Goal: Information Seeking & Learning: Learn about a topic

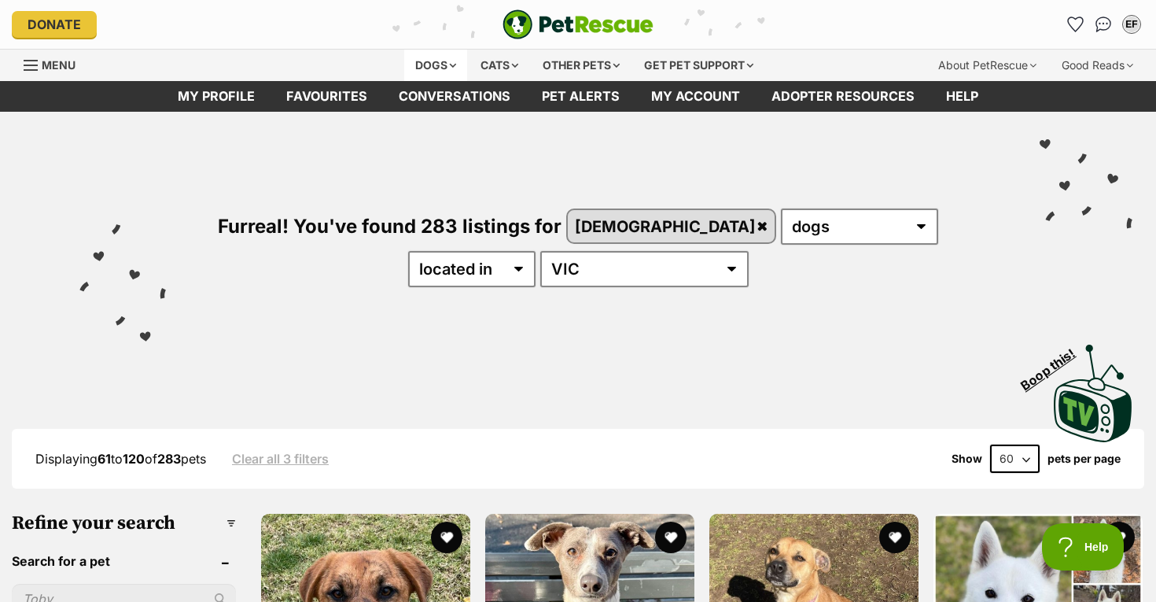
click at [431, 54] on div "Dogs" at bounding box center [435, 65] width 63 height 31
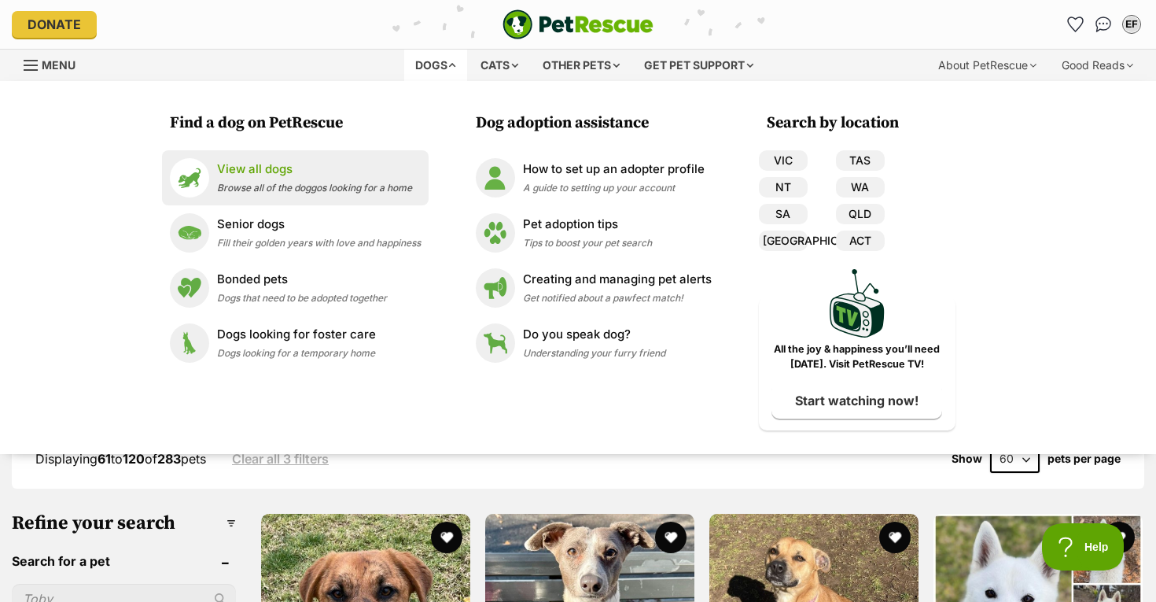
click at [352, 179] on div "View all dogs Browse all of the doggos looking for a home" at bounding box center [314, 177] width 195 height 34
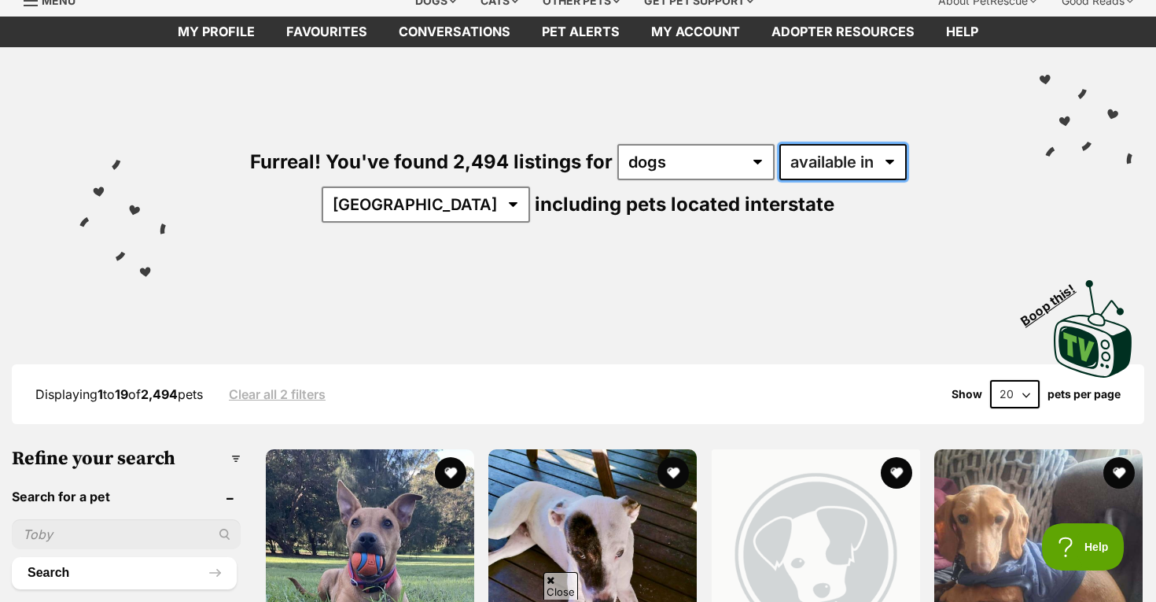
click at [791, 167] on select "available in located in" at bounding box center [843, 162] width 127 height 36
select select "disabled"
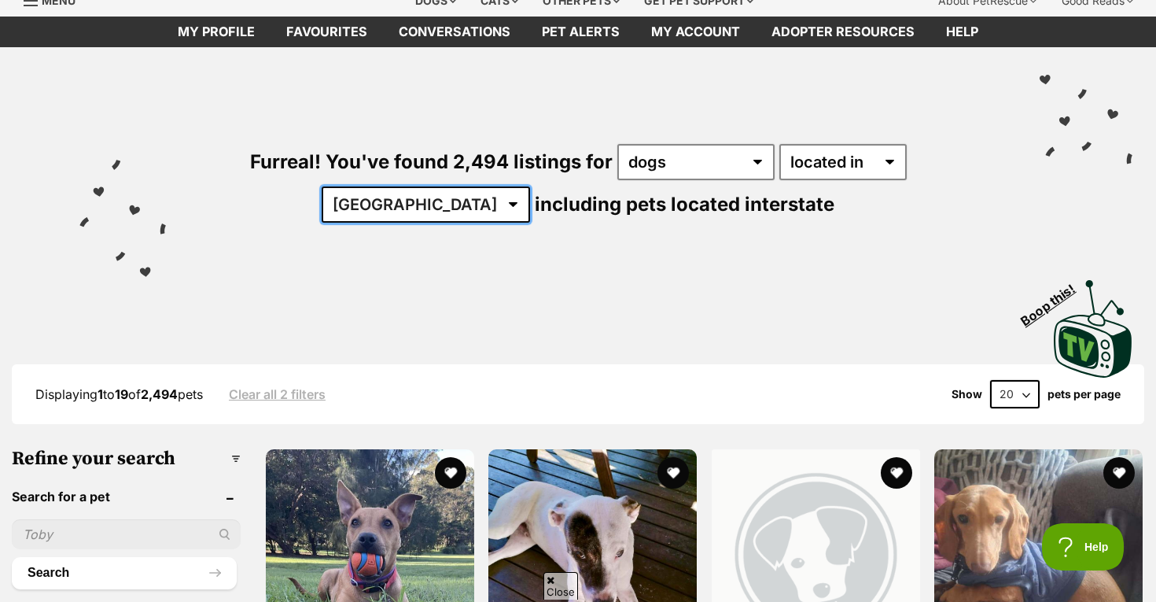
click at [530, 186] on select "Australia ACT NSW NT QLD SA TAS VIC WA" at bounding box center [426, 204] width 208 height 36
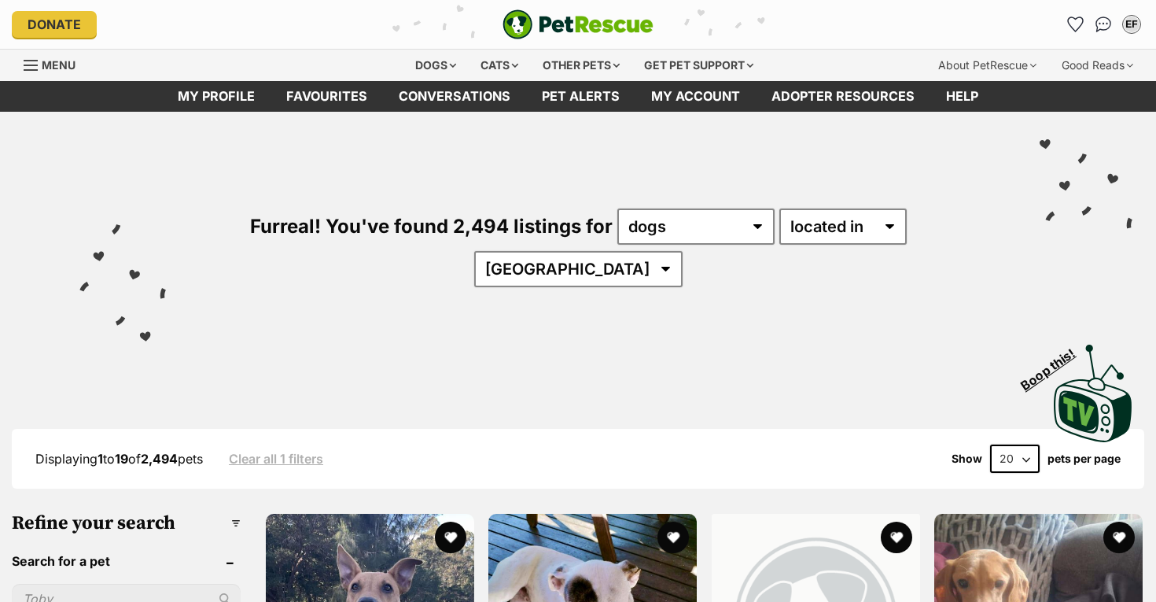
click at [882, 256] on div "Furreal! You've found 2,494 listings for any type of pet cats dogs other pets a…" at bounding box center [578, 221] width 1109 height 219
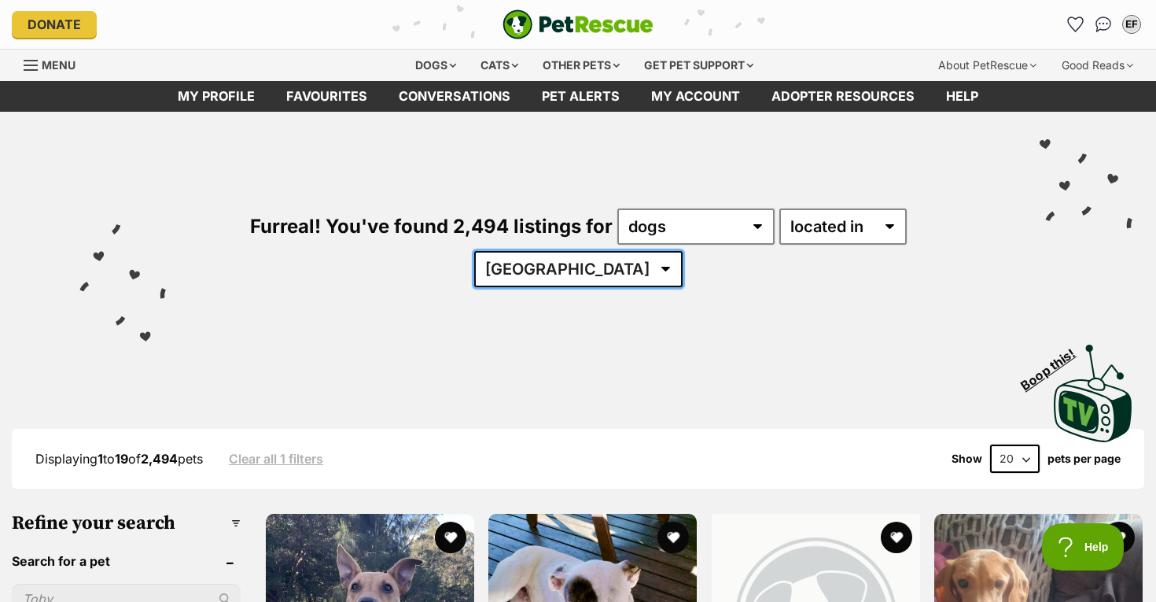
click at [683, 251] on select "Australia ACT NSW NT QLD SA TAS VIC WA" at bounding box center [578, 269] width 208 height 36
select select "VIC"
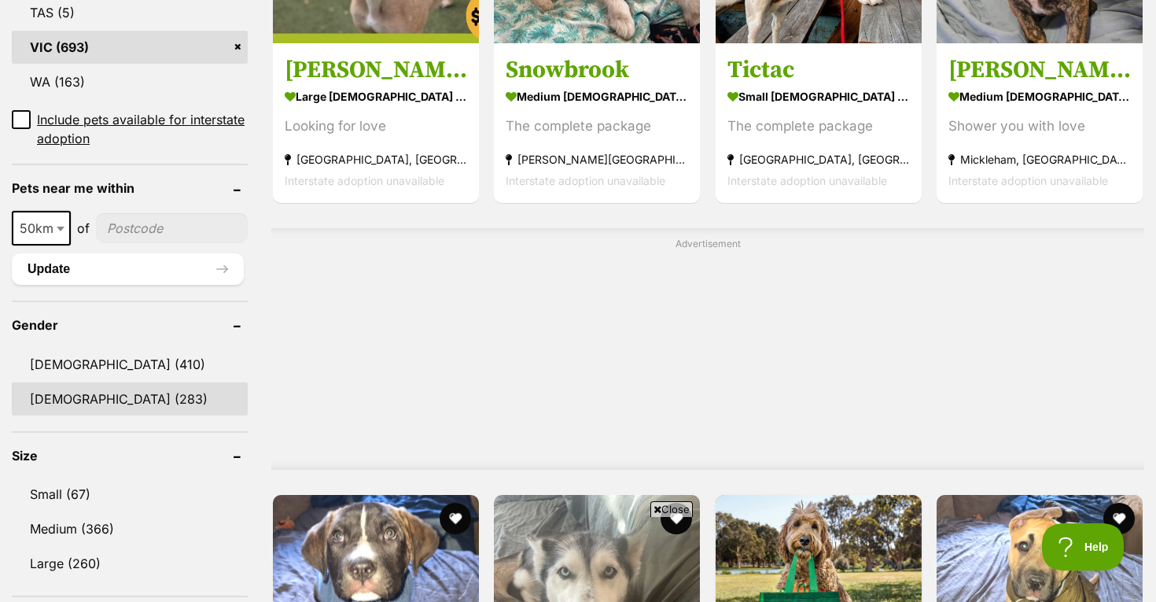
click at [101, 382] on link "[DEMOGRAPHIC_DATA] (283)" at bounding box center [130, 398] width 236 height 33
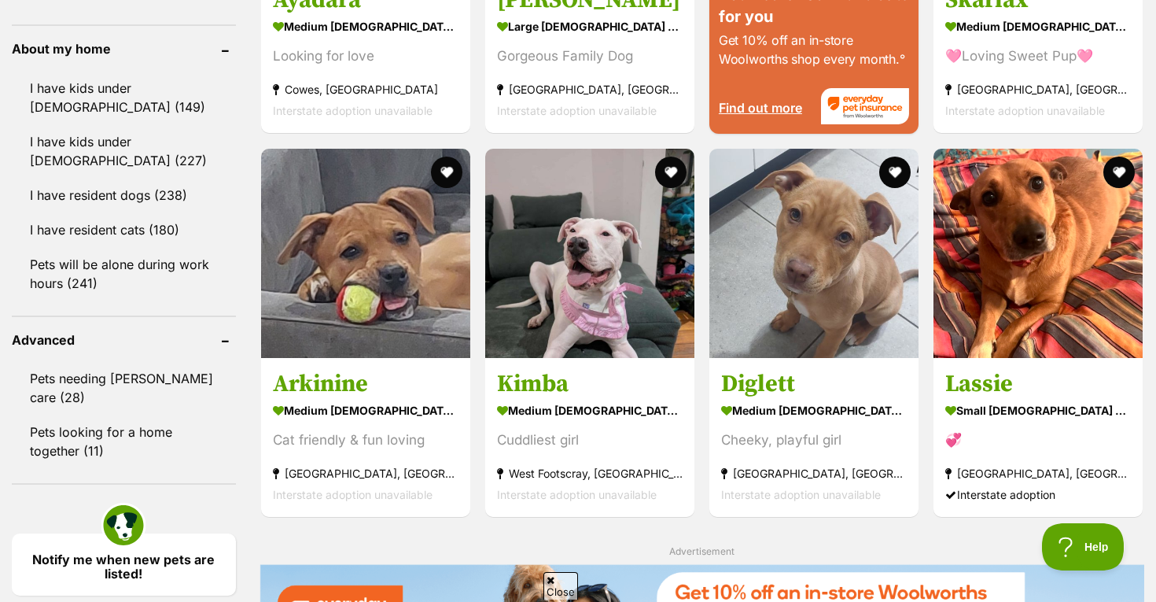
scroll to position [1908, 0]
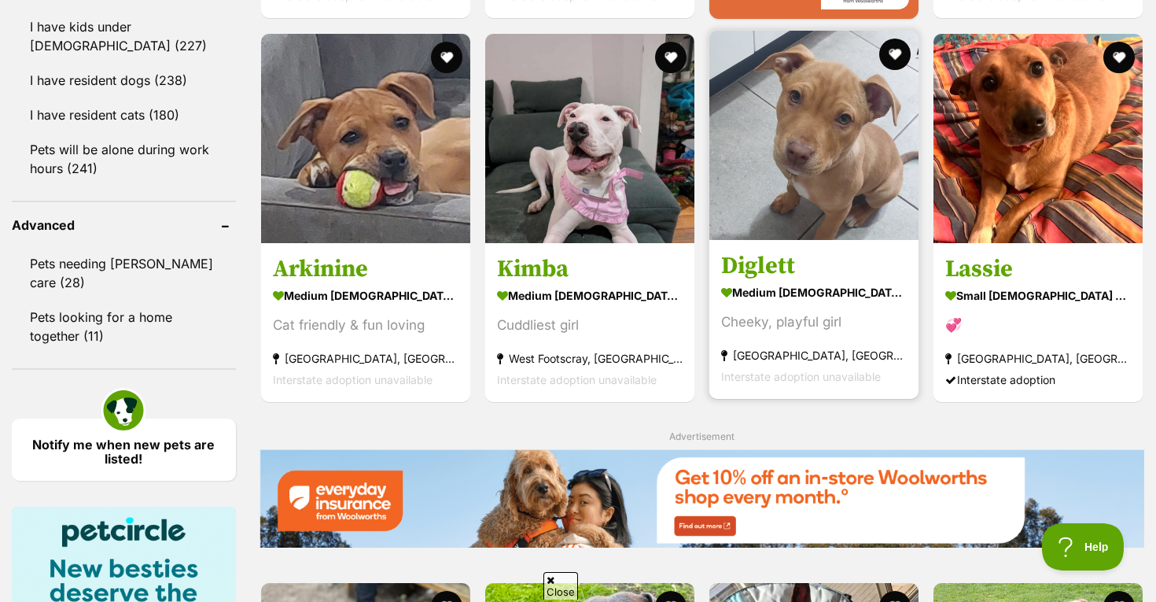
click at [839, 205] on img at bounding box center [814, 135] width 209 height 209
click at [893, 62] on button "favourite" at bounding box center [895, 54] width 35 height 35
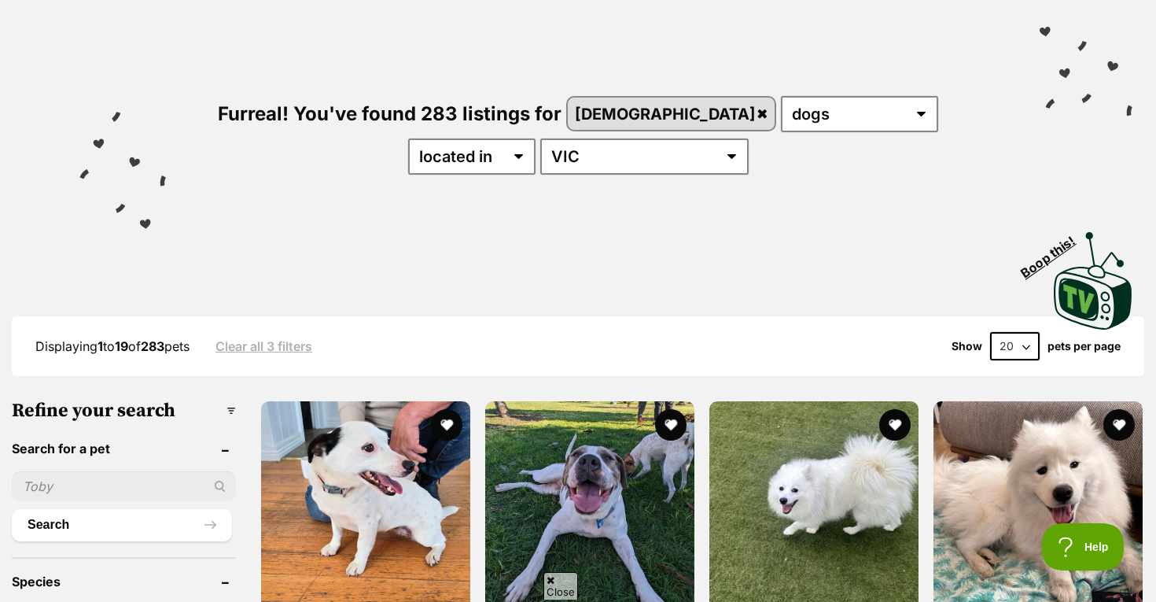
scroll to position [54, 0]
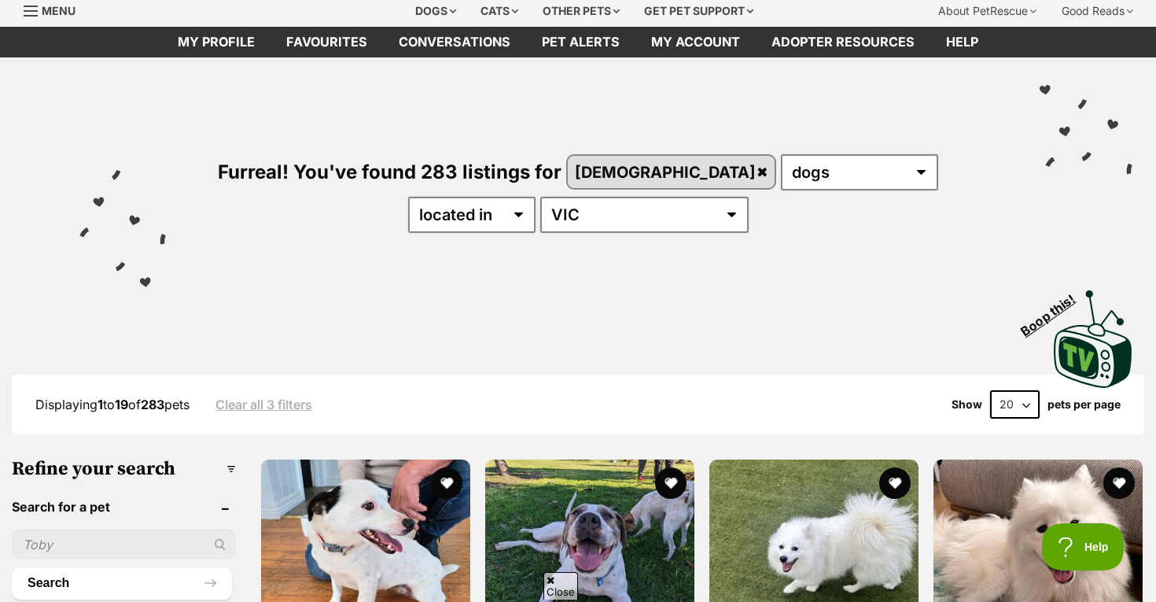
click at [1011, 410] on select "20 40 60" at bounding box center [1015, 404] width 50 height 28
select select "60"
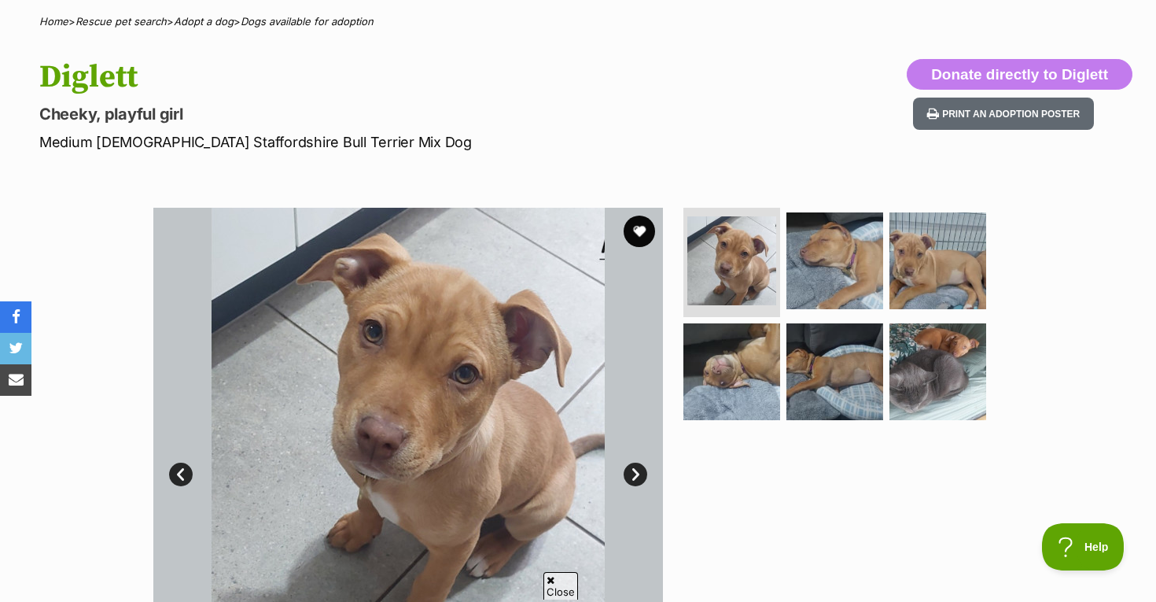
scroll to position [120, 0]
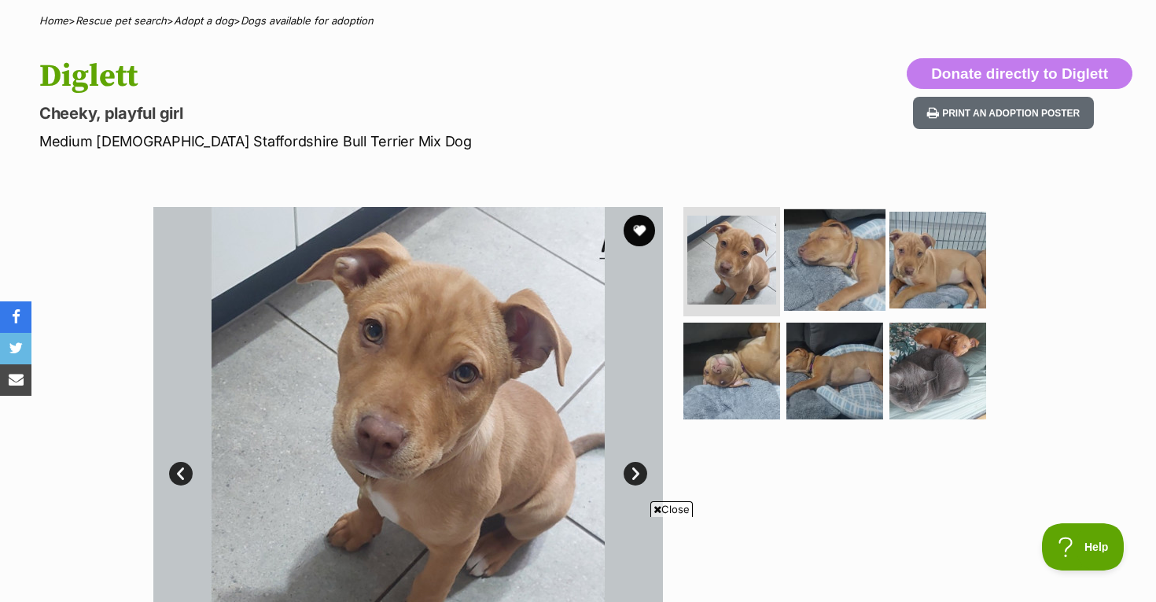
click at [845, 261] on img at bounding box center [834, 258] width 101 height 101
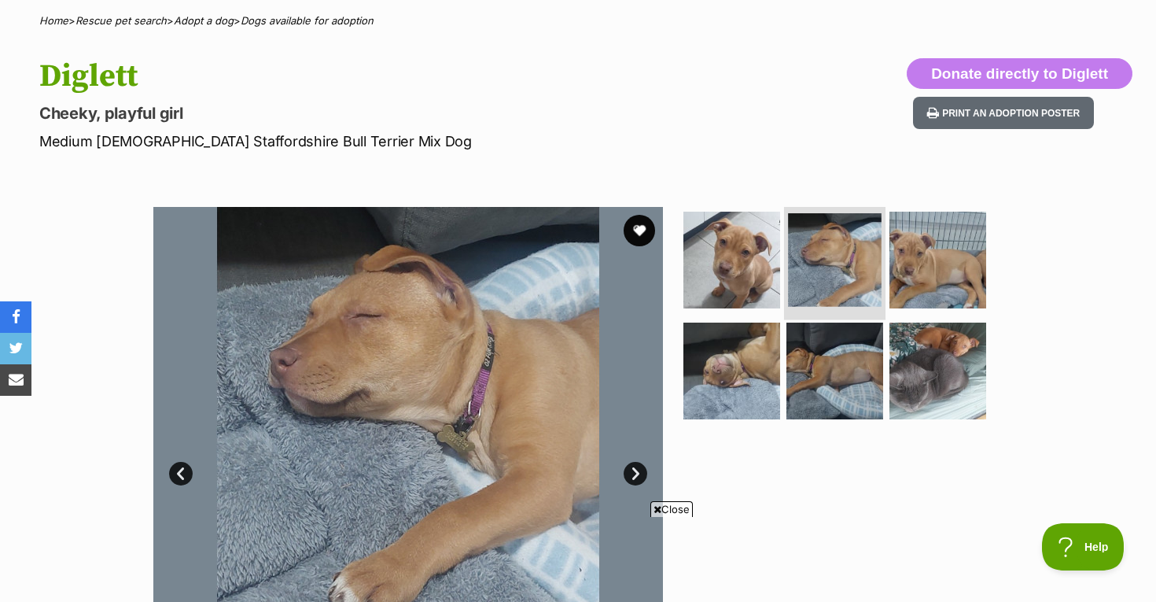
scroll to position [0, 0]
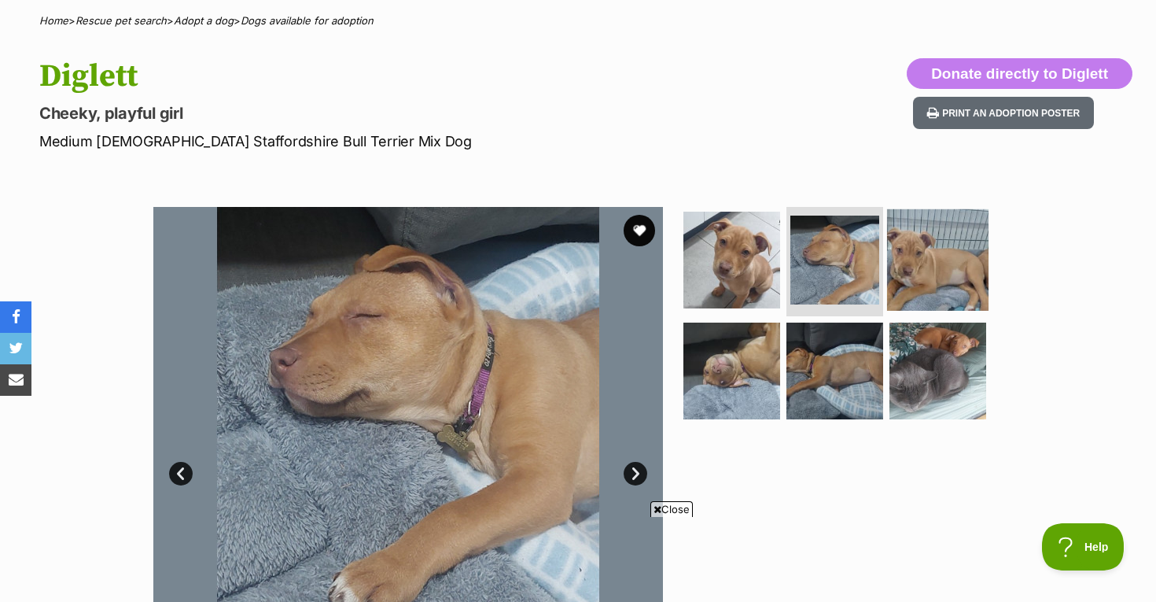
click at [955, 272] on img at bounding box center [937, 258] width 101 height 101
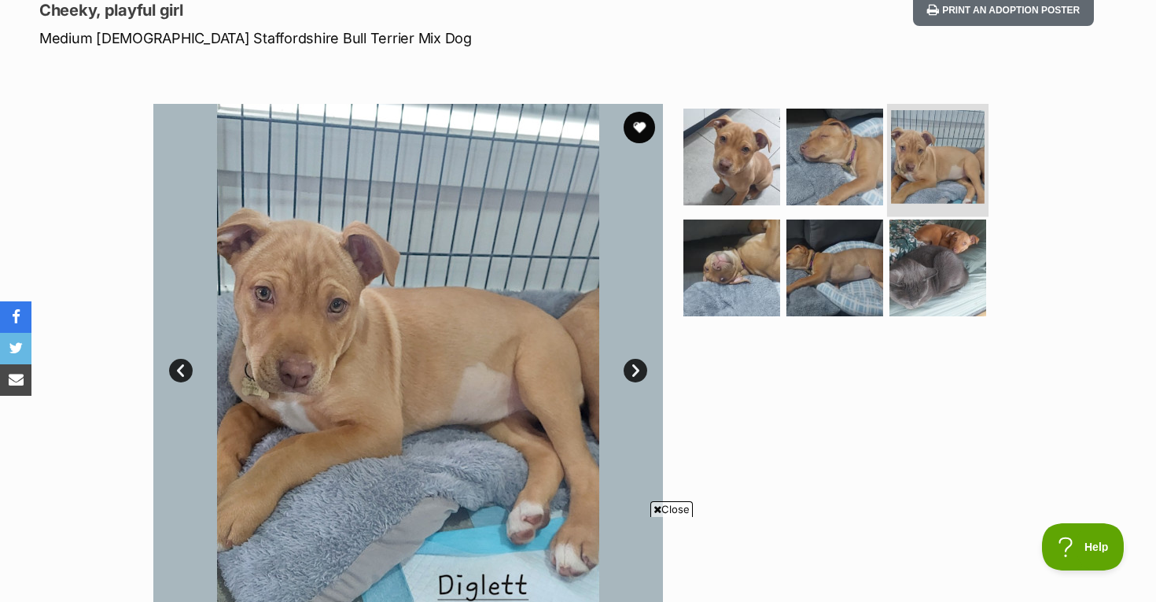
scroll to position [234, 0]
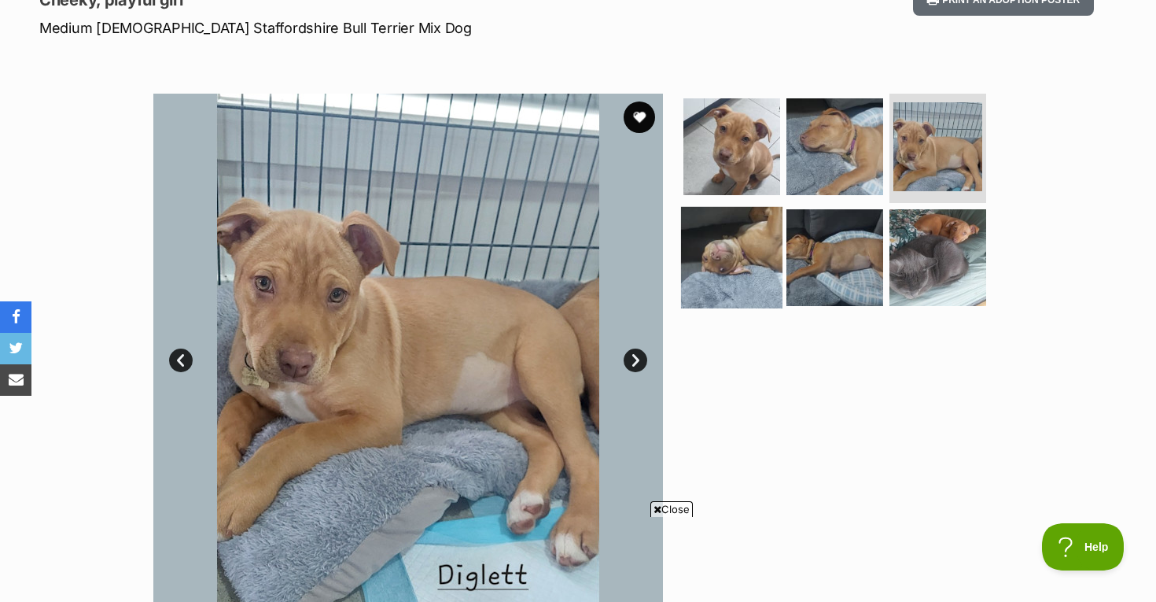
click at [737, 289] on img at bounding box center [731, 257] width 101 height 101
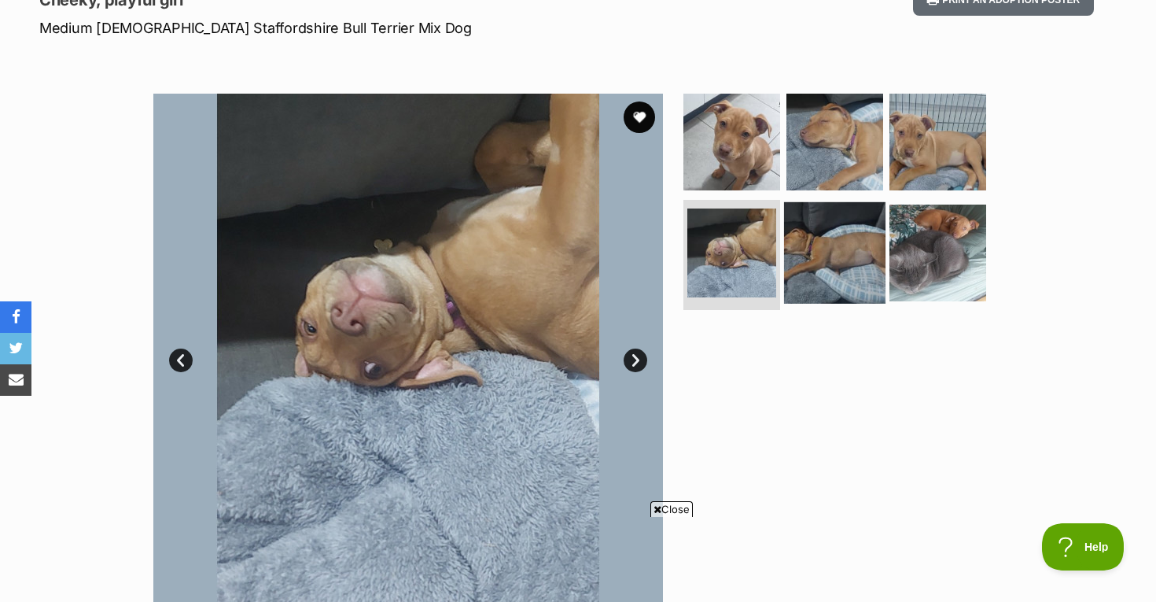
click at [828, 265] on img at bounding box center [834, 252] width 101 height 101
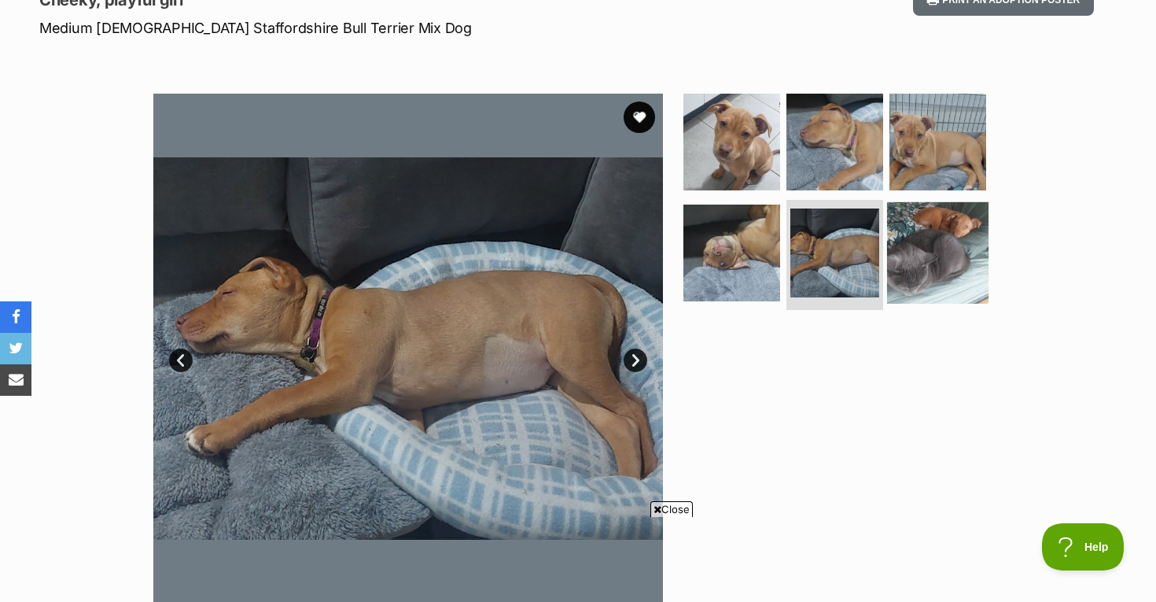
click at [928, 272] on img at bounding box center [937, 252] width 101 height 101
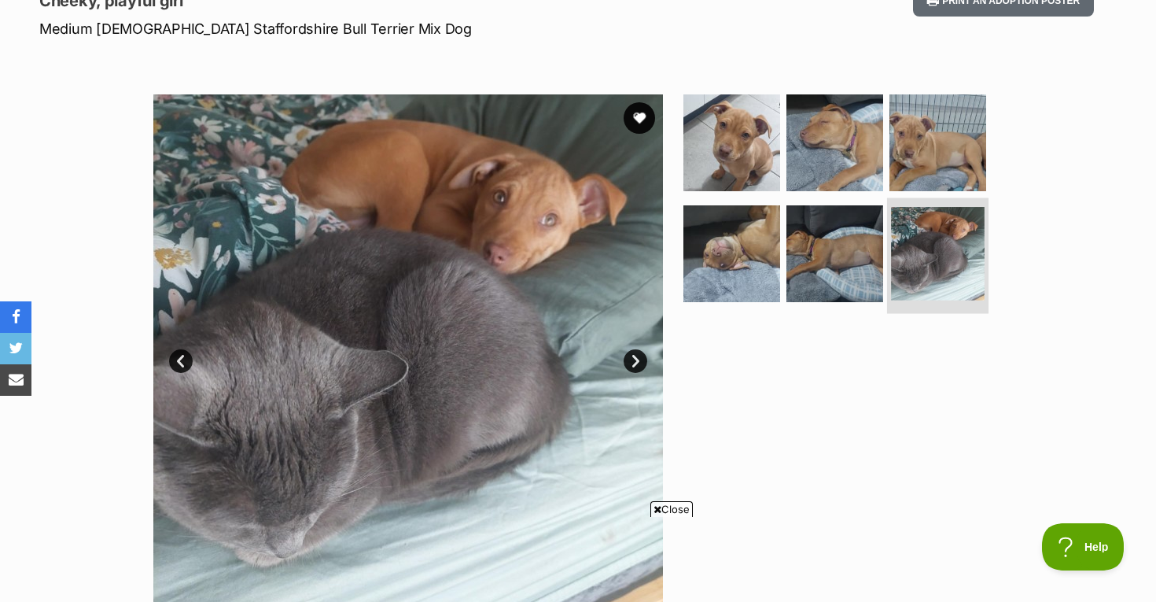
scroll to position [180, 0]
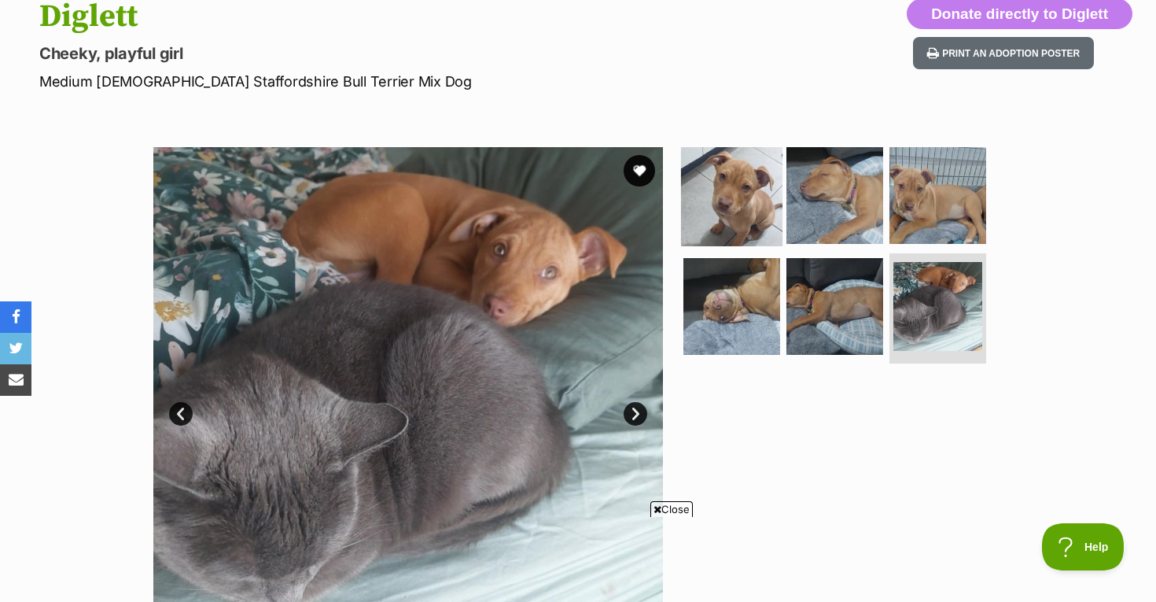
click at [715, 198] on img at bounding box center [731, 194] width 101 height 101
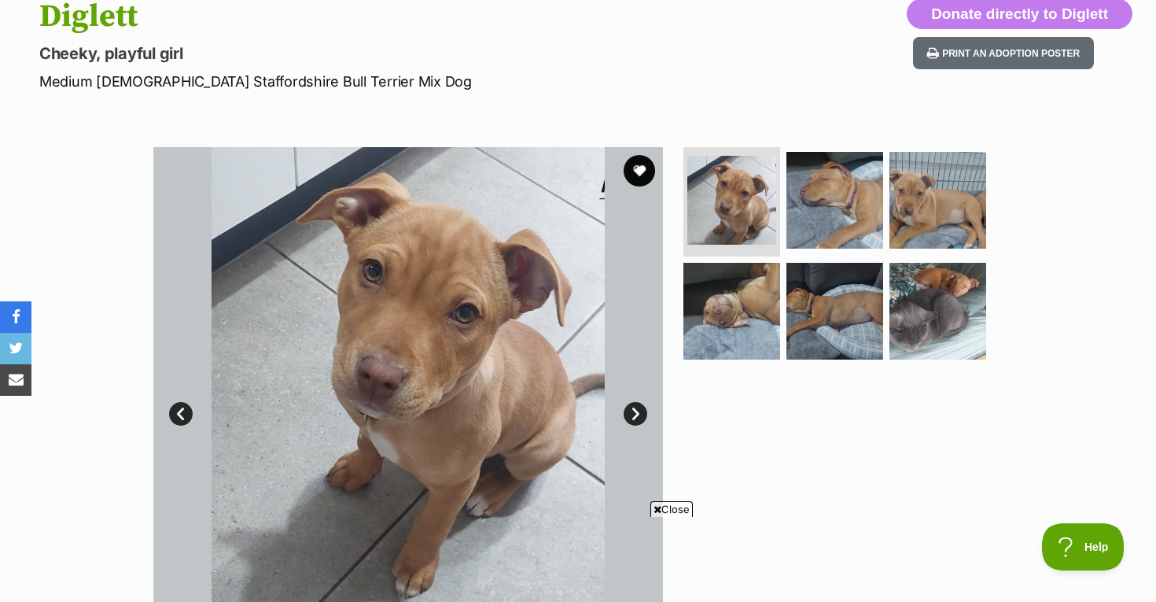
click at [677, 509] on span "Close" at bounding box center [672, 509] width 42 height 16
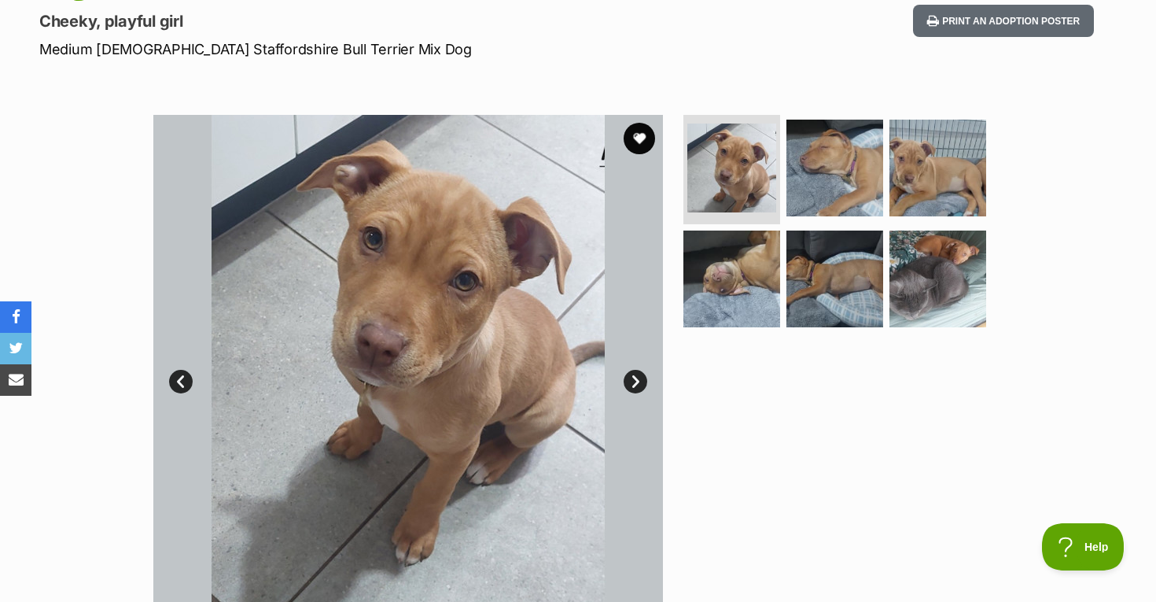
scroll to position [218, 0]
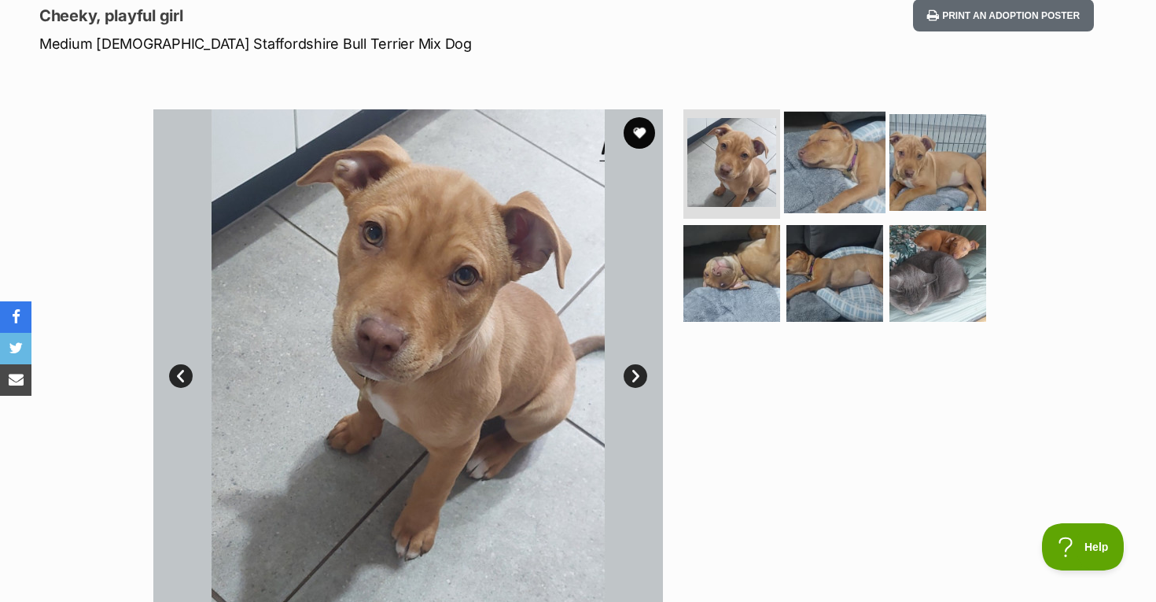
click at [840, 162] on img at bounding box center [834, 161] width 101 height 101
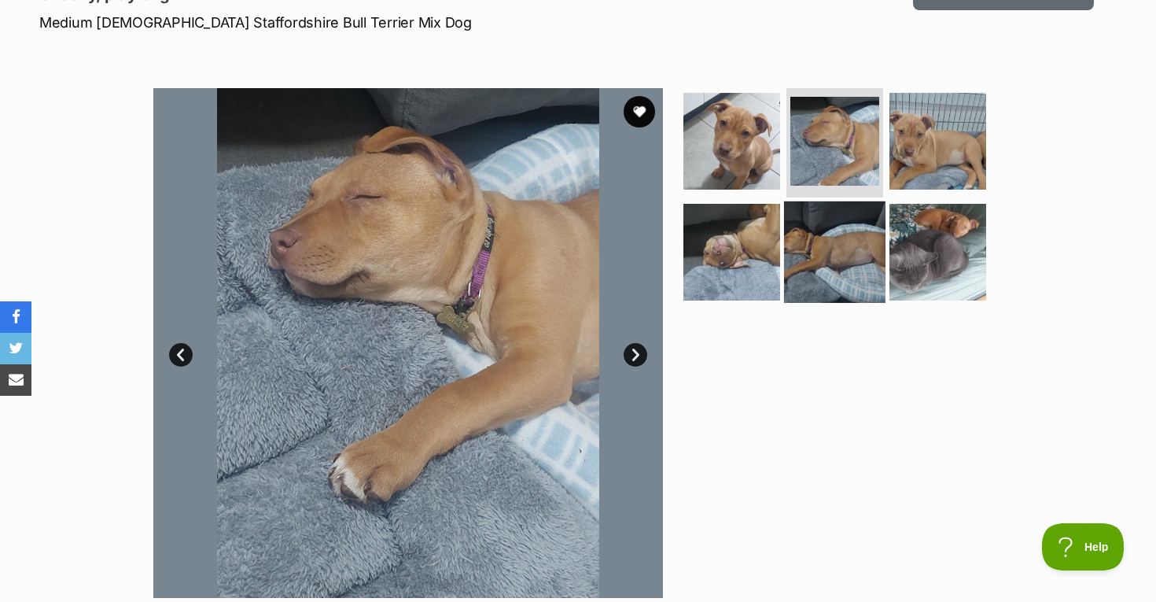
scroll to position [245, 0]
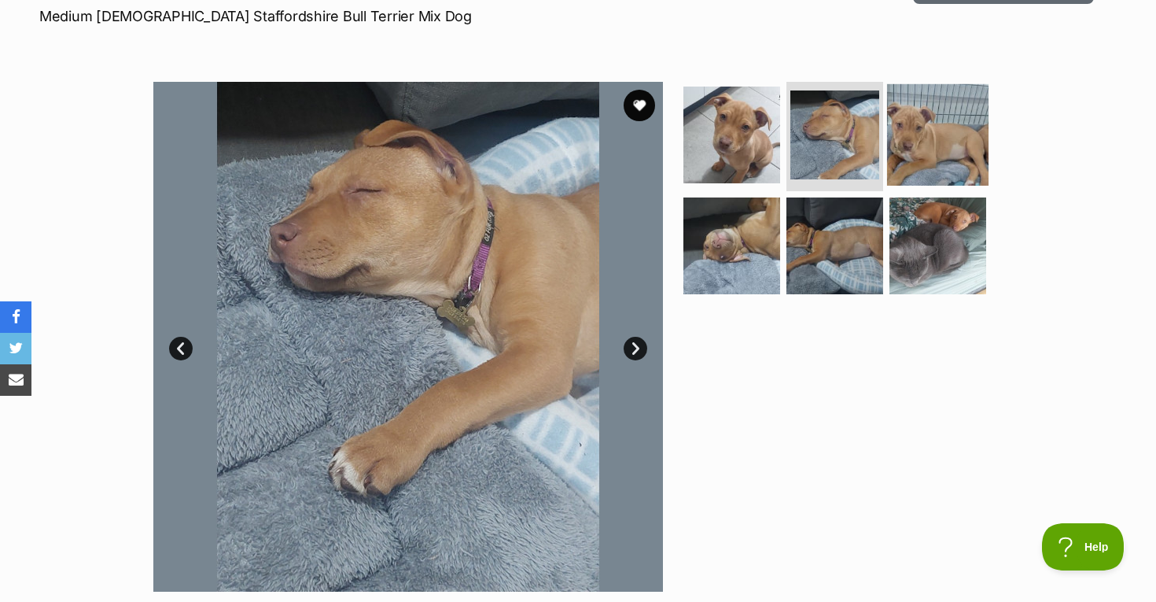
click at [914, 171] on img at bounding box center [937, 133] width 101 height 101
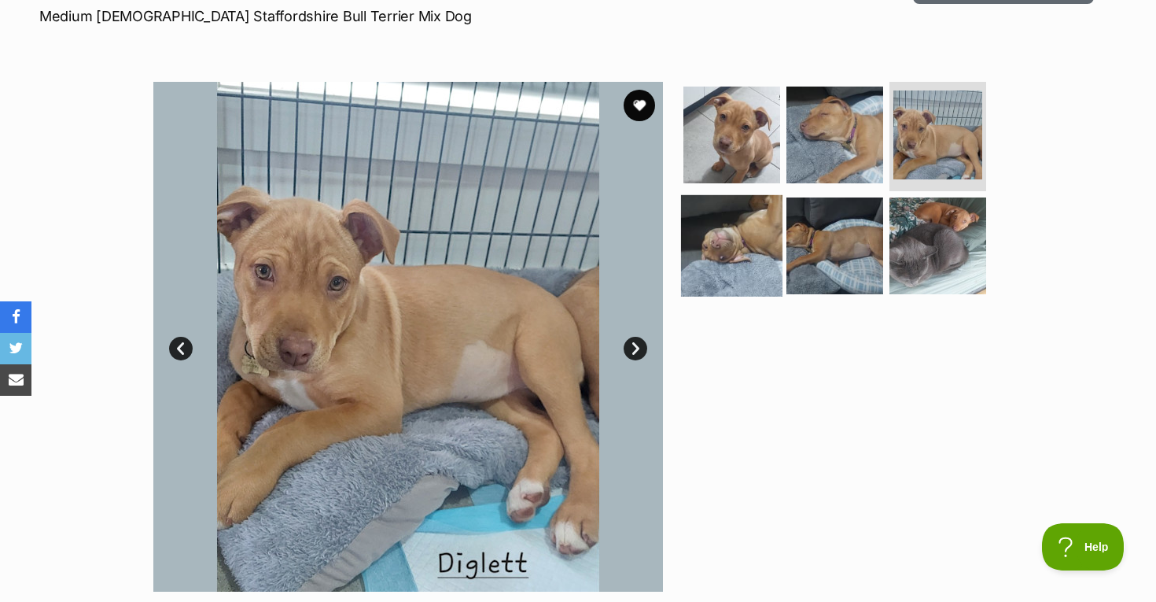
scroll to position [0, 0]
click at [713, 271] on img at bounding box center [731, 245] width 101 height 101
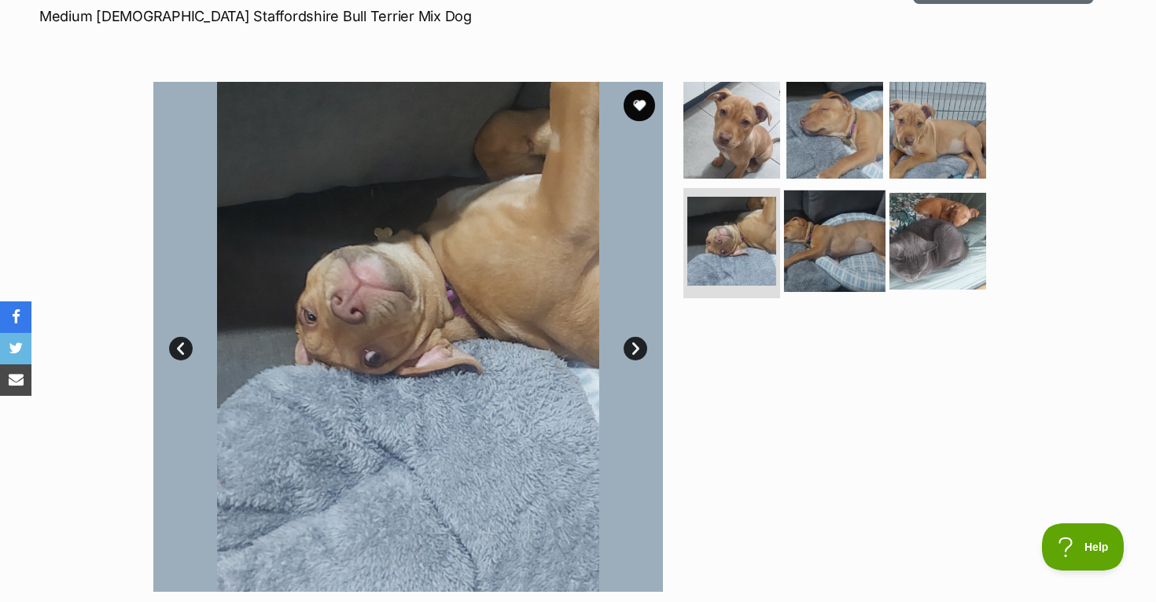
click at [846, 241] on img at bounding box center [834, 240] width 101 height 101
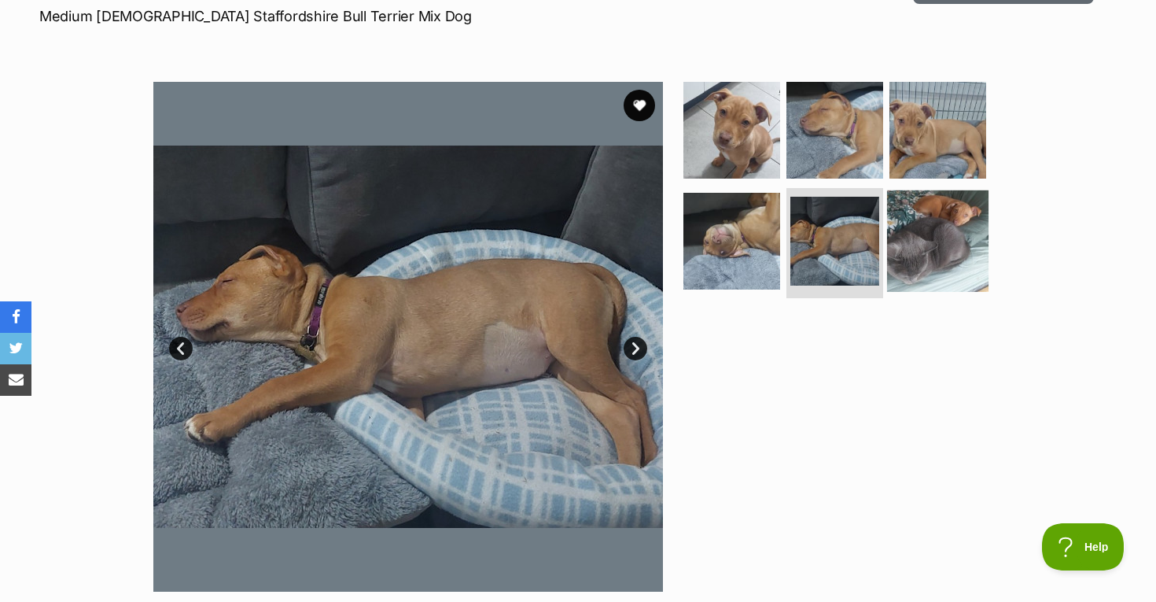
click at [932, 264] on img at bounding box center [937, 240] width 101 height 101
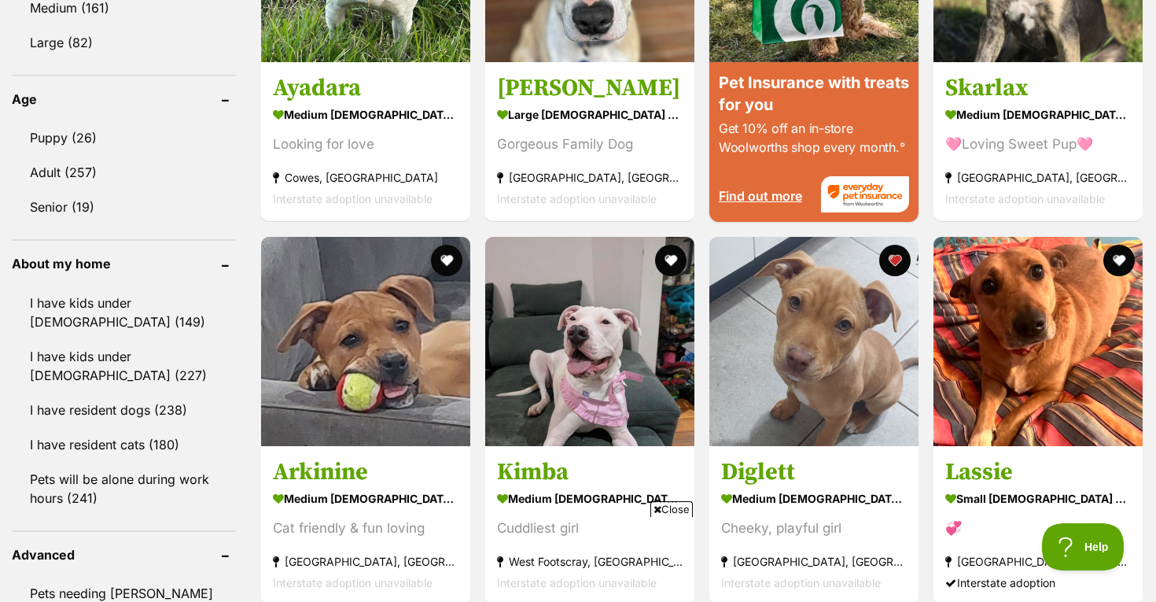
scroll to position [1809, 0]
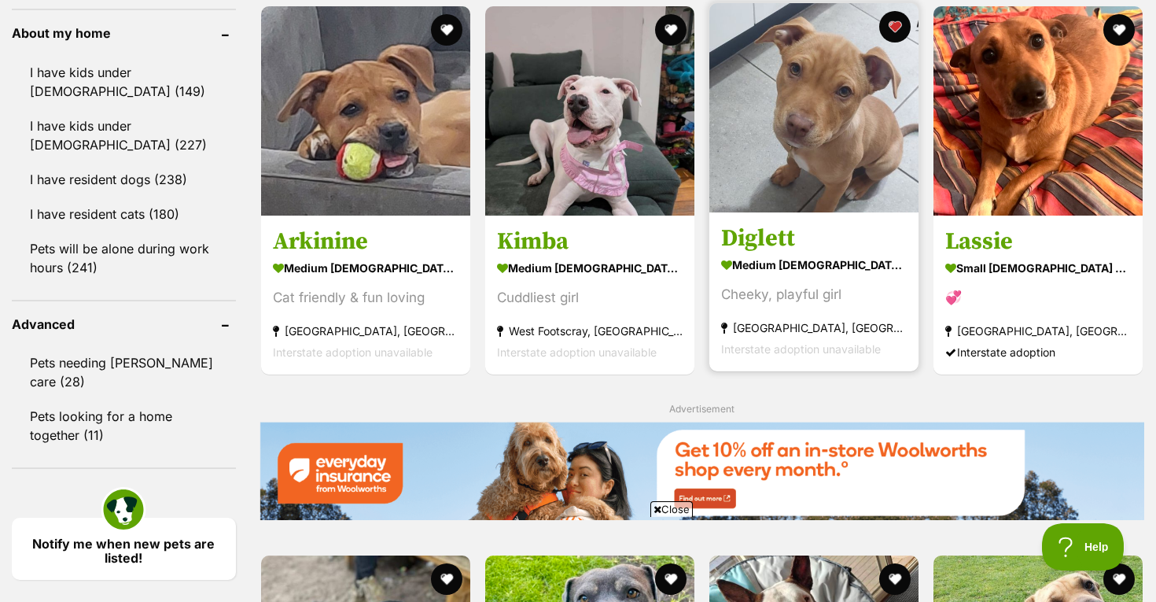
click at [857, 121] on img at bounding box center [814, 107] width 209 height 209
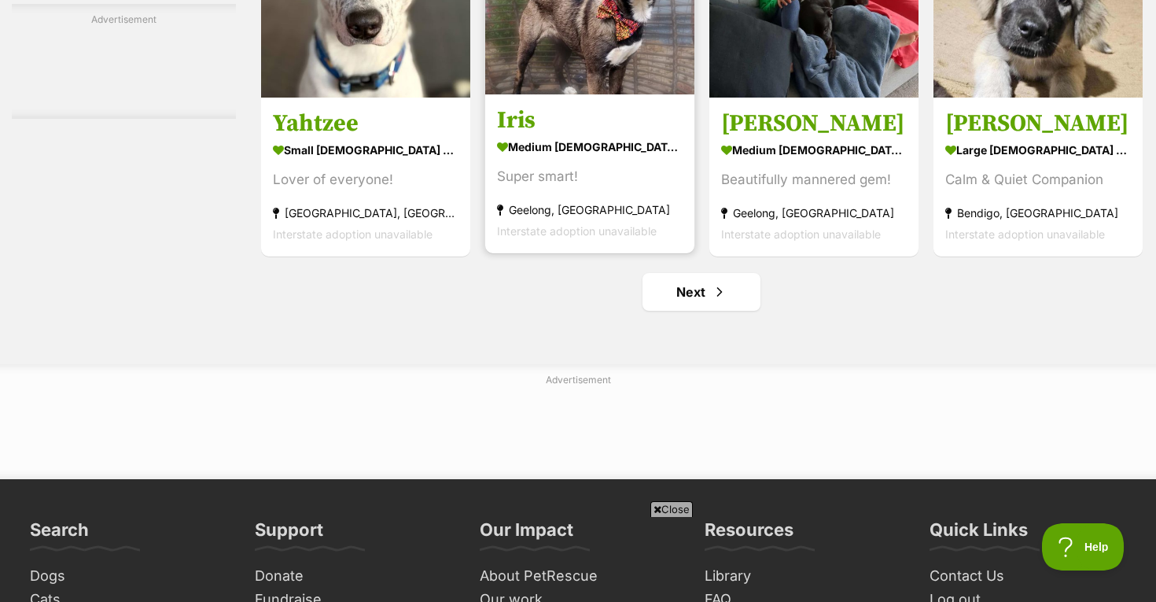
scroll to position [7796, 0]
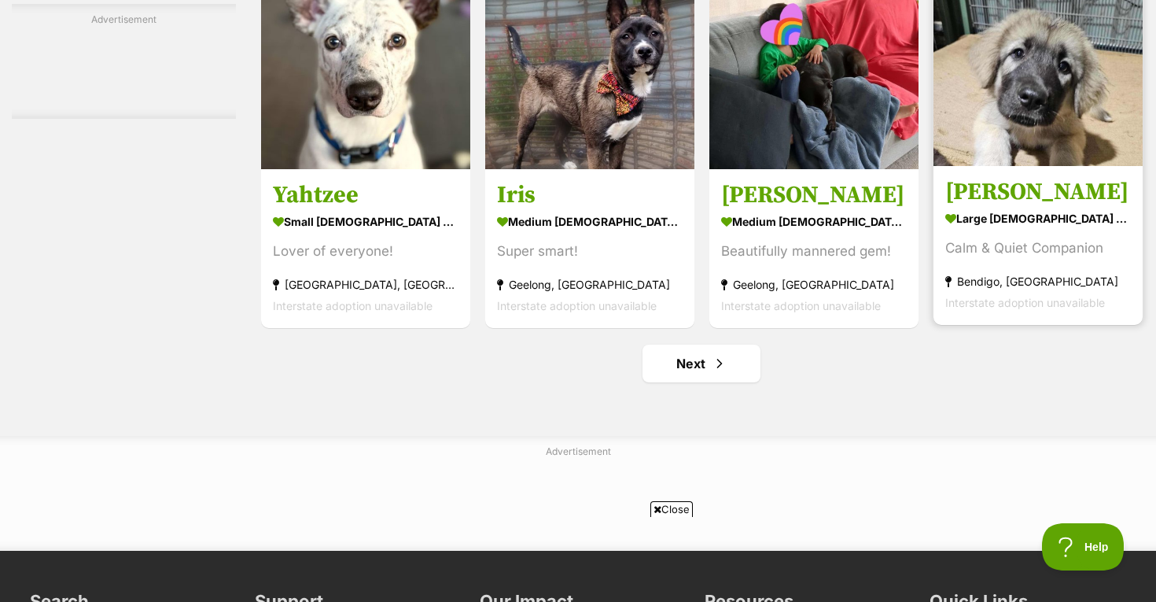
click at [1053, 146] on img at bounding box center [1038, 61] width 209 height 209
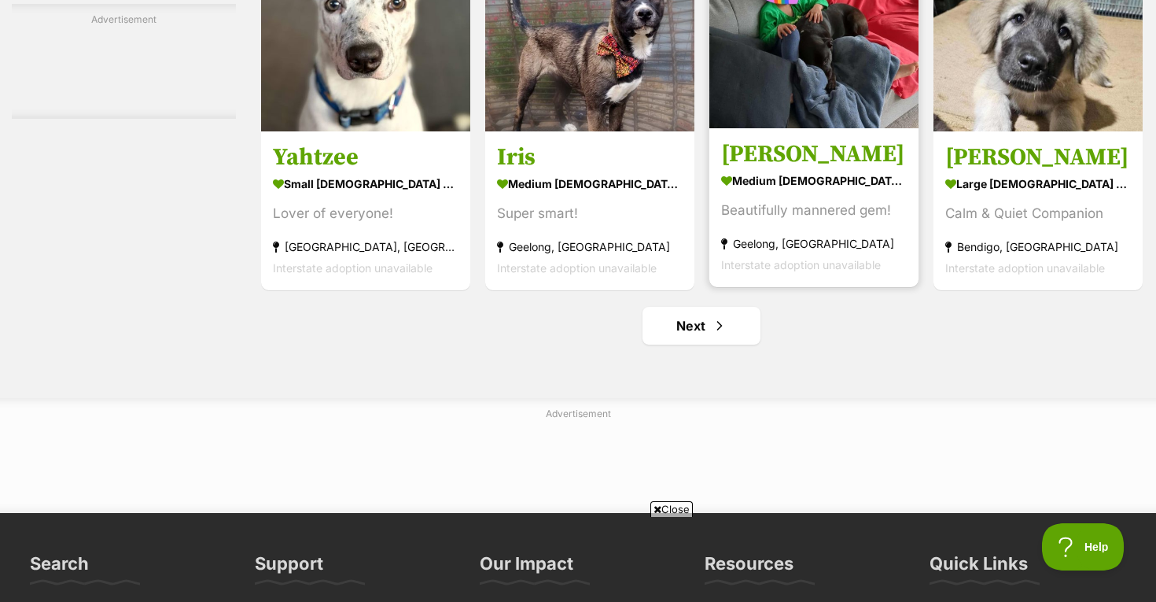
scroll to position [7833, 0]
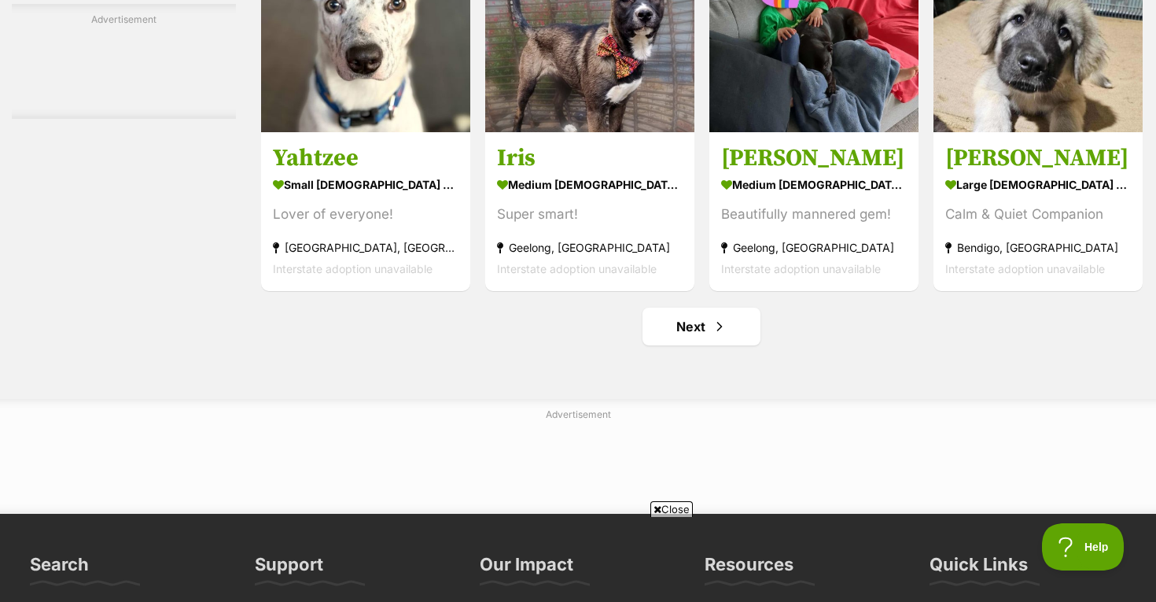
click at [743, 338] on link "Next" at bounding box center [702, 327] width 118 height 38
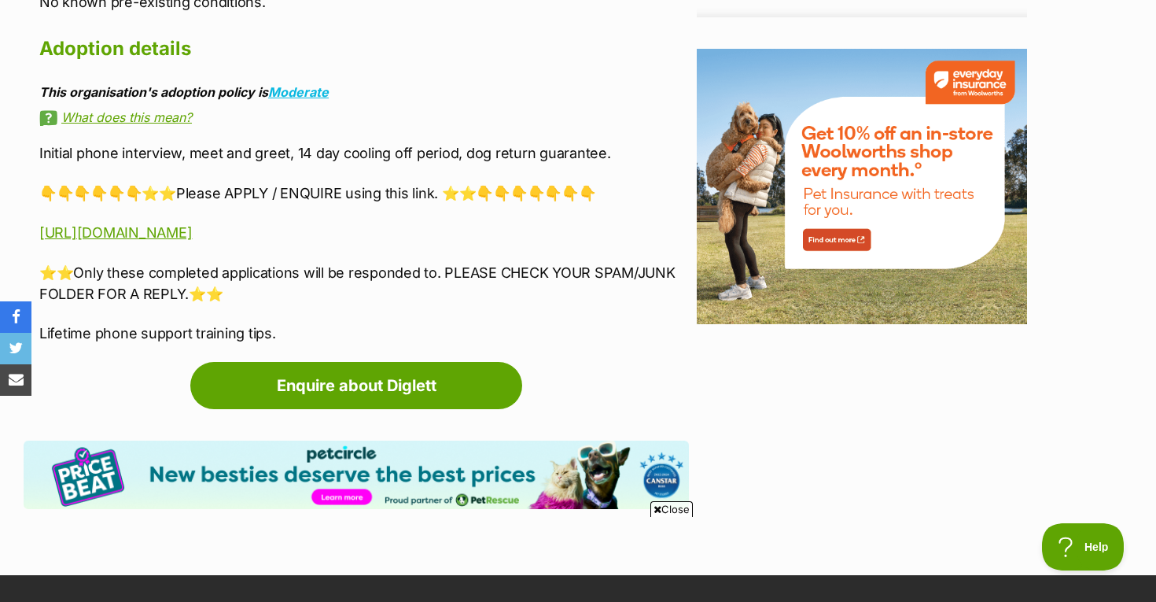
scroll to position [1914, 0]
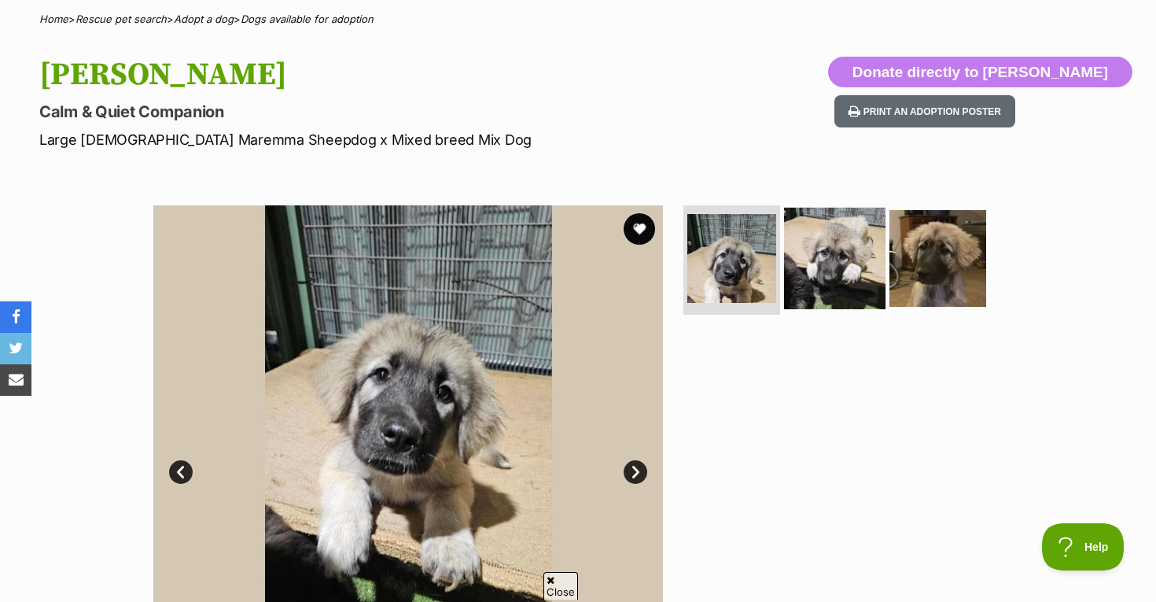
click at [836, 260] on img at bounding box center [834, 257] width 101 height 101
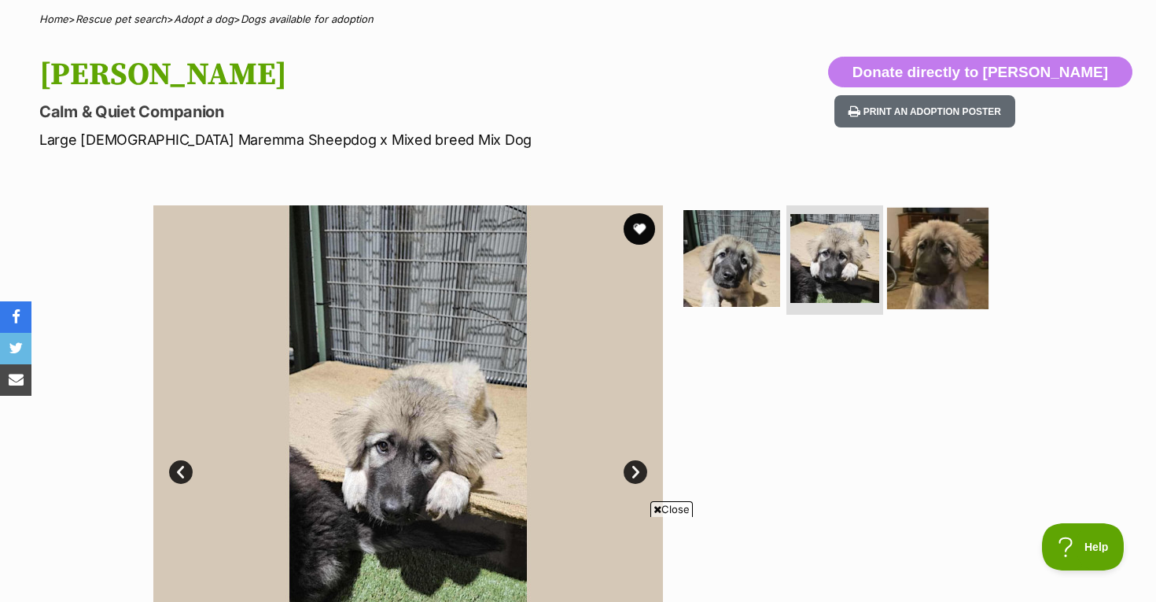
click at [929, 271] on img at bounding box center [937, 257] width 101 height 101
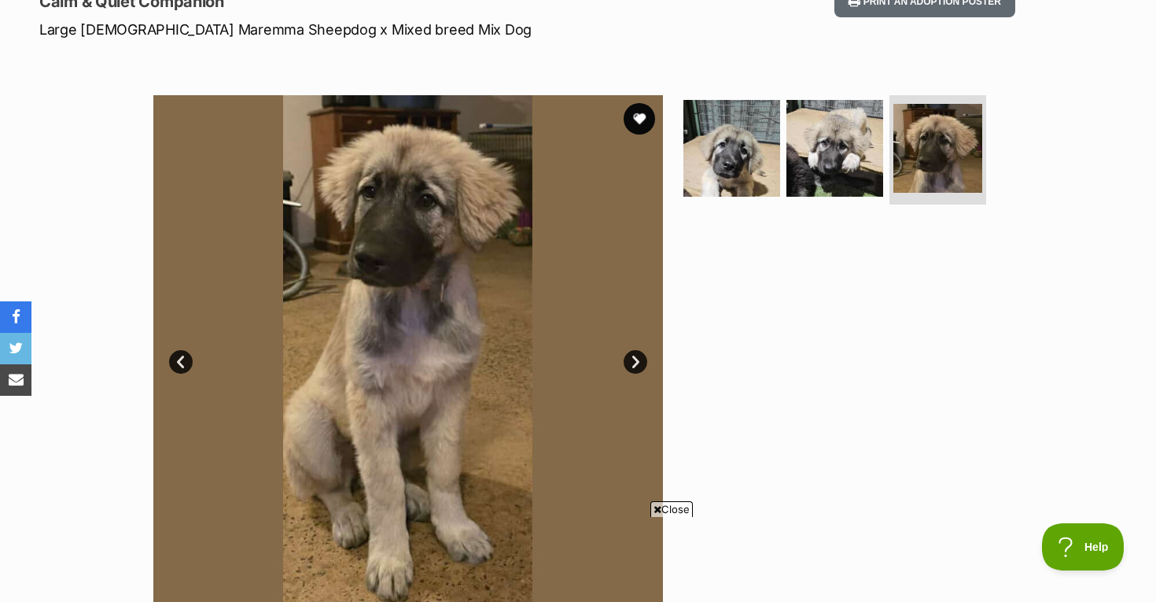
scroll to position [238, 0]
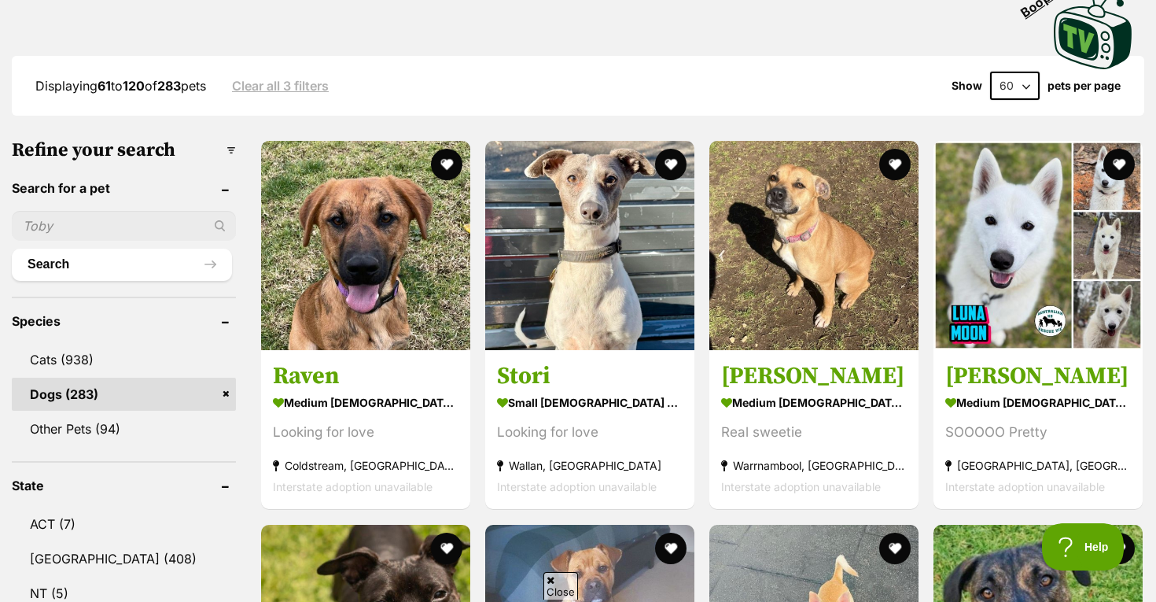
scroll to position [376, 0]
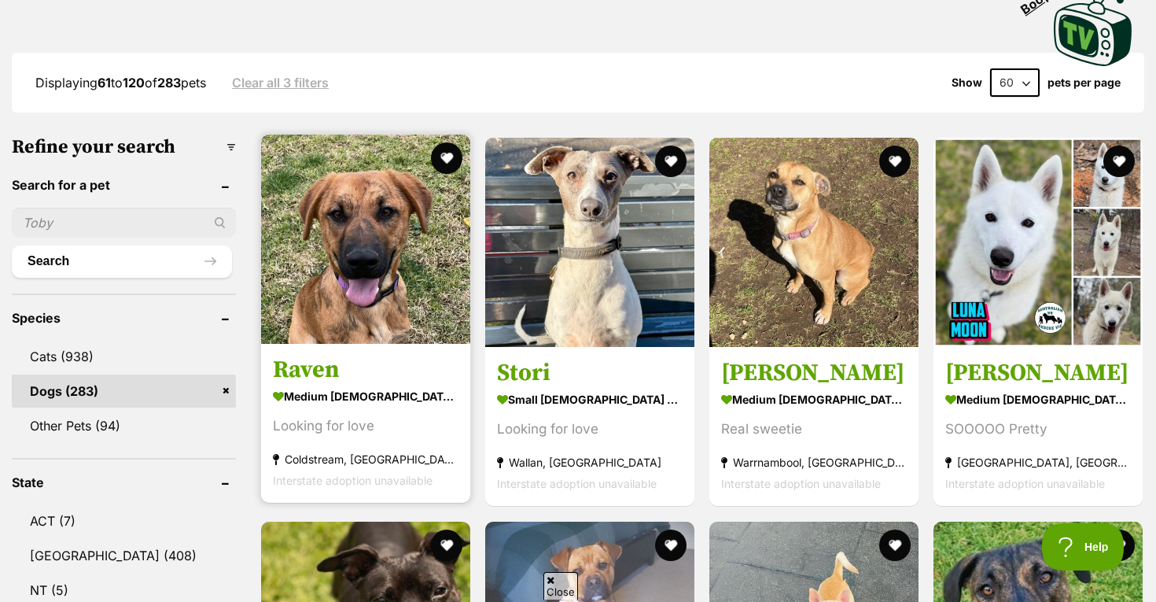
click at [405, 272] on img at bounding box center [365, 239] width 209 height 209
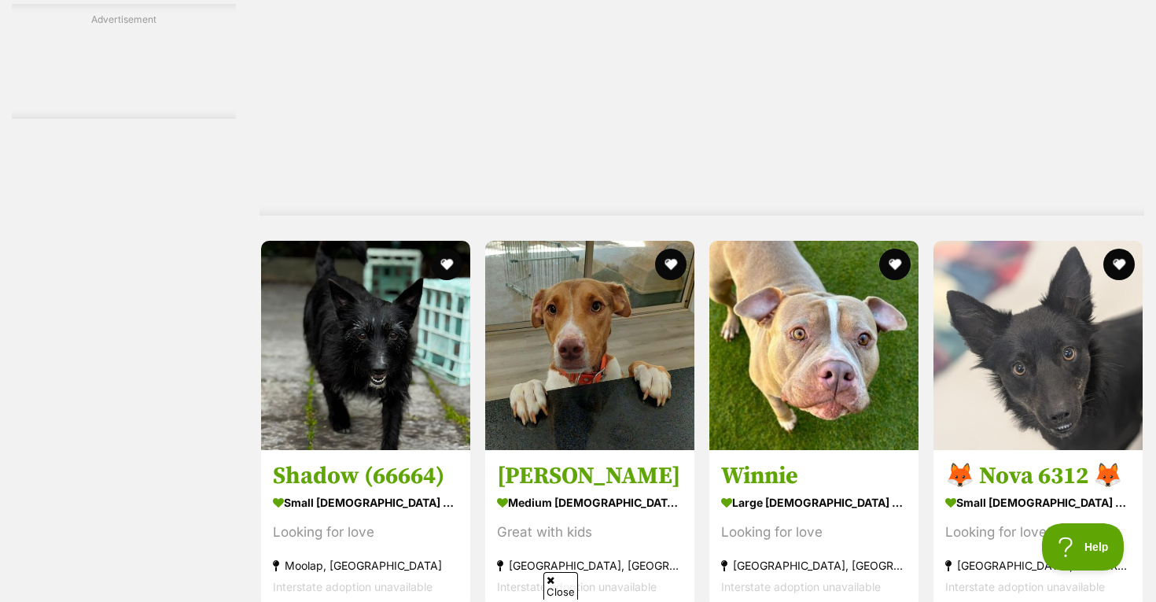
scroll to position [2785, 0]
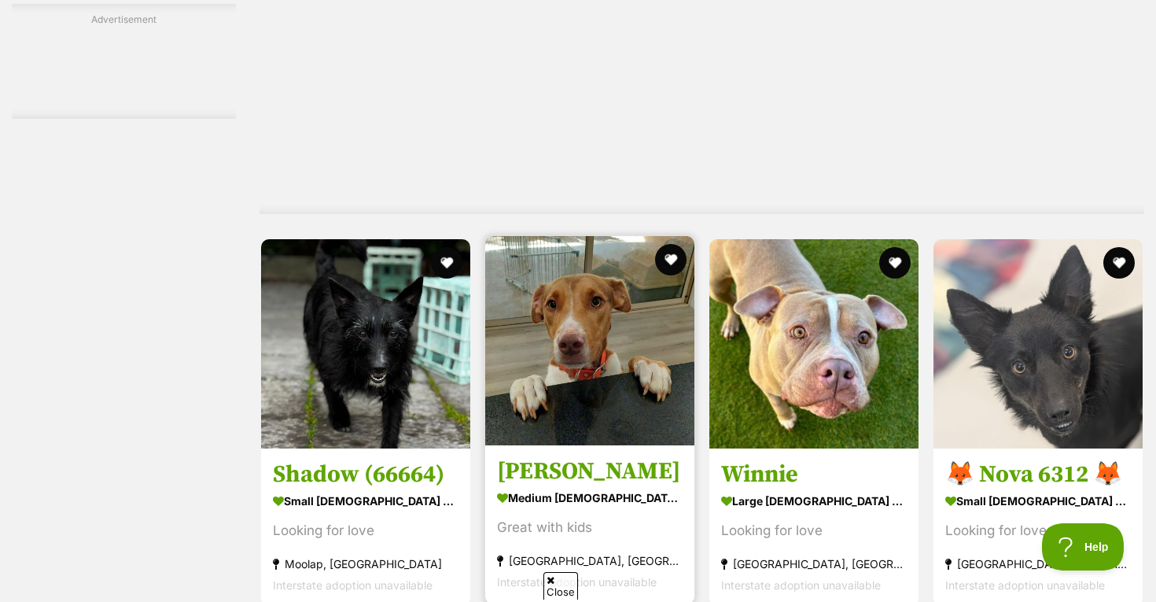
click at [614, 387] on img at bounding box center [589, 340] width 209 height 209
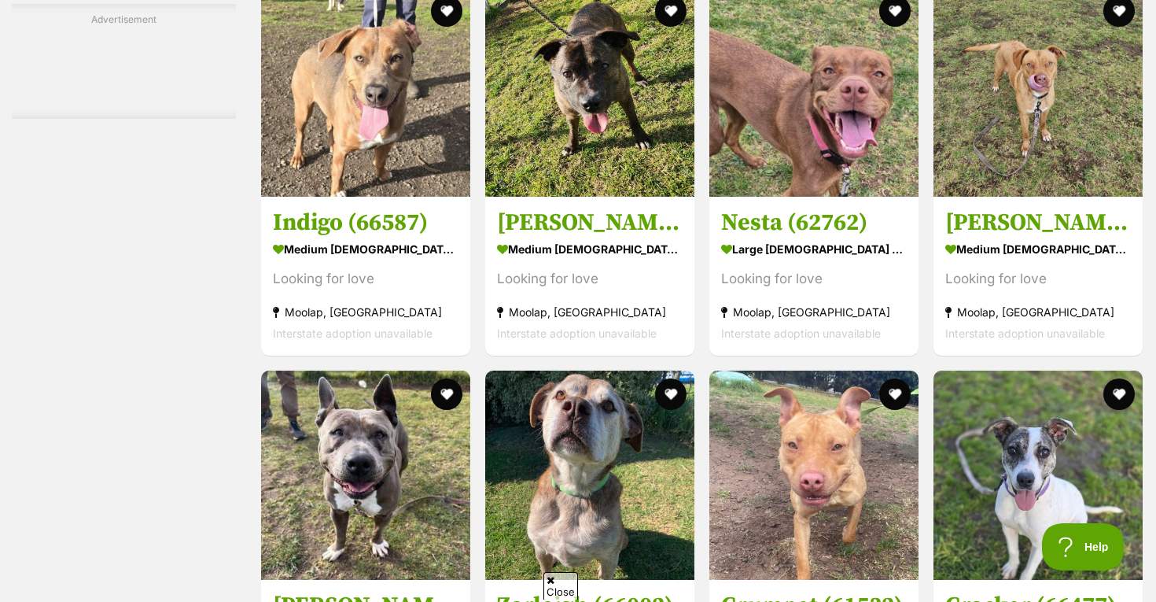
scroll to position [6686, 0]
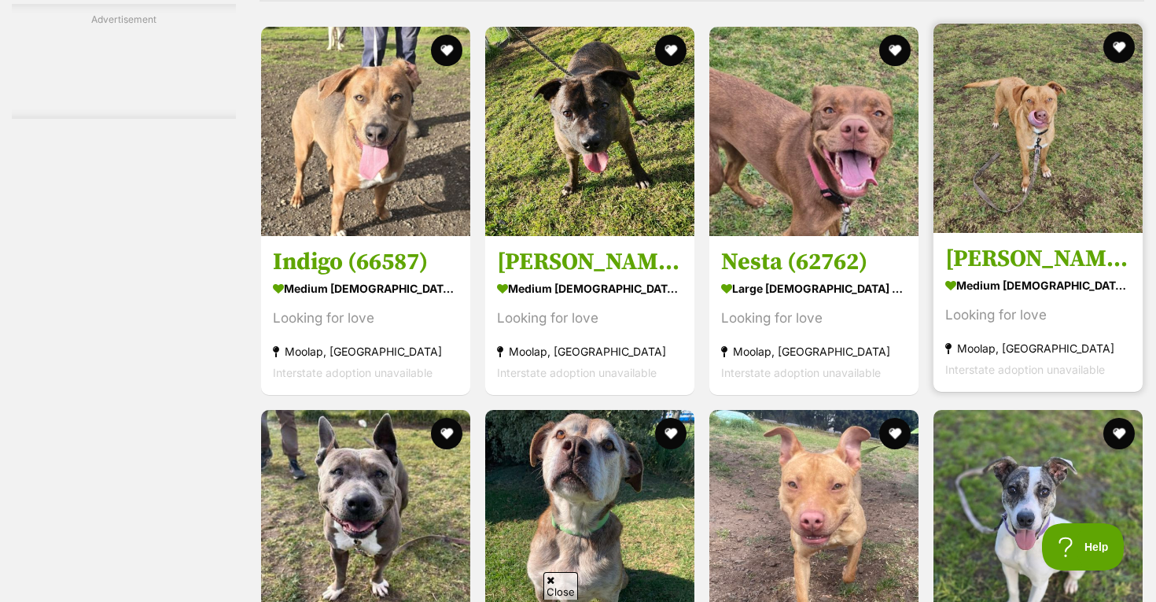
click at [1045, 125] on img at bounding box center [1038, 128] width 209 height 209
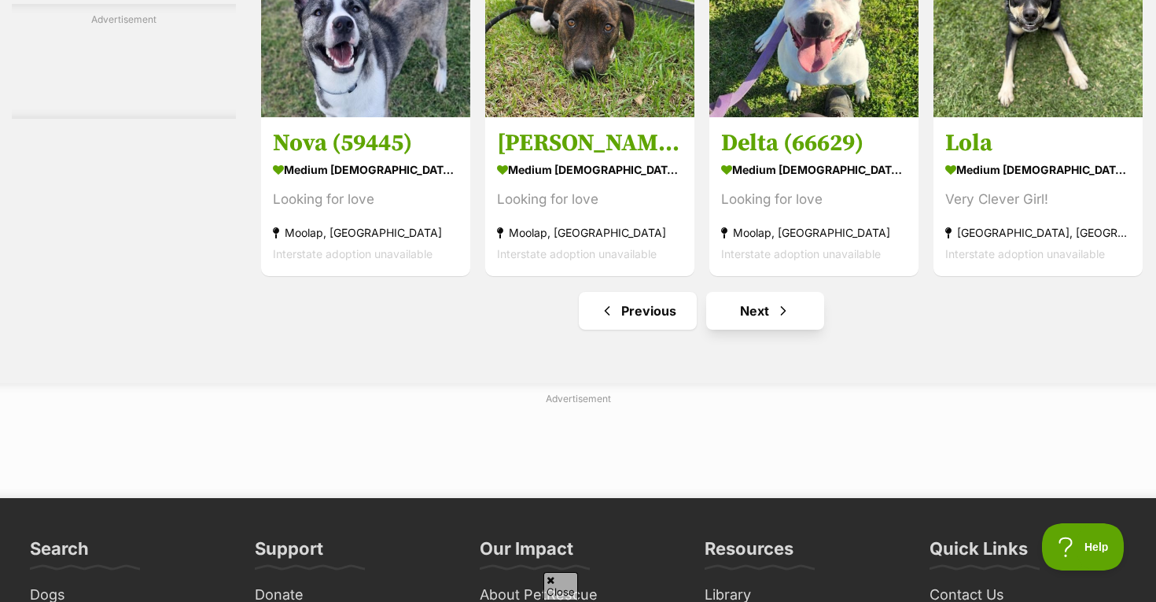
scroll to position [7734, 0]
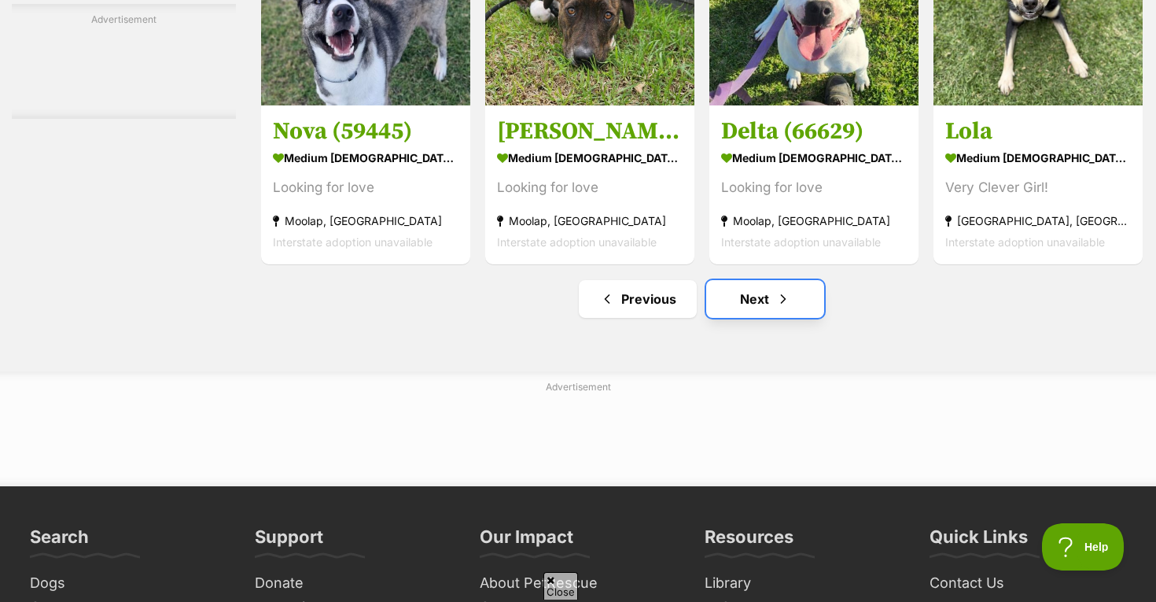
click at [784, 308] on span "Next page" at bounding box center [784, 298] width 16 height 19
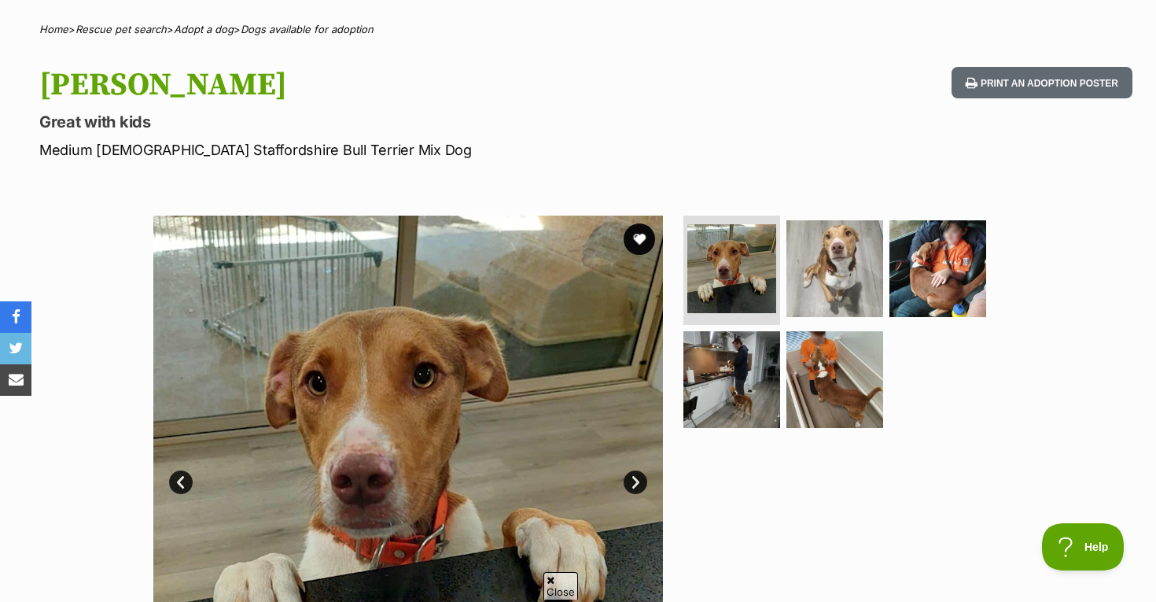
scroll to position [115, 0]
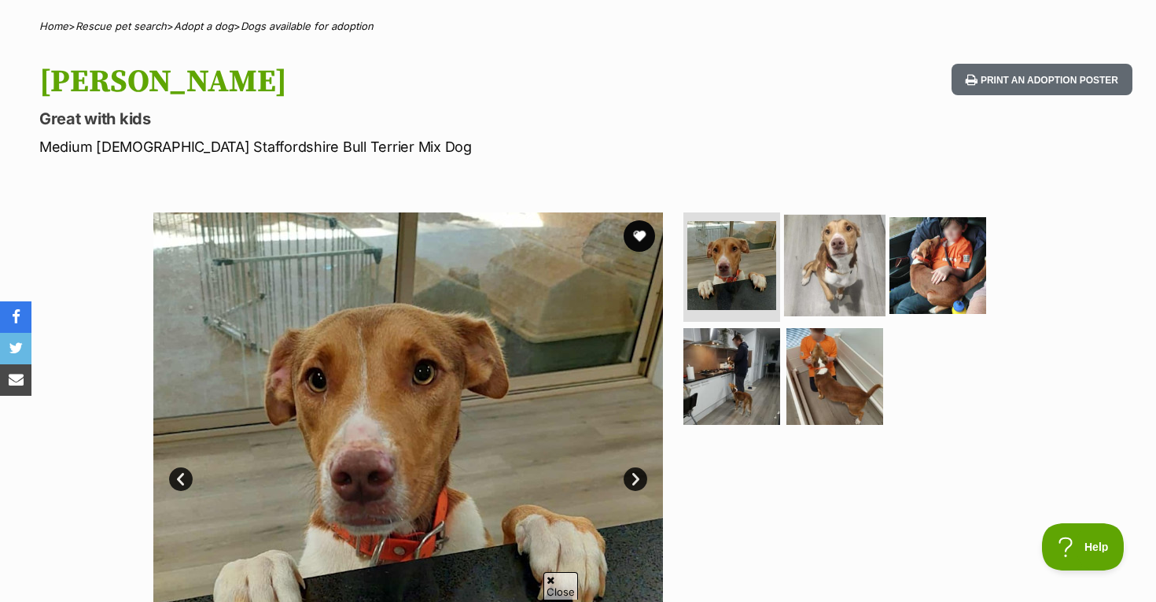
click at [846, 252] on img at bounding box center [834, 264] width 101 height 101
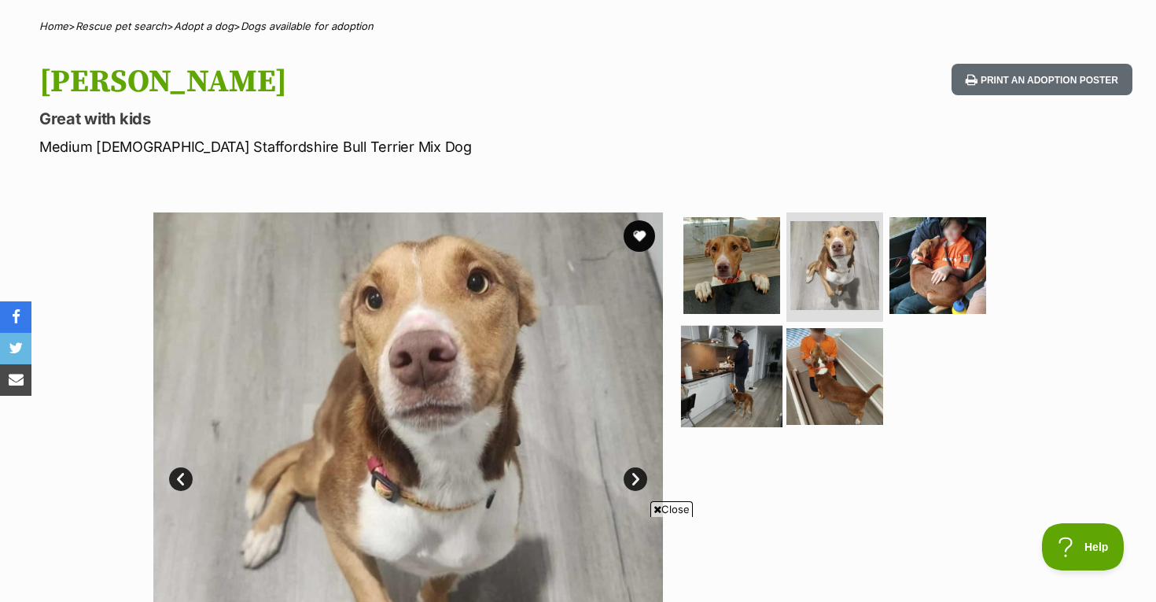
scroll to position [0, 0]
click at [677, 514] on span "Close" at bounding box center [672, 509] width 42 height 16
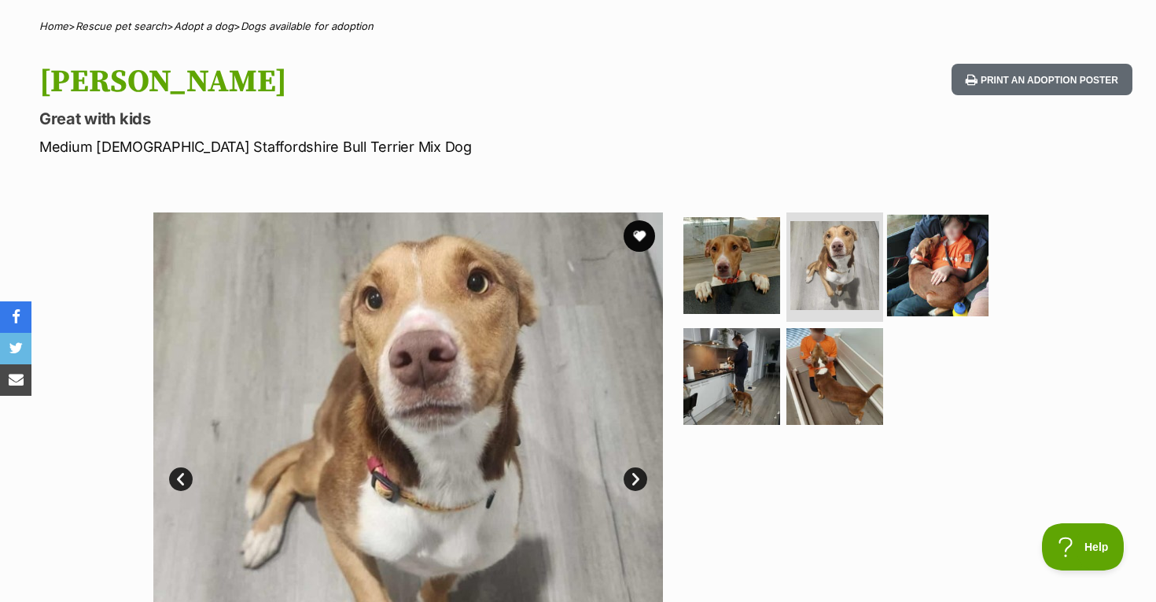
click at [943, 271] on img at bounding box center [937, 264] width 101 height 101
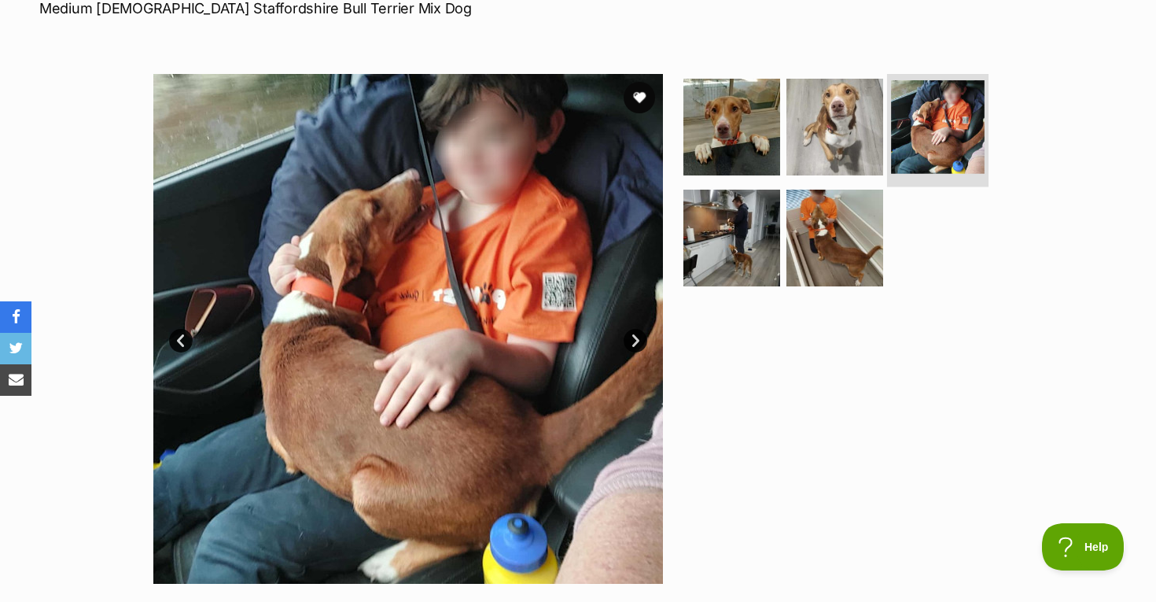
scroll to position [286, 0]
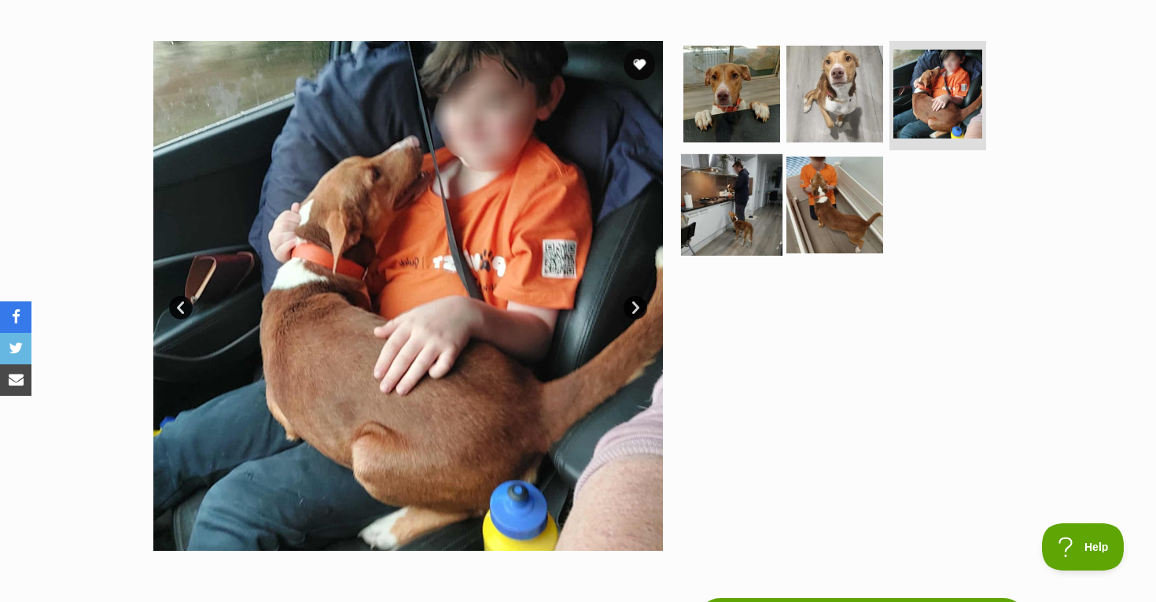
click at [725, 230] on img at bounding box center [731, 204] width 101 height 101
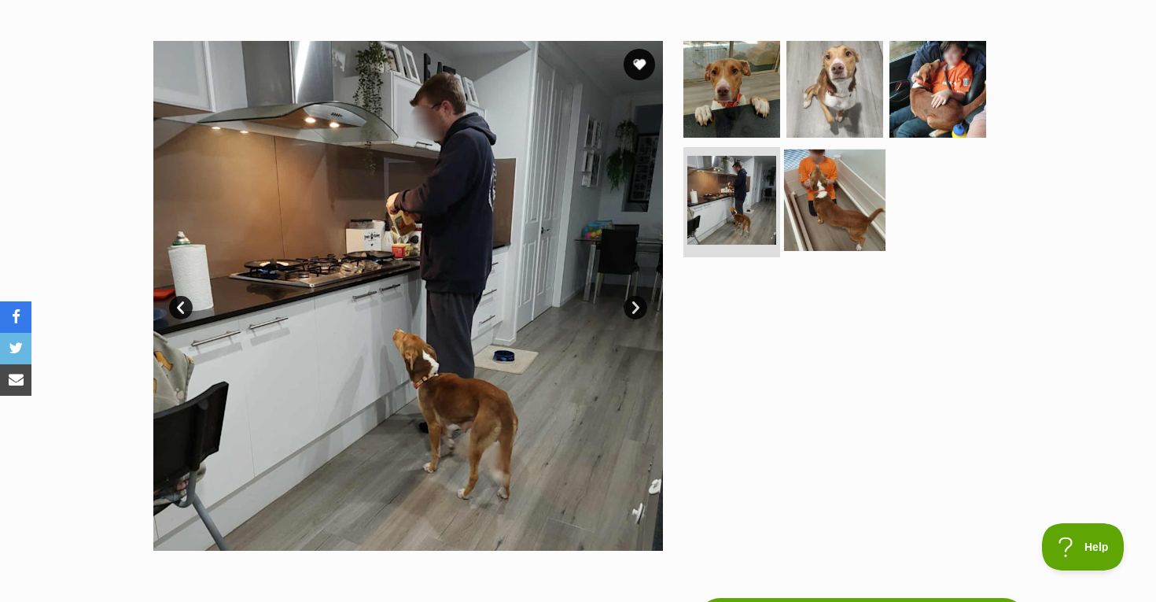
click at [801, 226] on img at bounding box center [834, 199] width 101 height 101
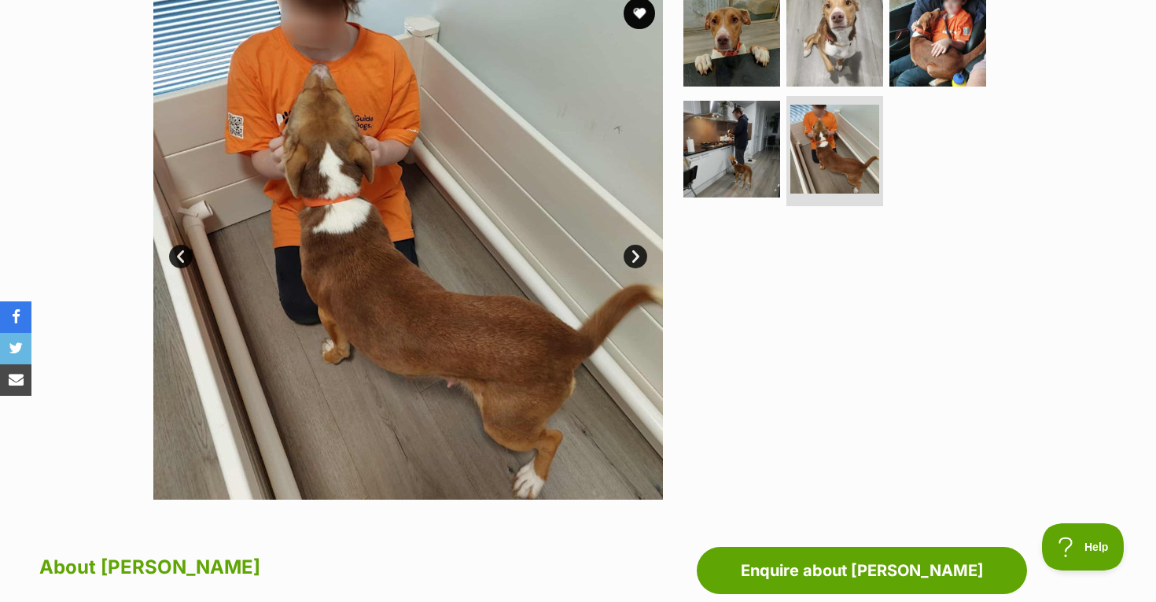
scroll to position [332, 0]
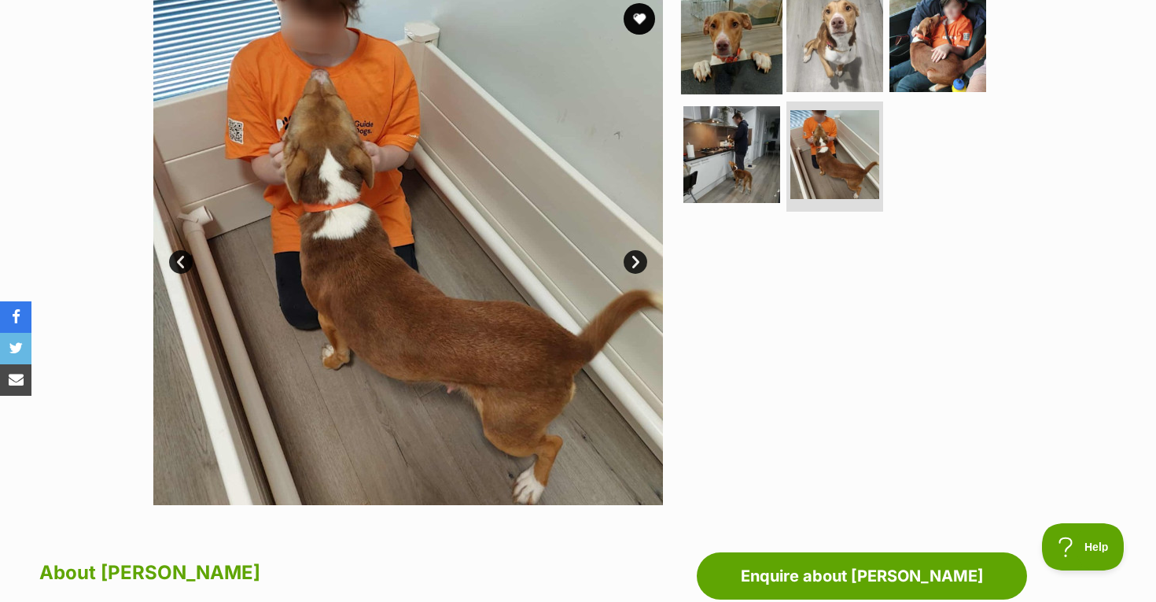
click at [717, 68] on img at bounding box center [731, 42] width 101 height 101
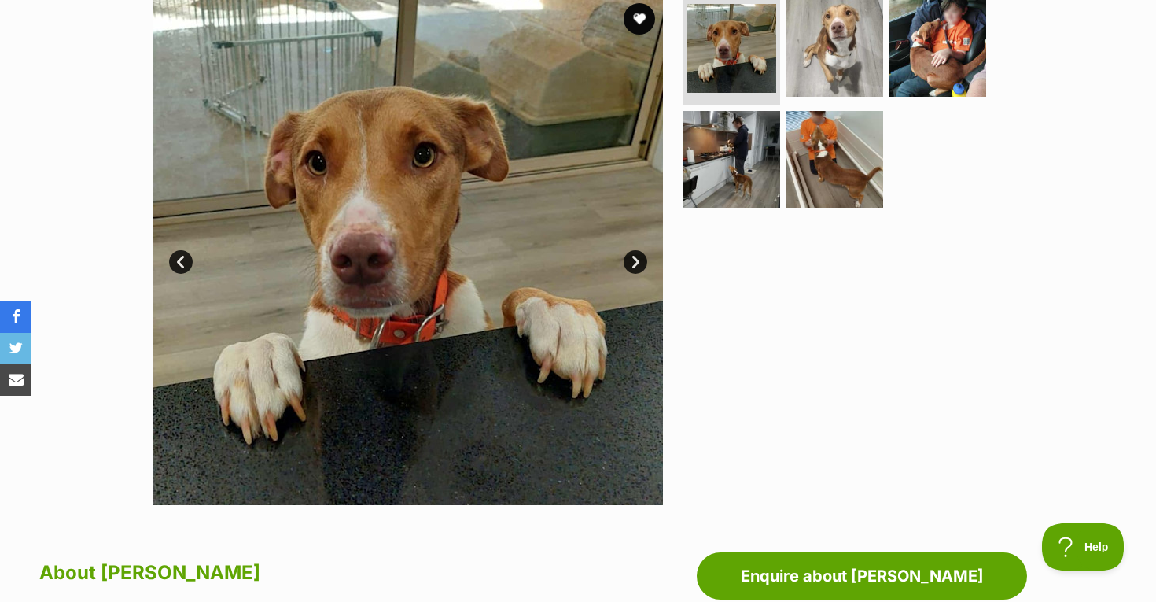
click at [640, 260] on link "Next" at bounding box center [636, 262] width 24 height 24
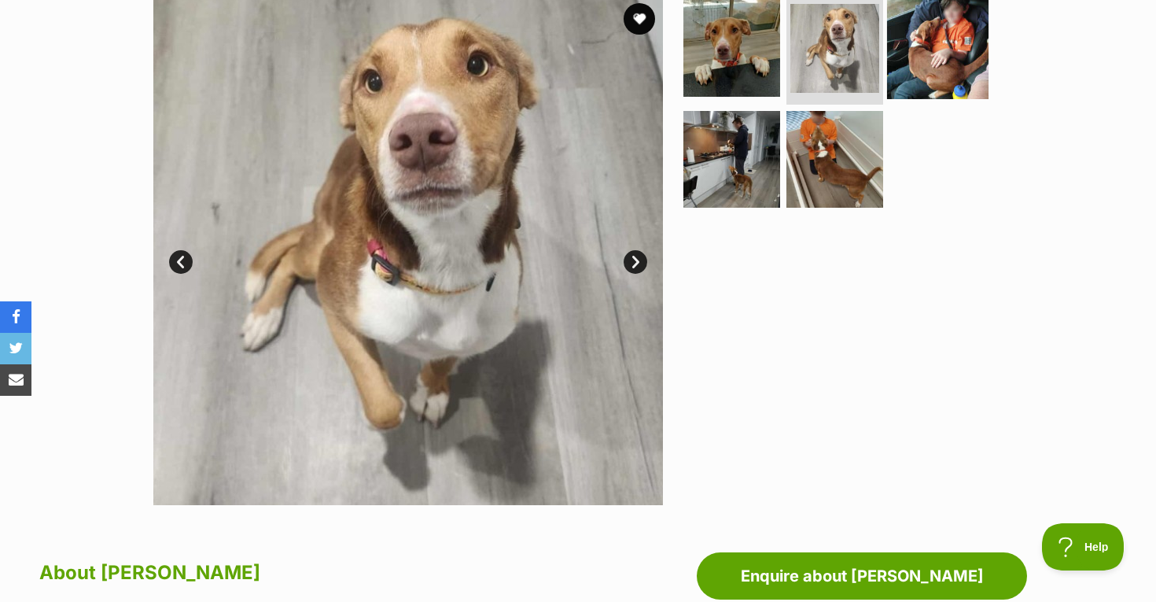
click at [964, 70] on img at bounding box center [937, 47] width 101 height 101
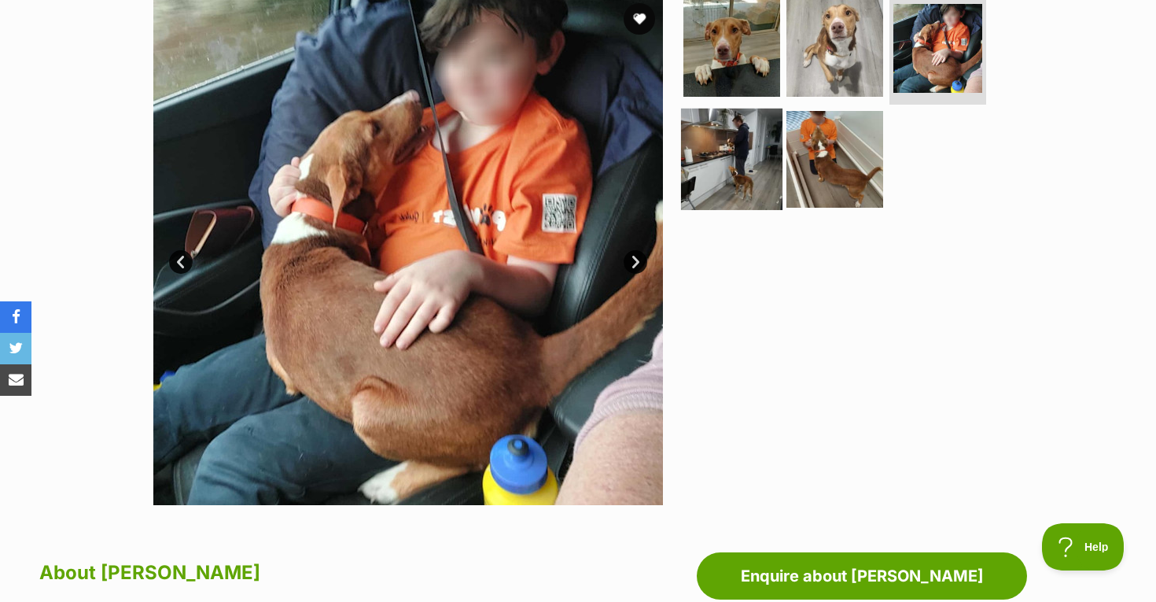
click at [738, 165] on img at bounding box center [731, 159] width 101 height 101
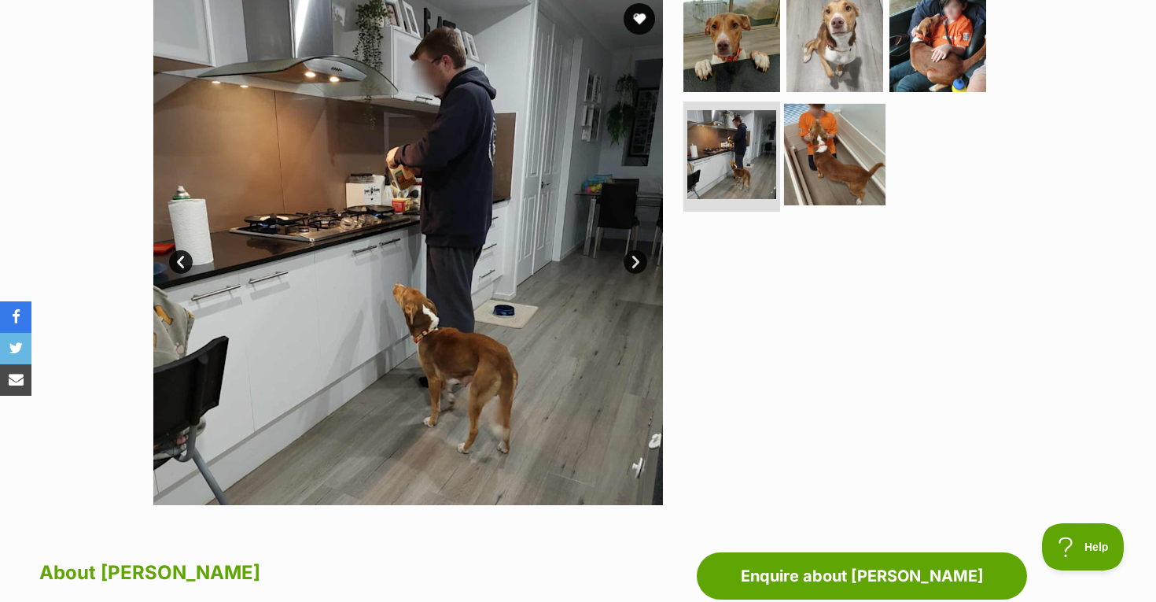
click at [846, 161] on img at bounding box center [834, 154] width 101 height 101
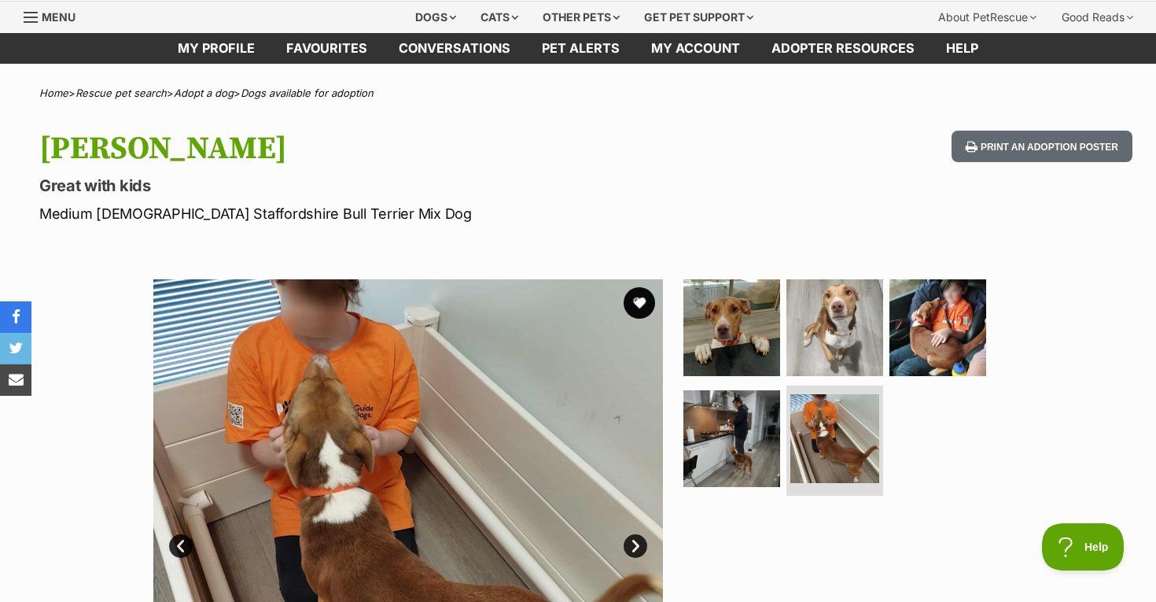
scroll to position [27, 0]
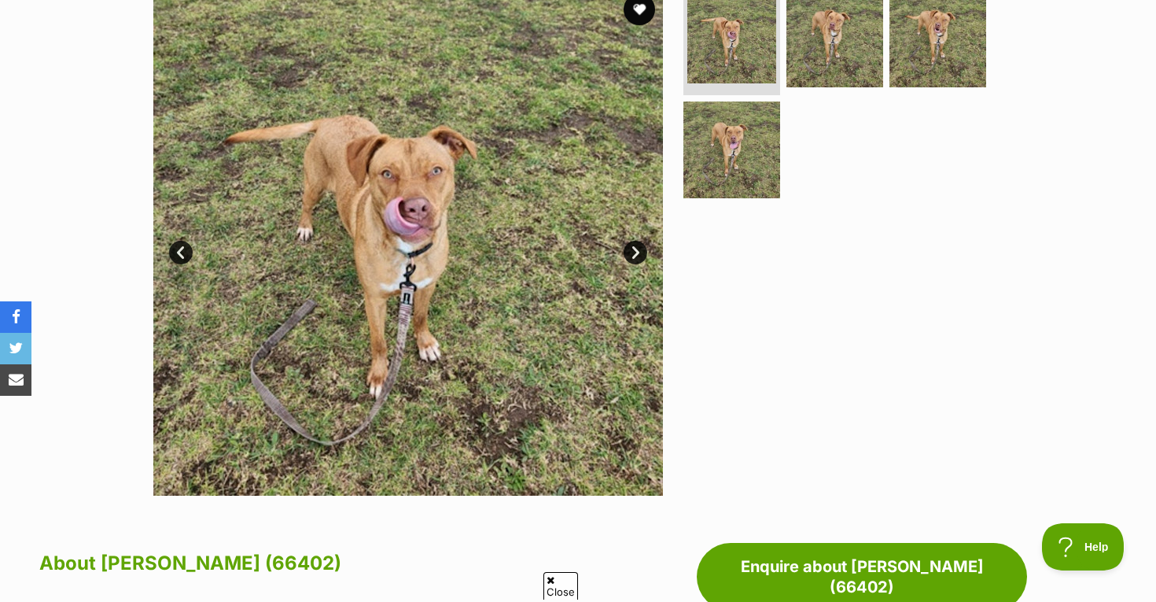
click at [634, 250] on link "Next" at bounding box center [636, 253] width 24 height 24
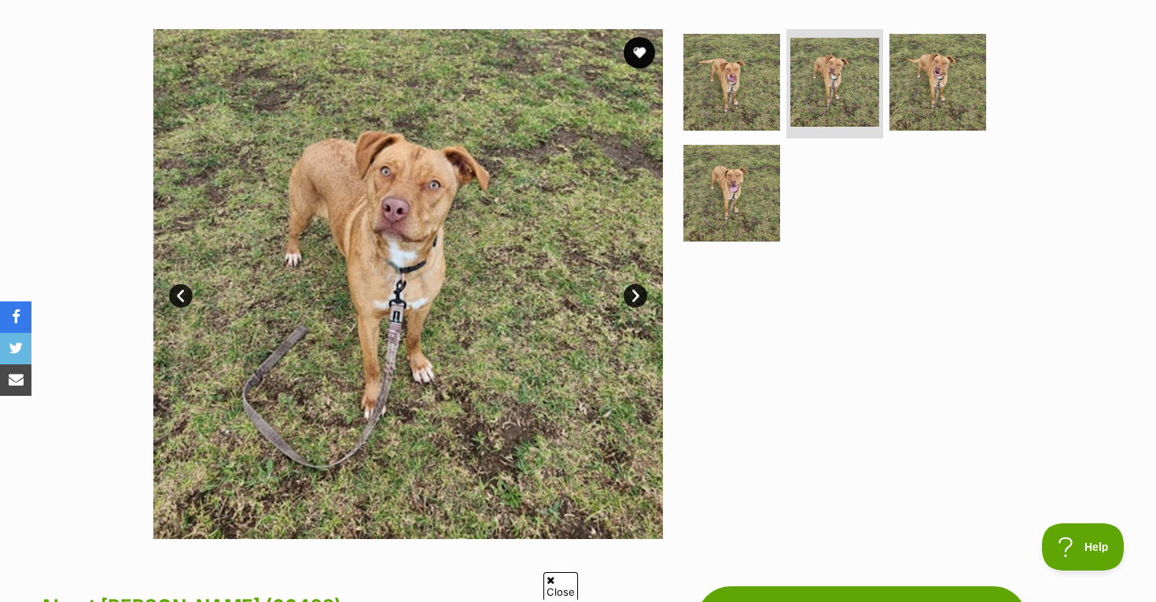
scroll to position [290, 0]
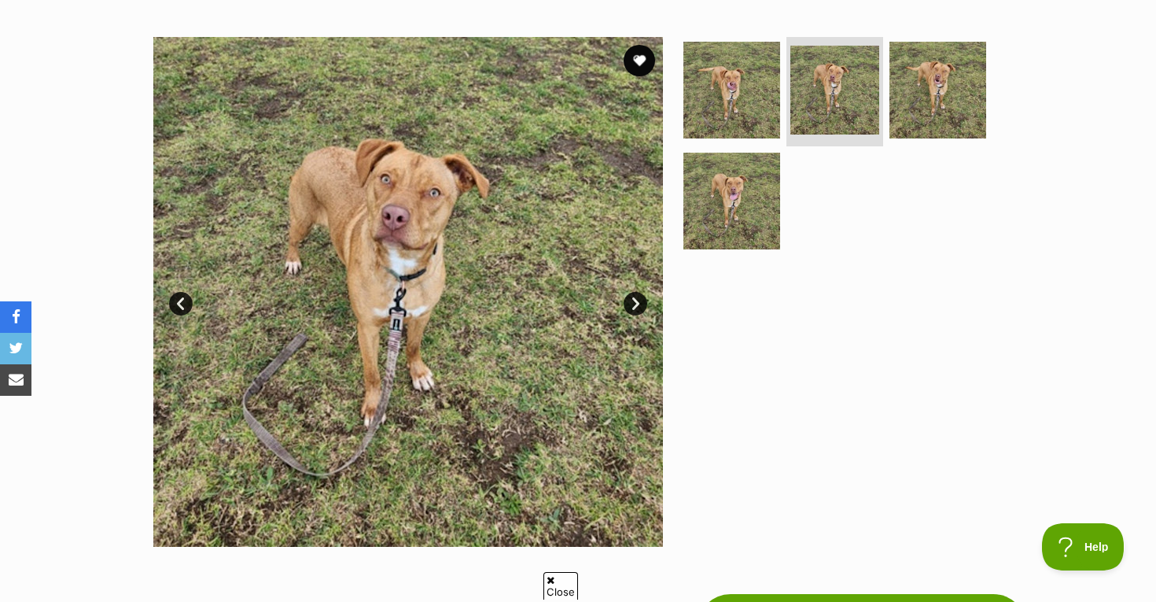
click at [640, 300] on link "Next" at bounding box center [636, 304] width 24 height 24
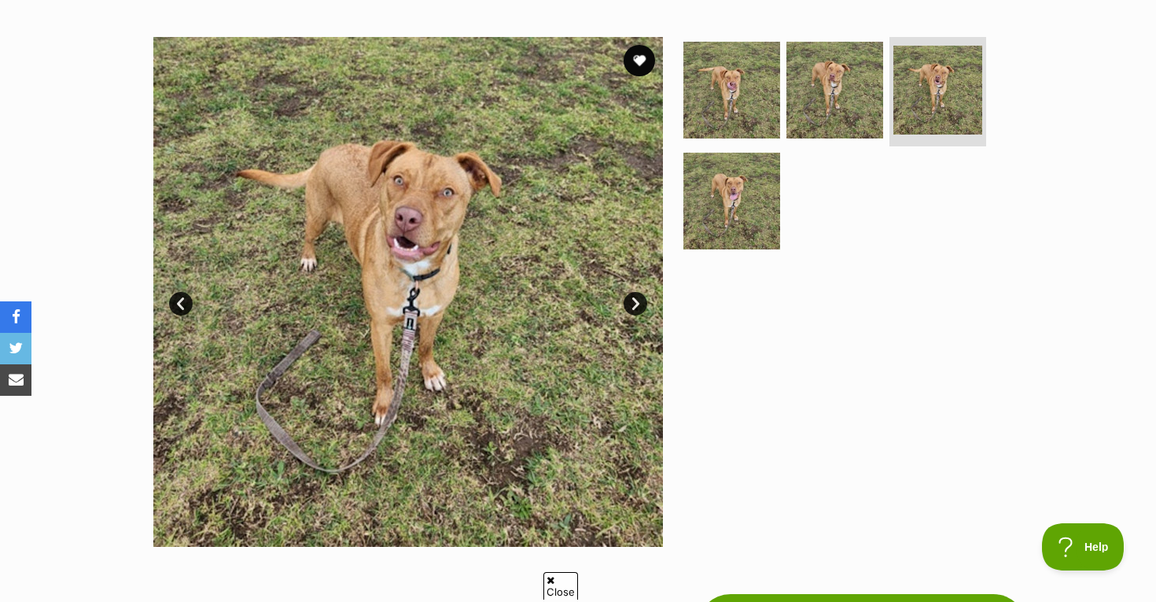
click at [644, 302] on link "Next" at bounding box center [636, 304] width 24 height 24
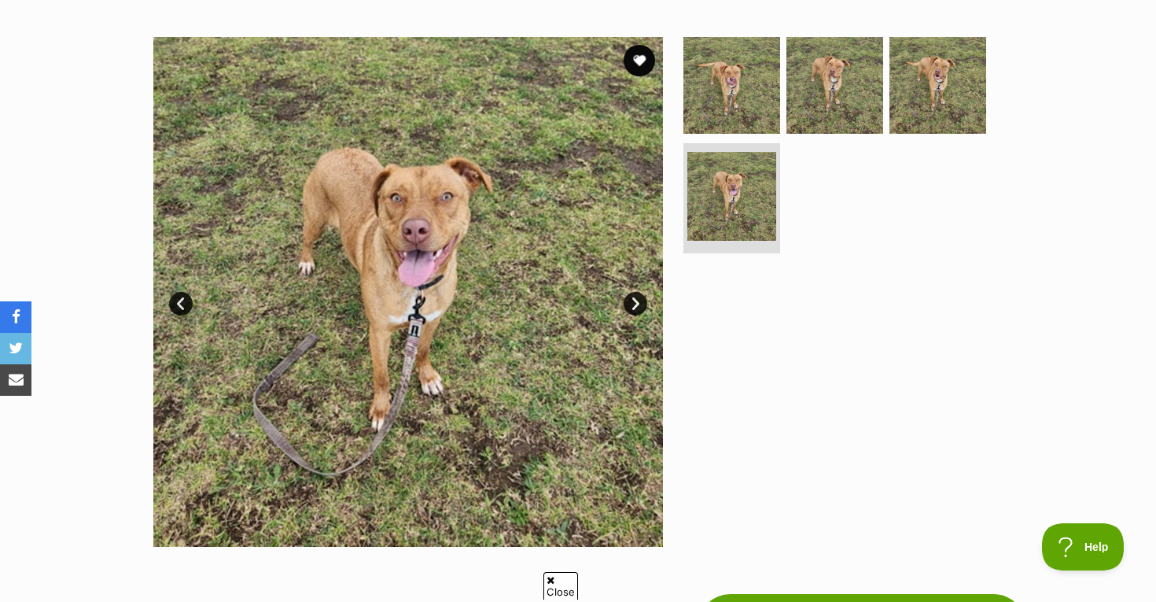
click at [640, 306] on link "Next" at bounding box center [636, 304] width 24 height 24
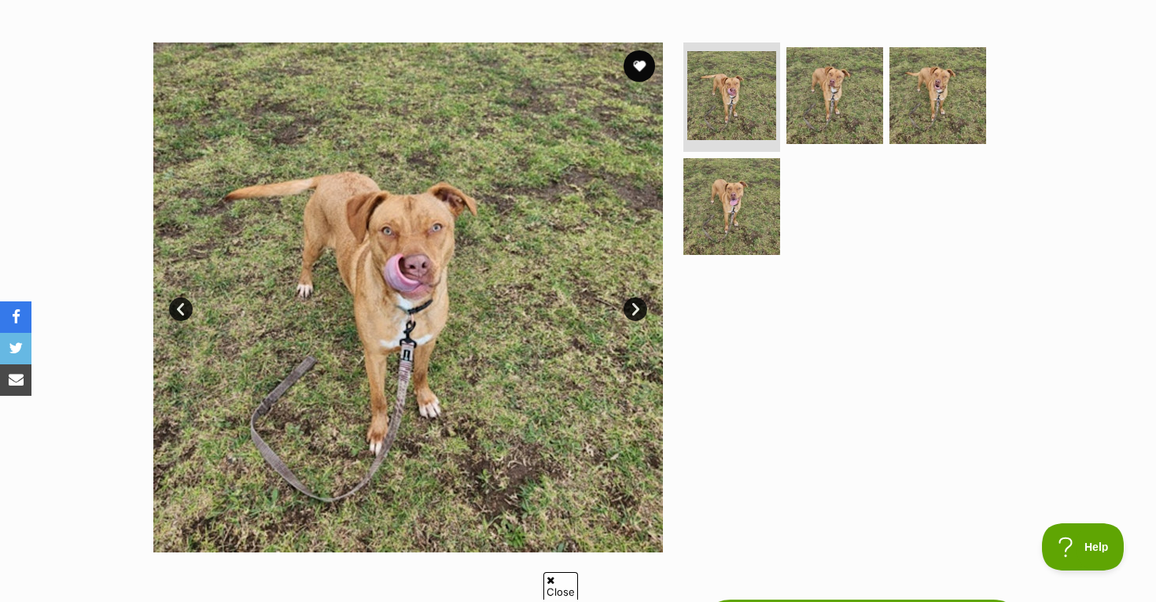
scroll to position [253, 0]
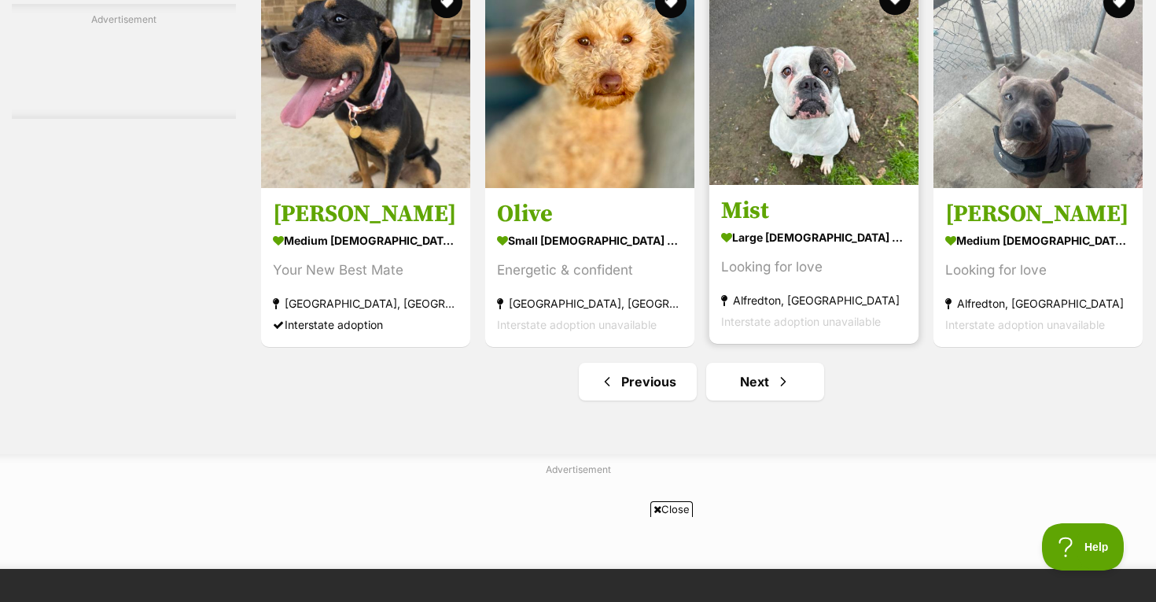
scroll to position [7644, 0]
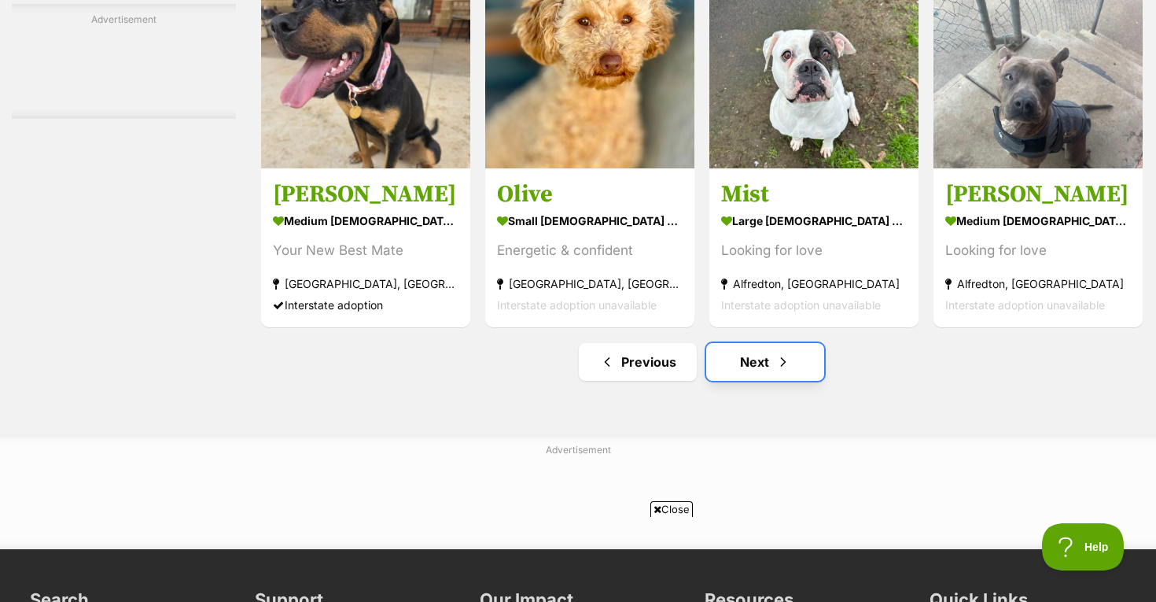
click at [771, 381] on link "Next" at bounding box center [765, 362] width 118 height 38
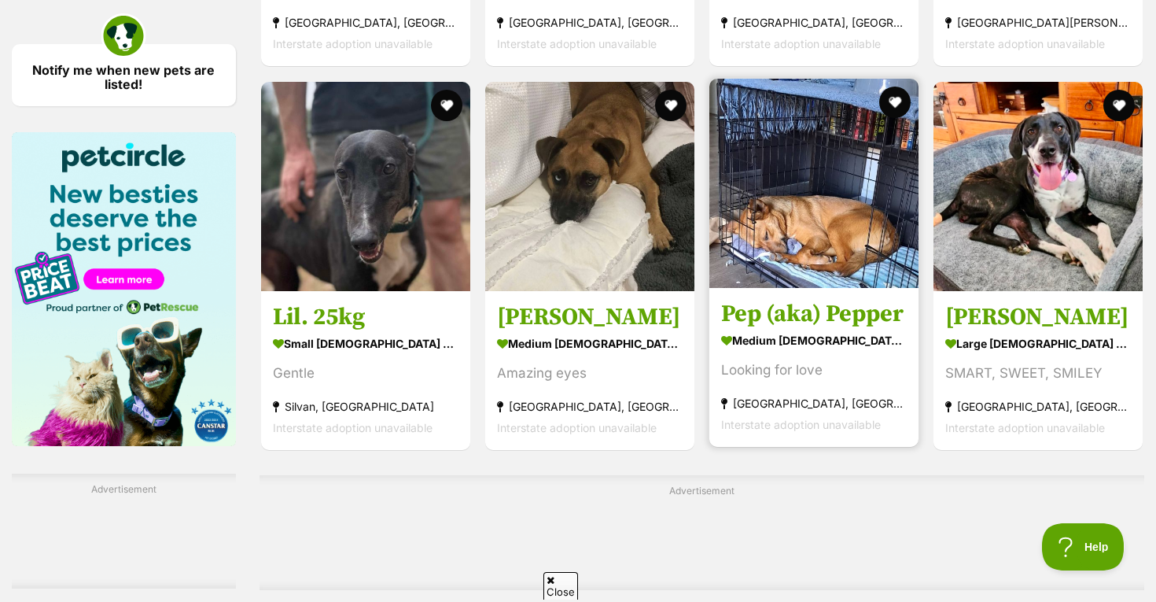
scroll to position [2284, 0]
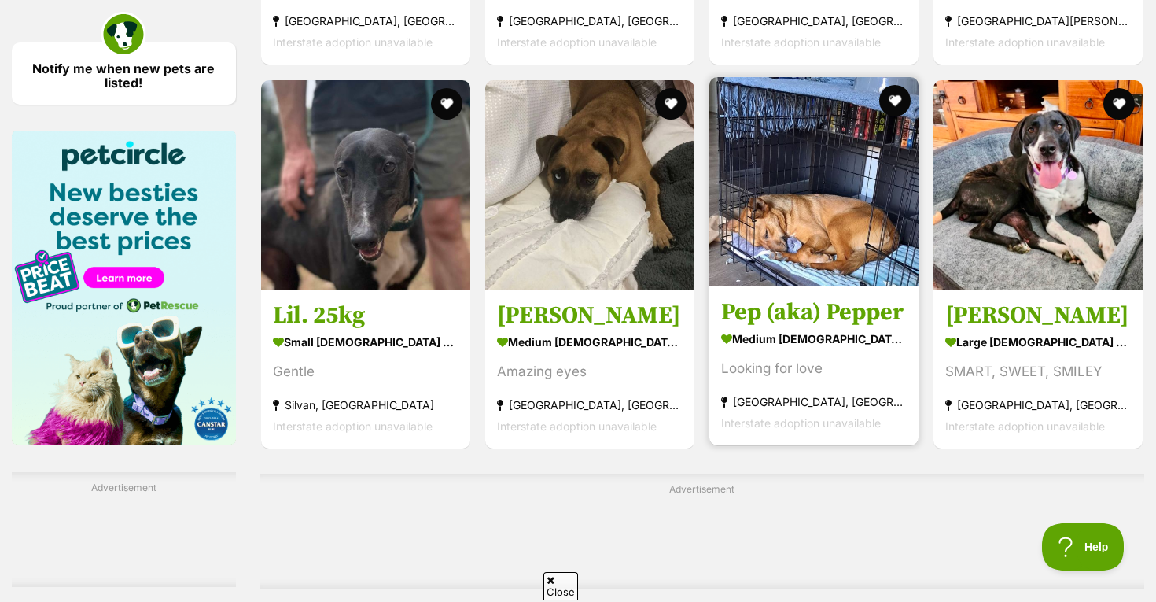
click at [844, 260] on img at bounding box center [814, 181] width 209 height 209
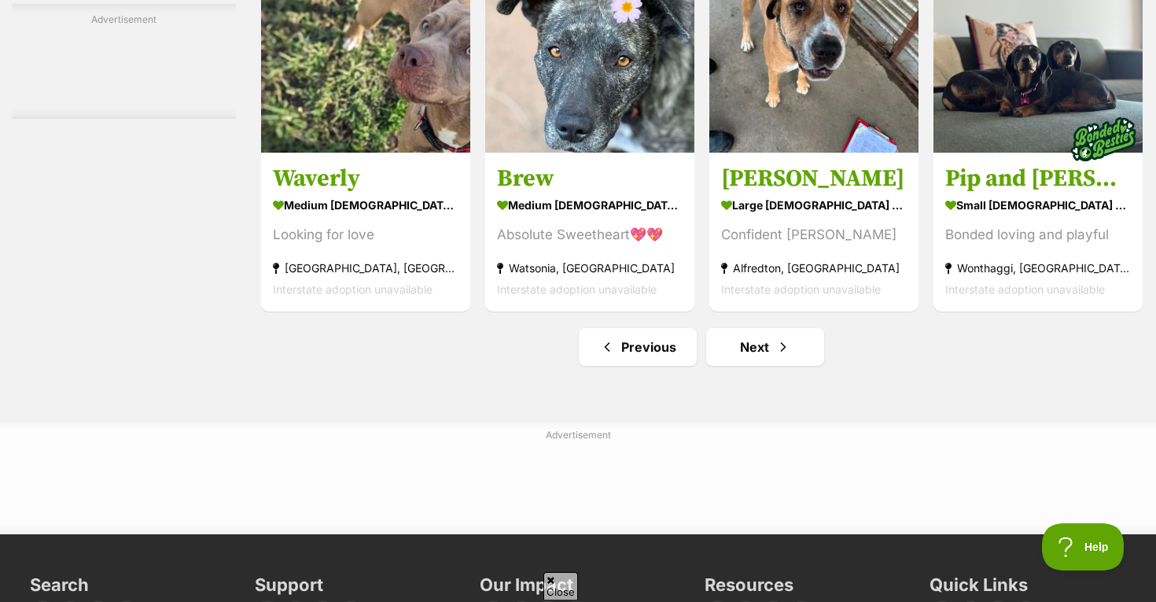
scroll to position [7340, 0]
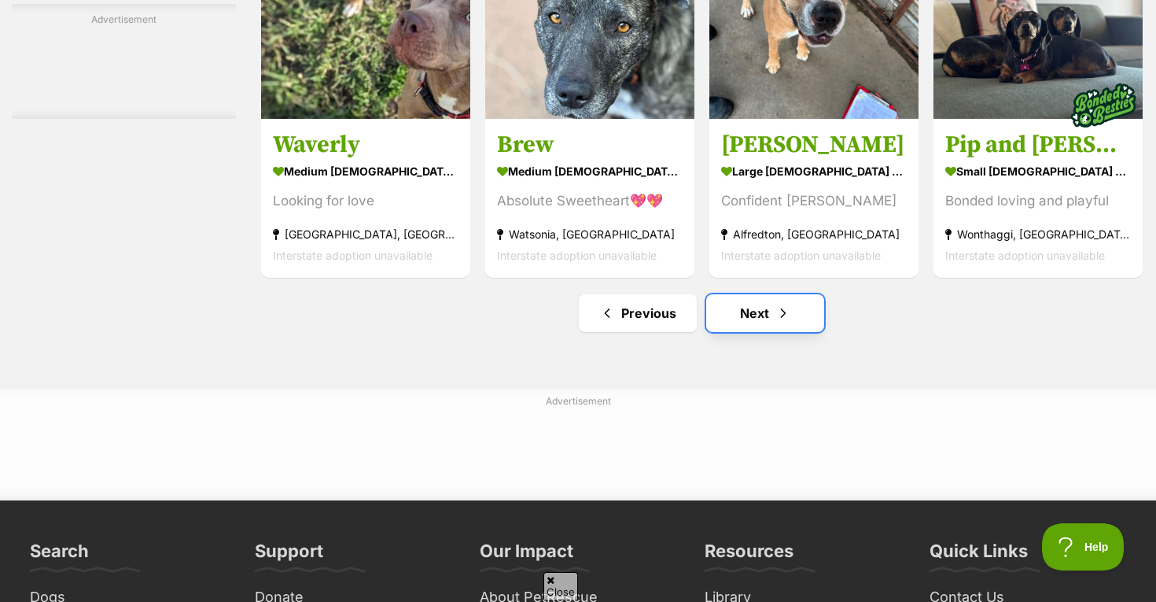
click at [791, 323] on link "Next" at bounding box center [765, 313] width 118 height 38
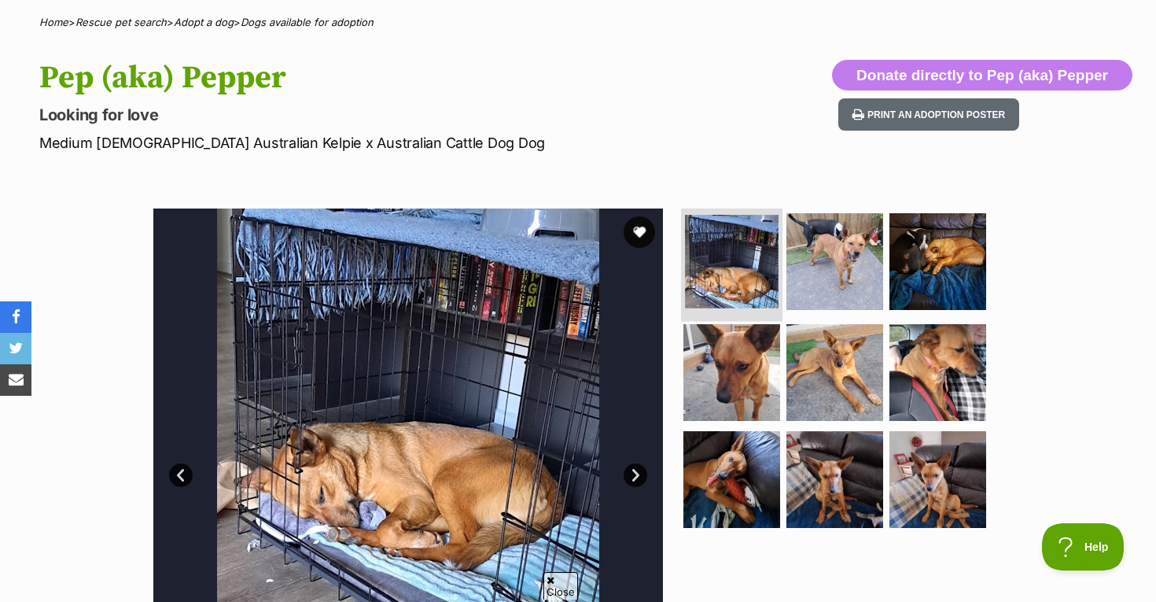
scroll to position [120, 0]
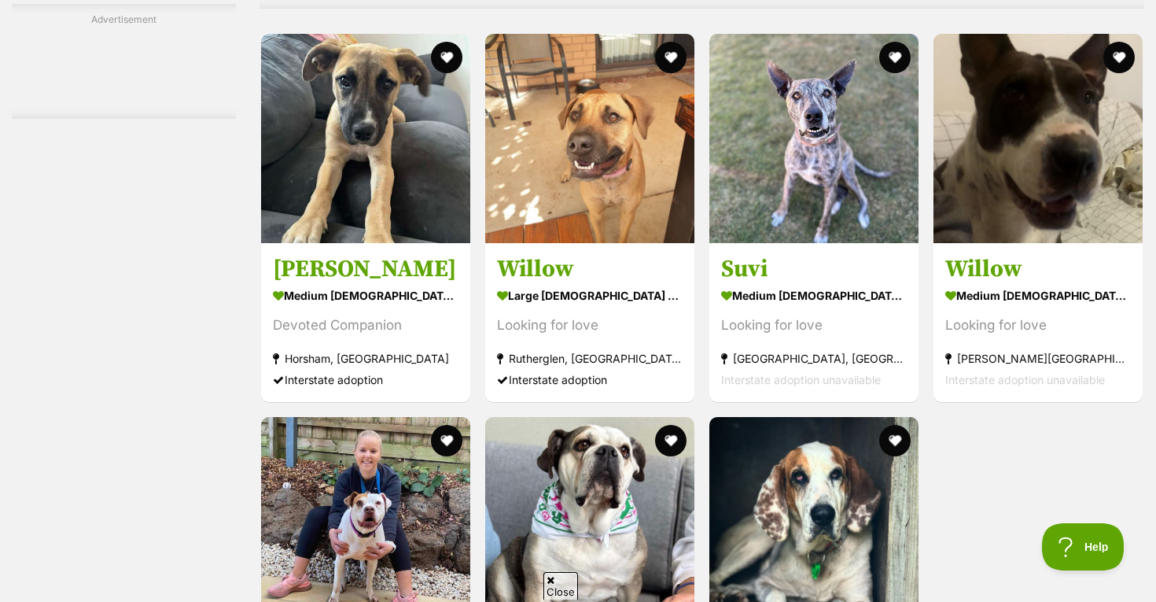
scroll to position [4978, 0]
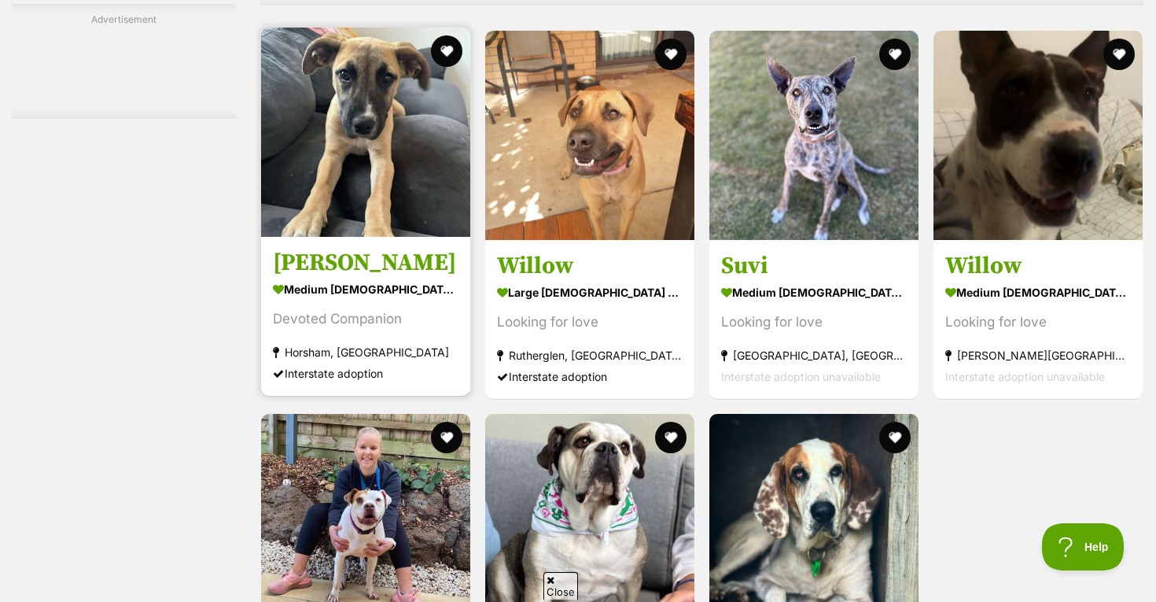
click at [390, 127] on img at bounding box center [365, 132] width 209 height 209
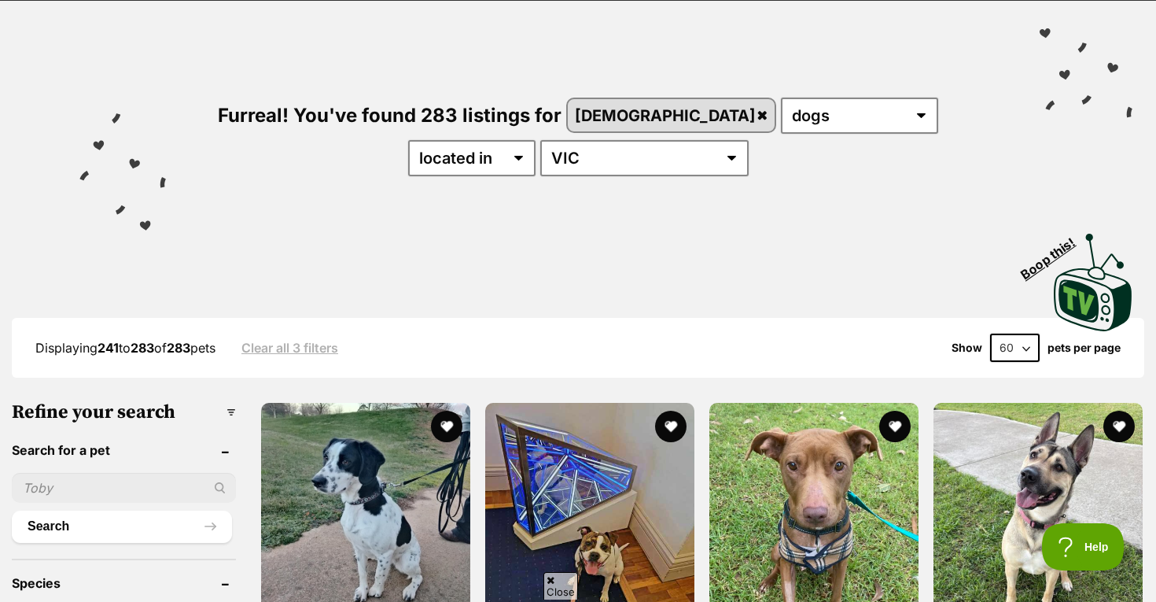
scroll to position [110, 0]
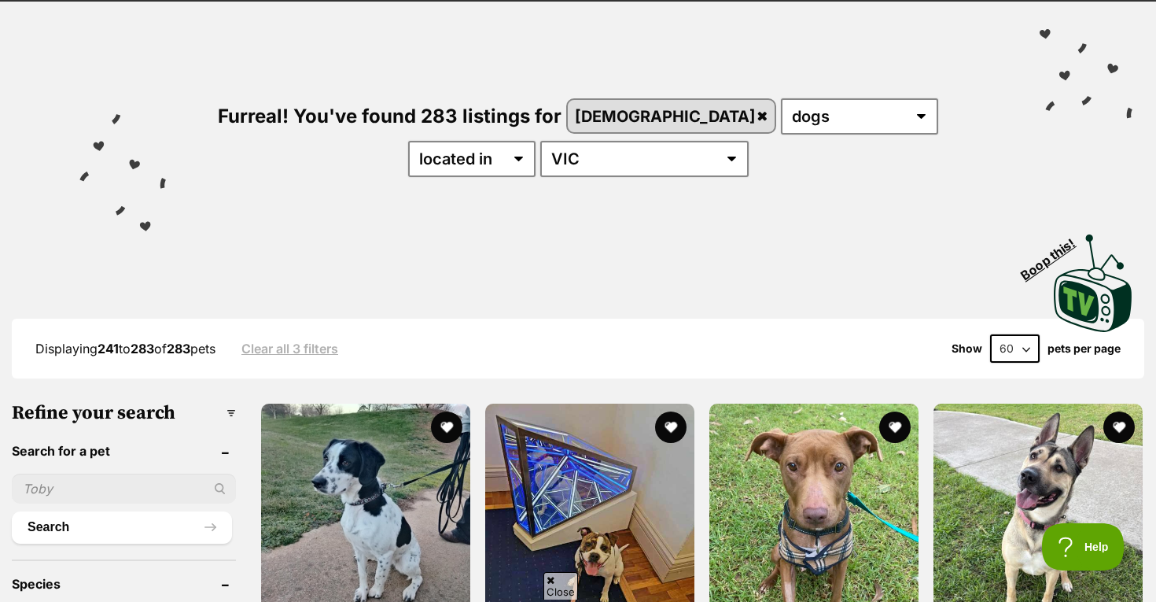
click at [1024, 342] on select "20 40 60" at bounding box center [1015, 348] width 50 height 28
select select "20"
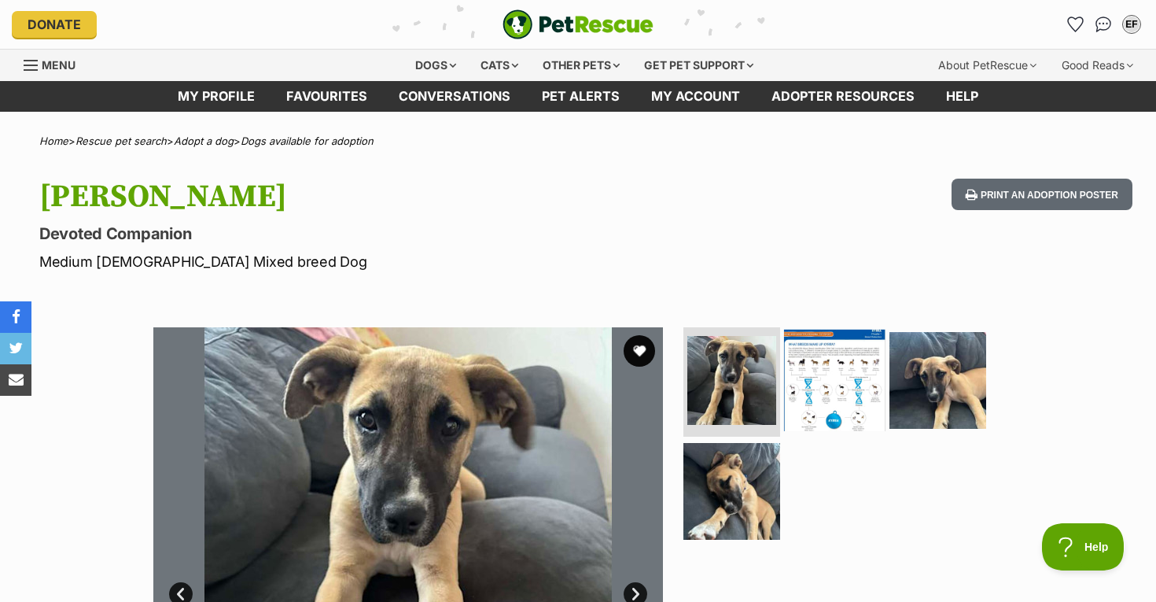
click at [813, 381] on img at bounding box center [834, 379] width 101 height 101
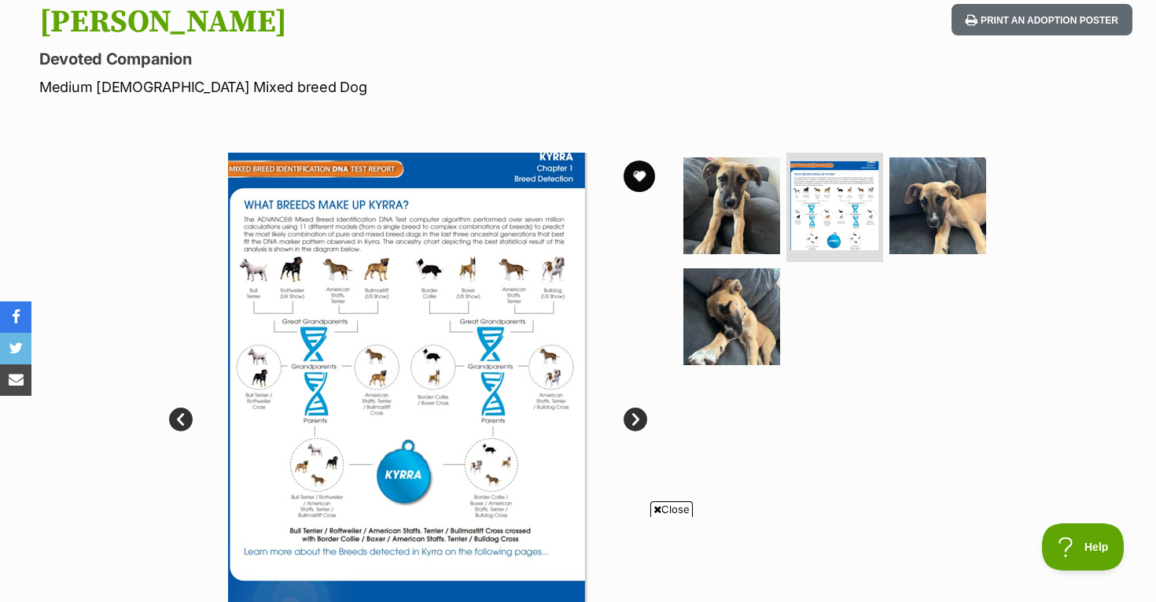
scroll to position [175, 0]
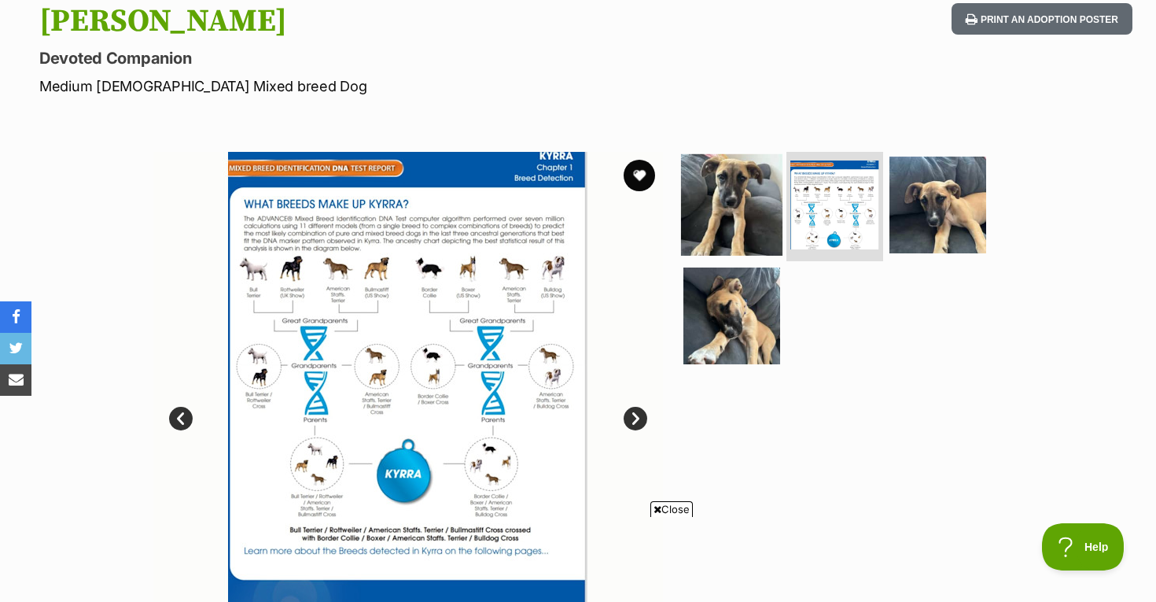
click at [755, 197] on img at bounding box center [731, 203] width 101 height 101
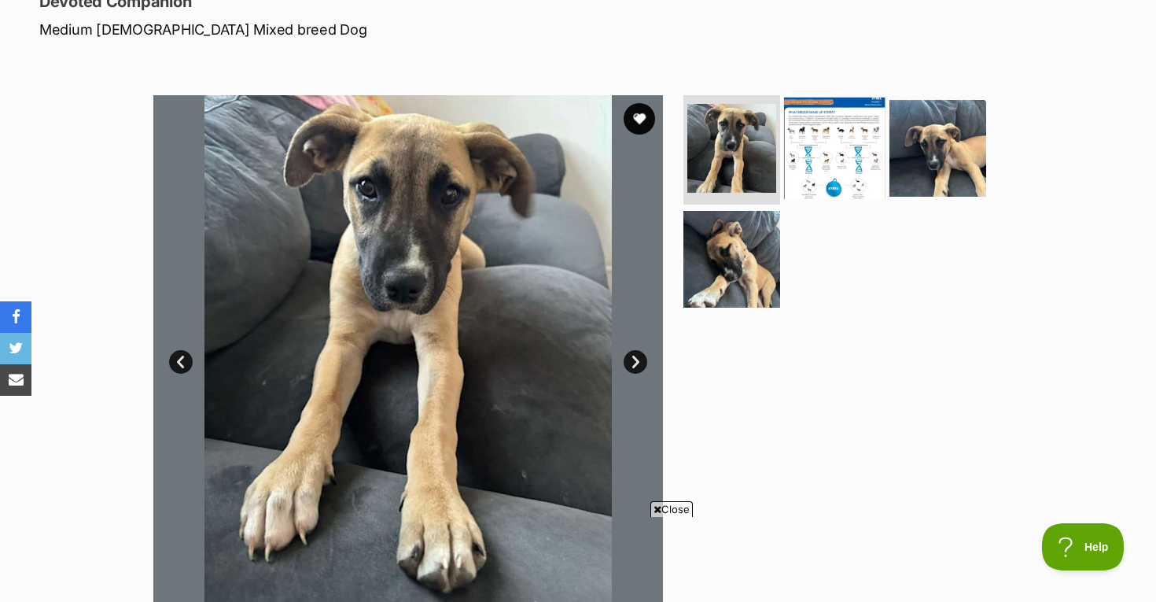
scroll to position [235, 0]
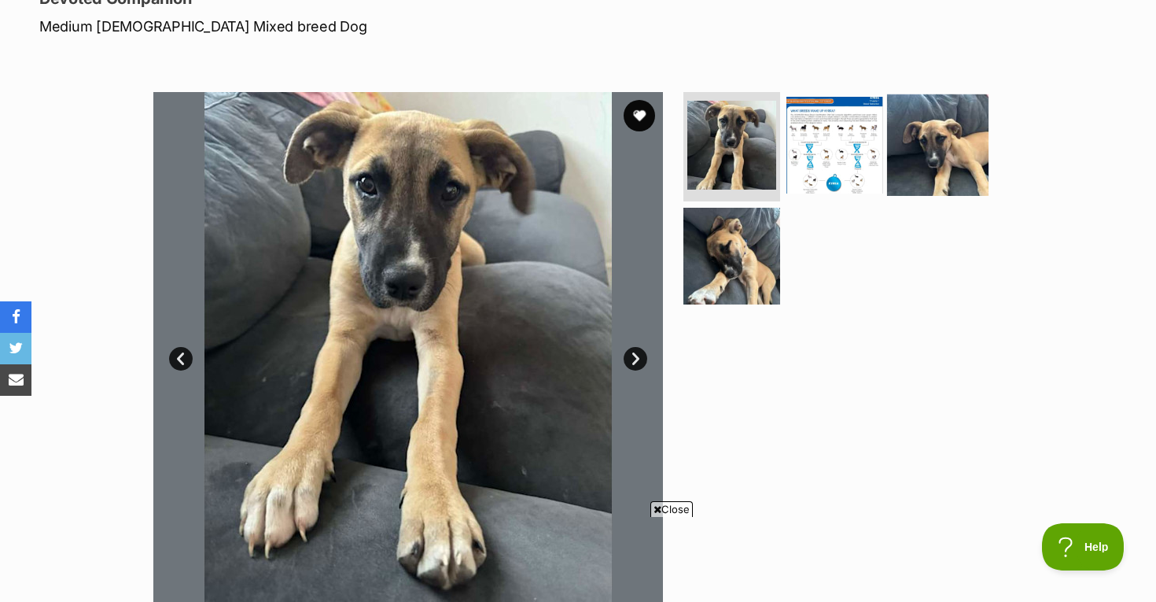
click at [957, 128] on img at bounding box center [937, 144] width 101 height 101
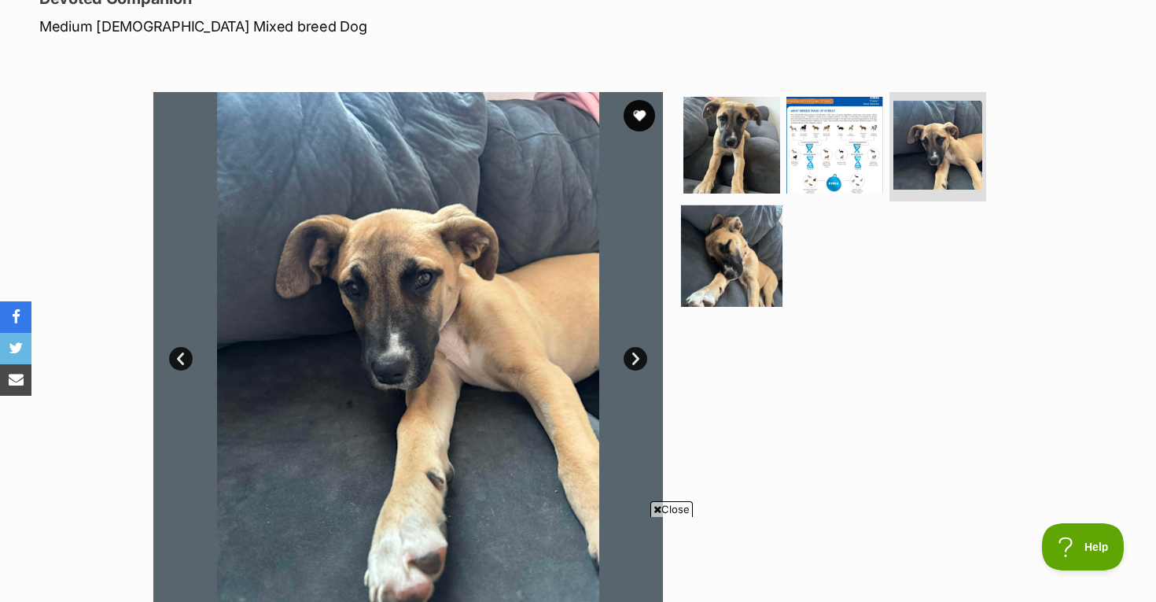
click at [764, 256] on img at bounding box center [731, 255] width 101 height 101
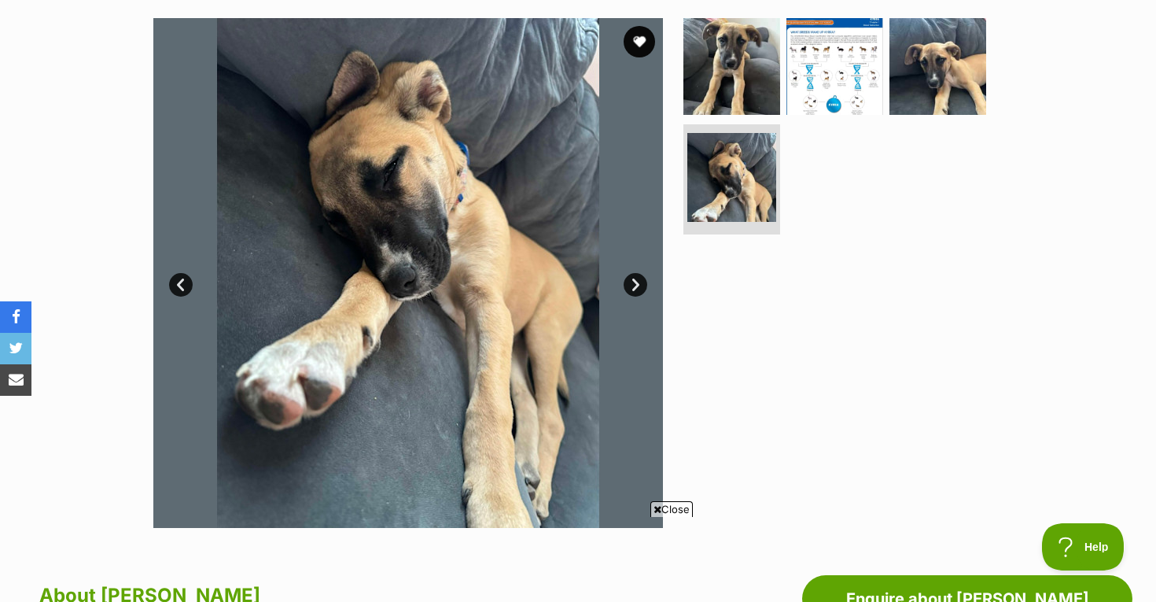
scroll to position [308, 0]
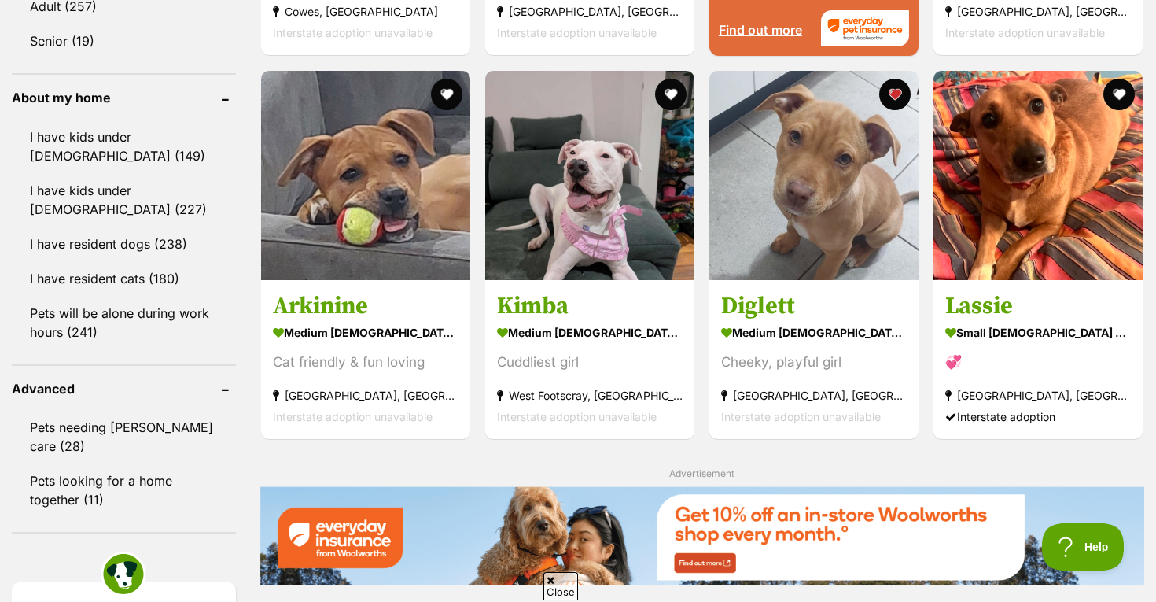
scroll to position [1746, 0]
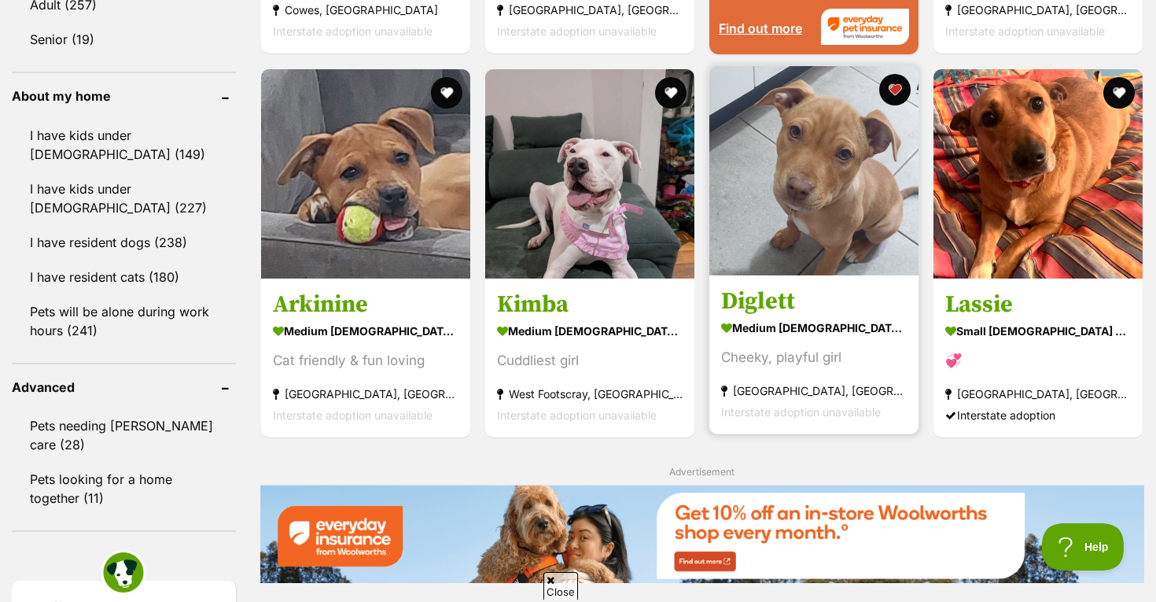
click at [843, 213] on img at bounding box center [814, 170] width 209 height 209
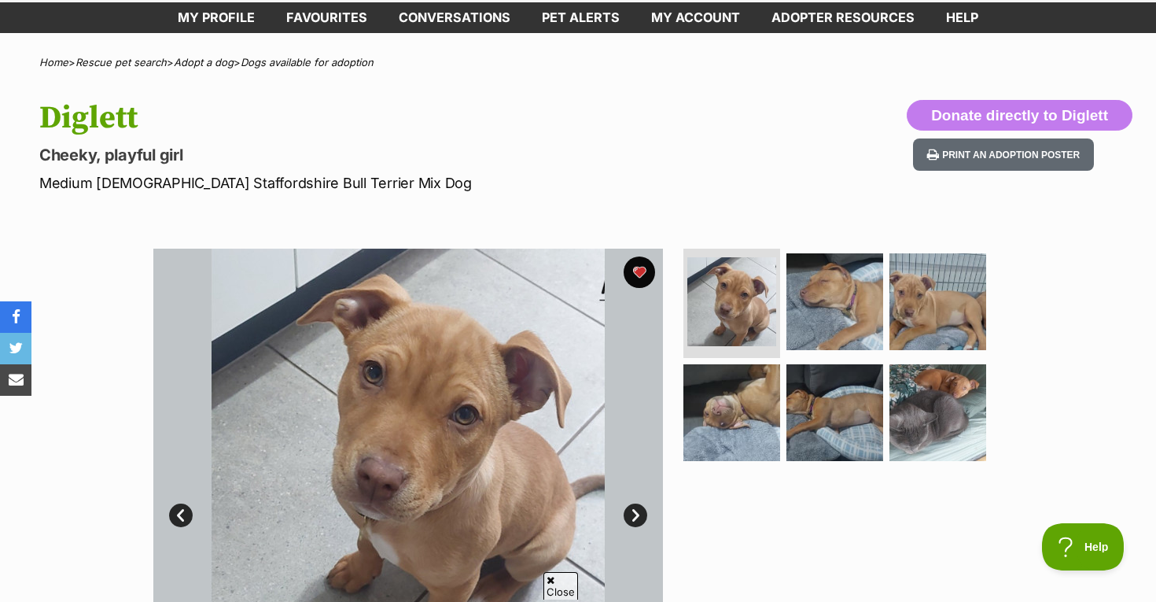
scroll to position [79, 0]
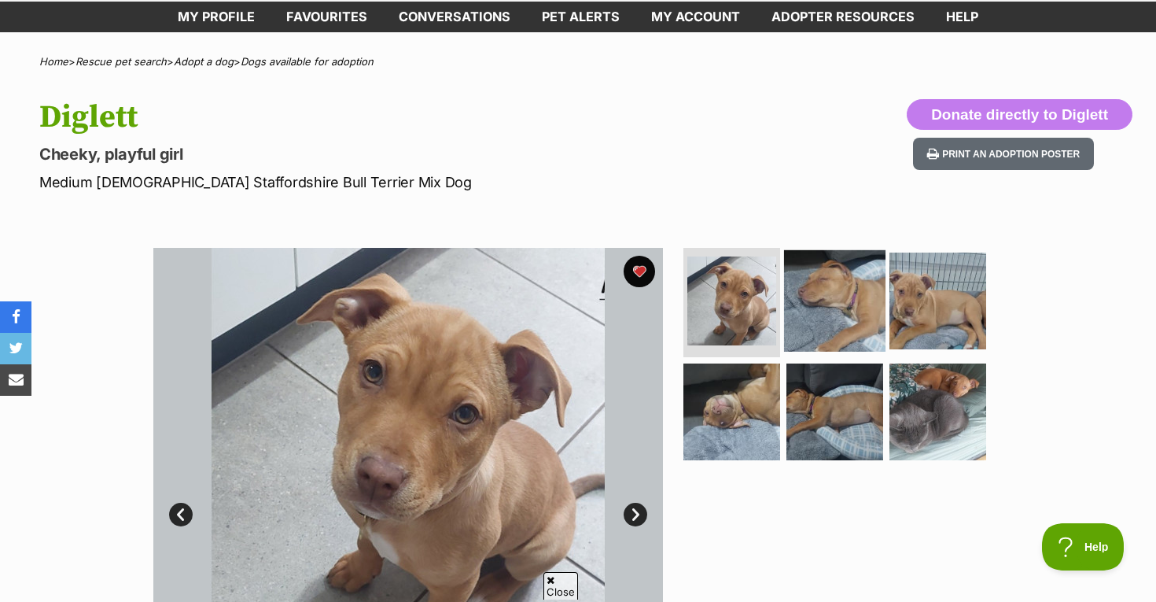
click at [829, 299] on img at bounding box center [834, 299] width 101 height 101
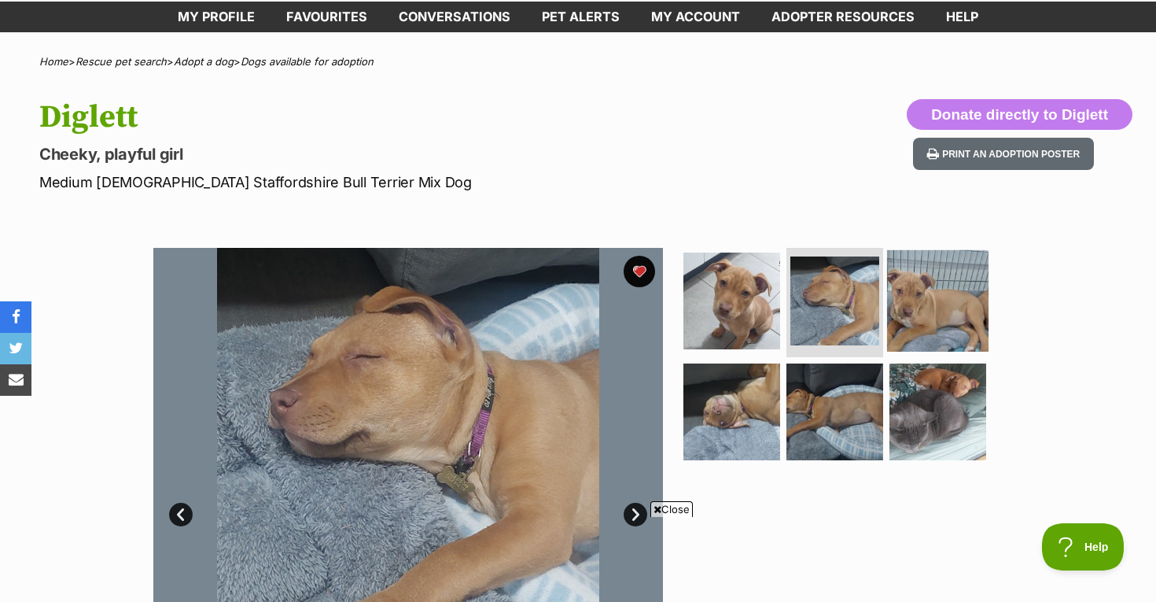
scroll to position [0, 0]
click at [928, 323] on img at bounding box center [937, 299] width 101 height 101
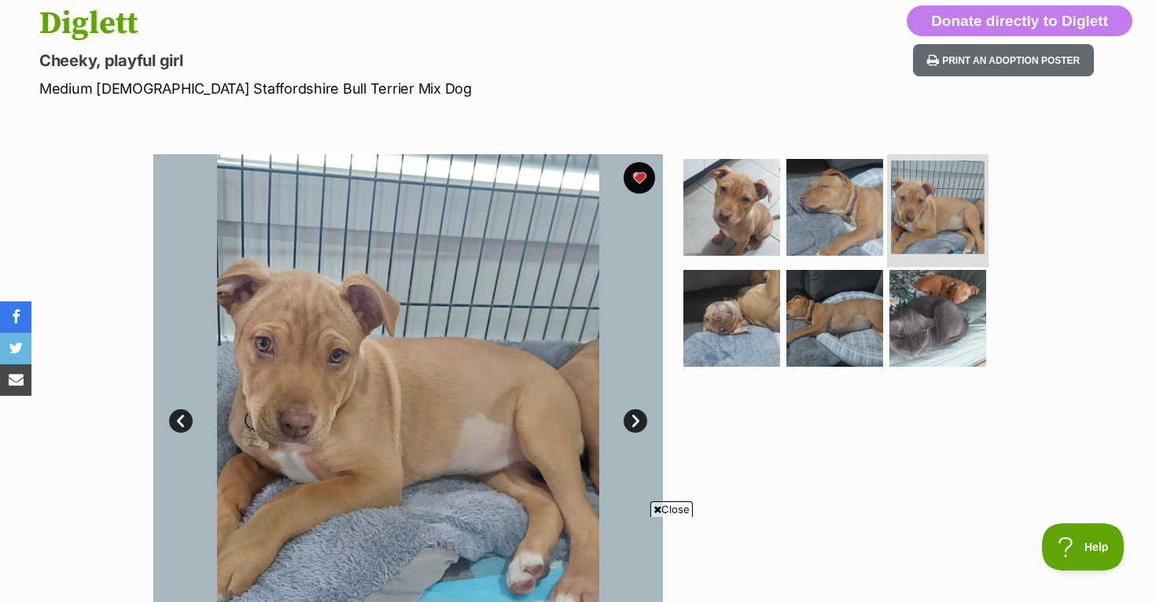
scroll to position [176, 0]
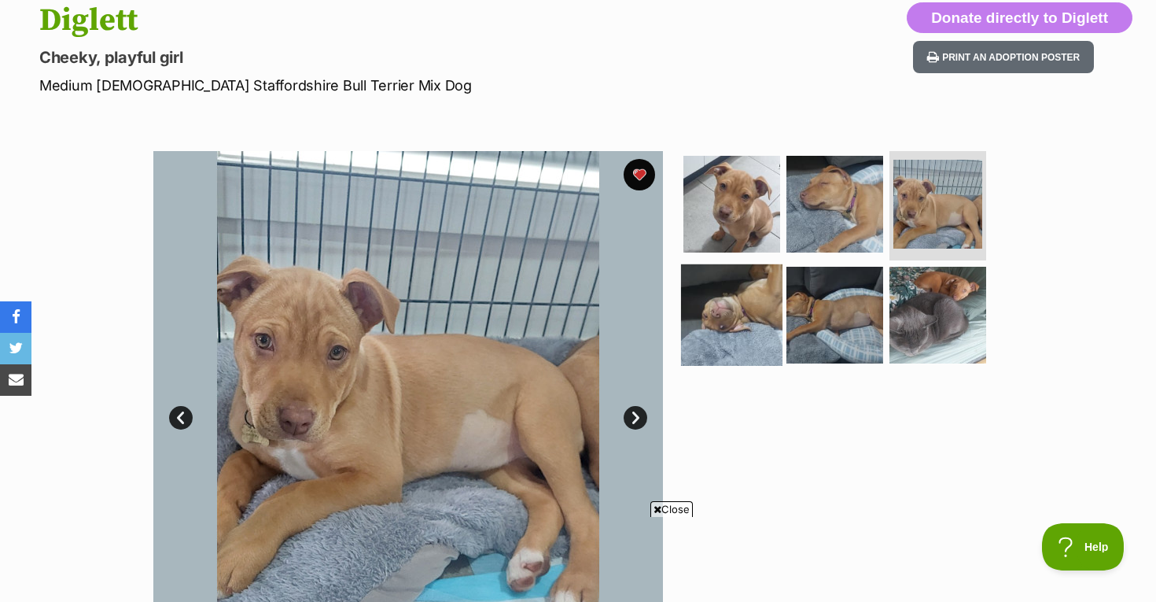
click at [740, 318] on img at bounding box center [731, 314] width 101 height 101
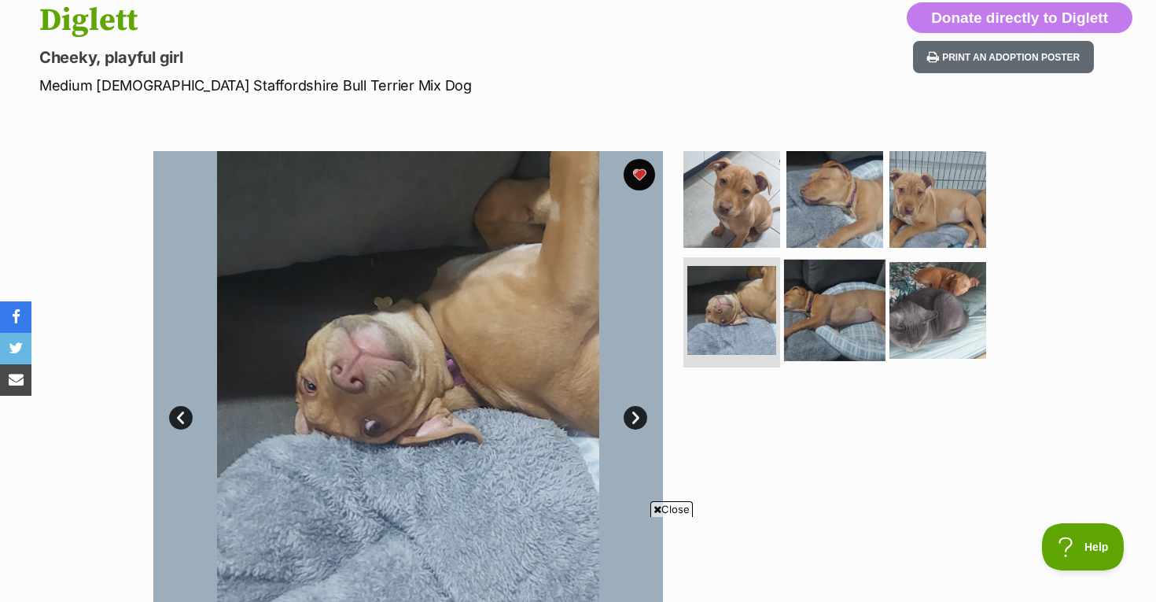
click at [842, 312] on img at bounding box center [834, 310] width 101 height 101
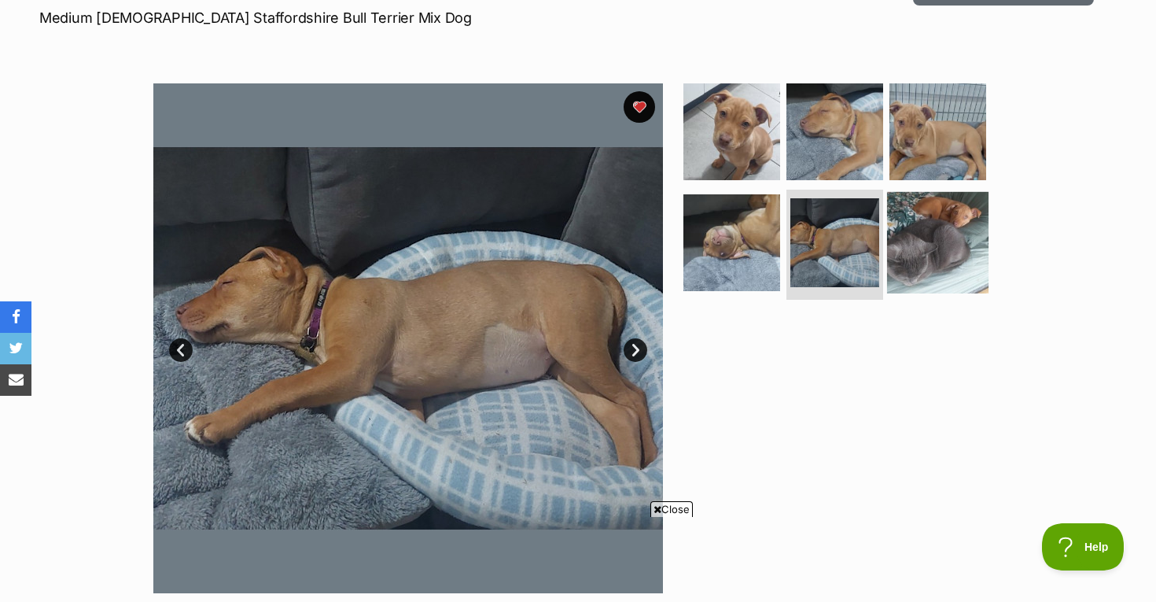
scroll to position [250, 0]
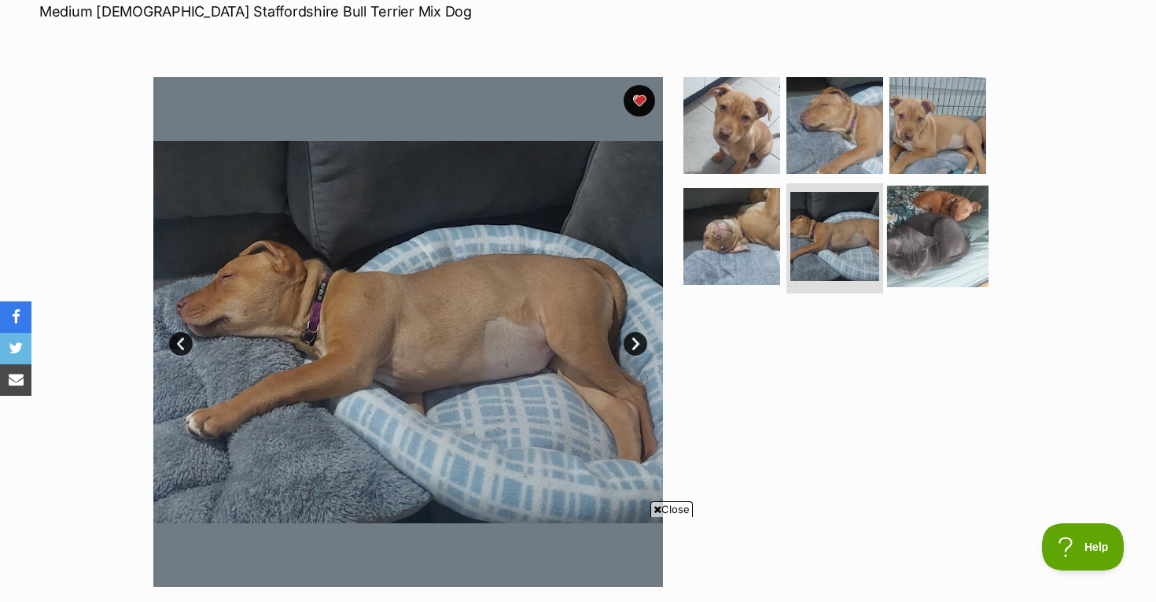
click at [950, 242] on img at bounding box center [937, 236] width 101 height 101
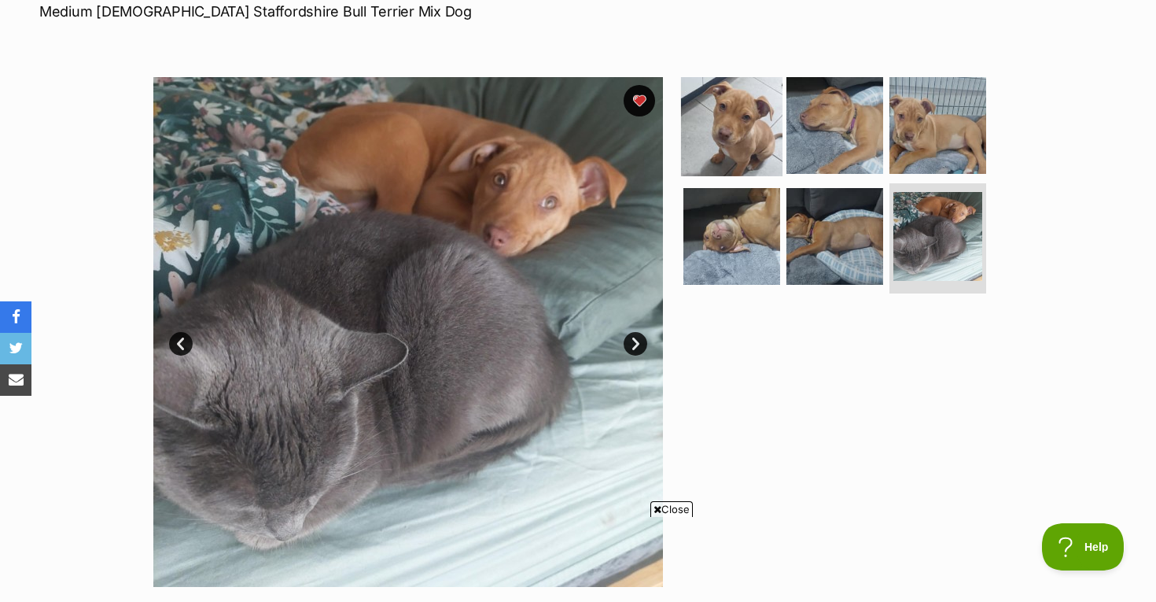
click at [731, 107] on img at bounding box center [731, 124] width 101 height 101
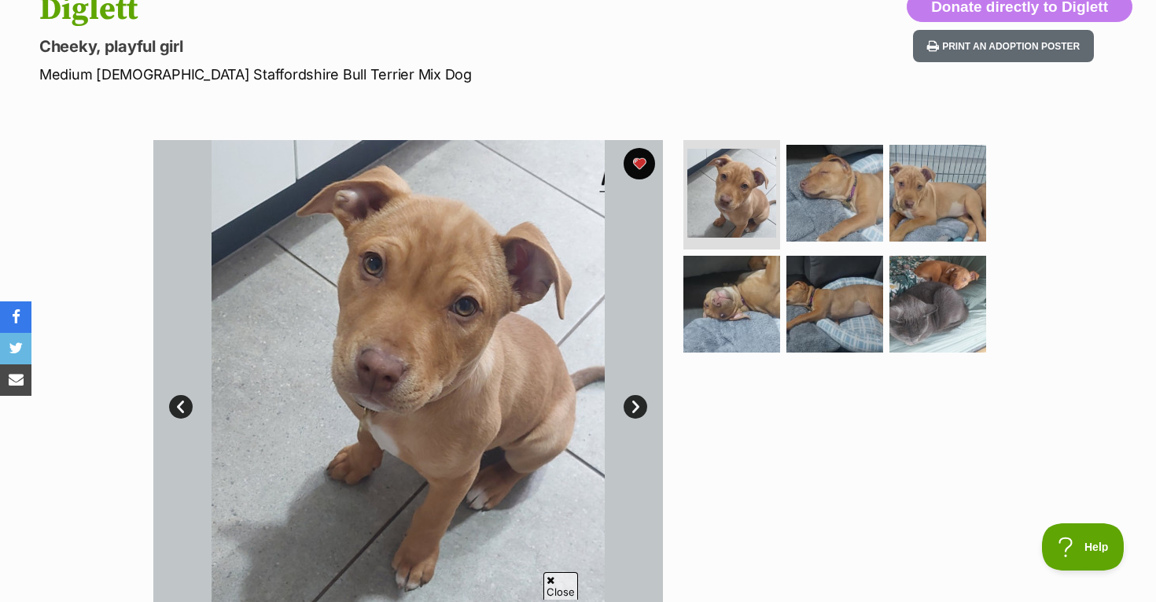
scroll to position [189, 0]
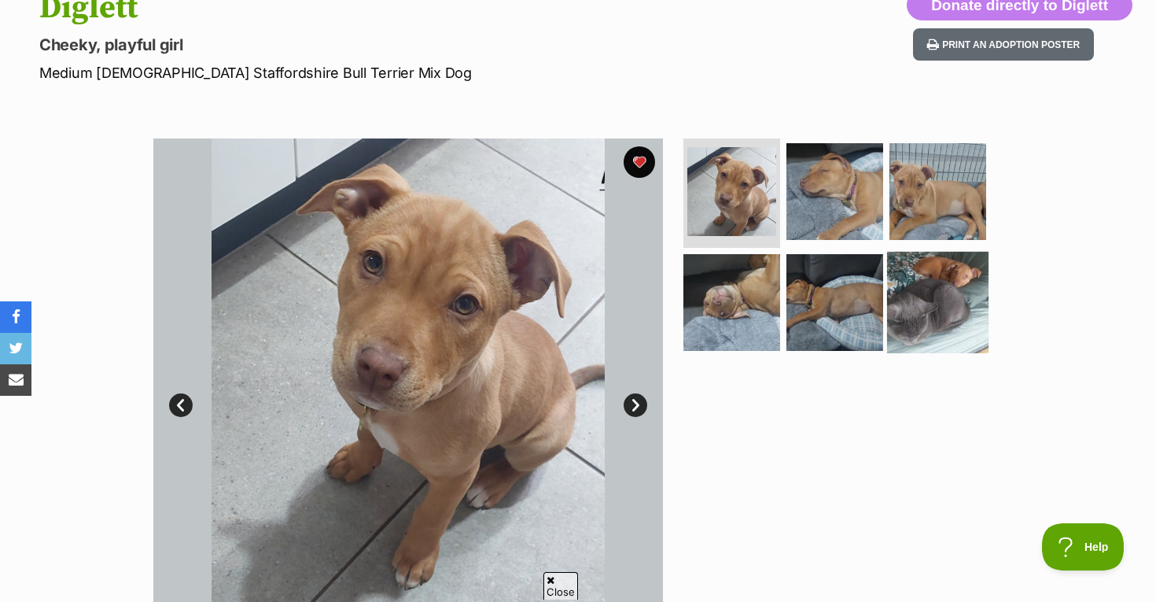
click at [968, 299] on img at bounding box center [937, 302] width 101 height 101
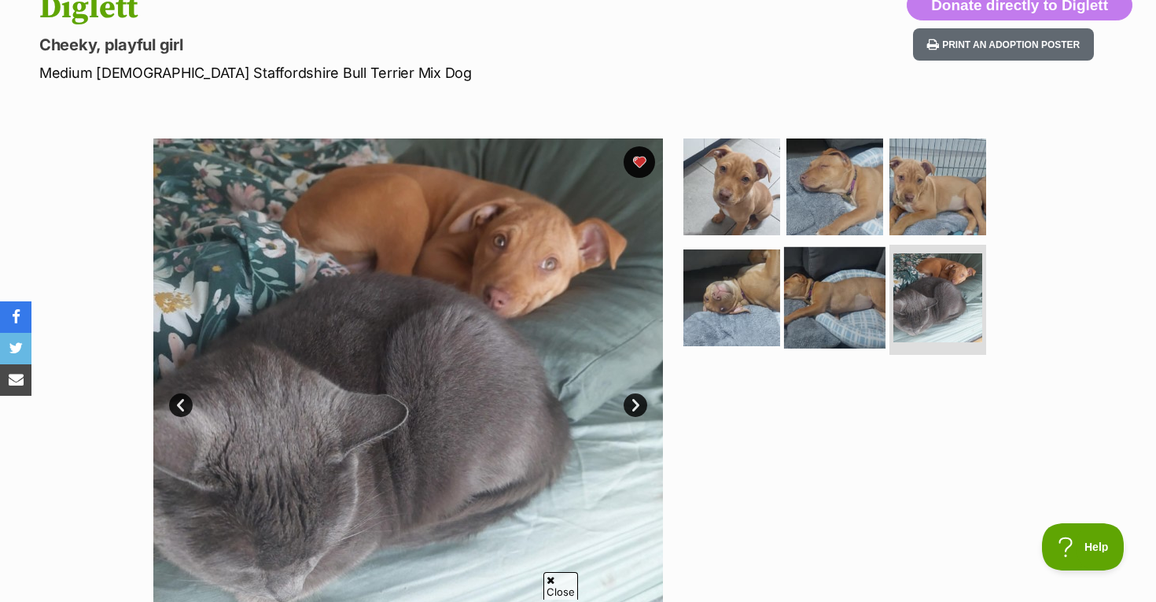
click at [868, 283] on img at bounding box center [834, 297] width 101 height 101
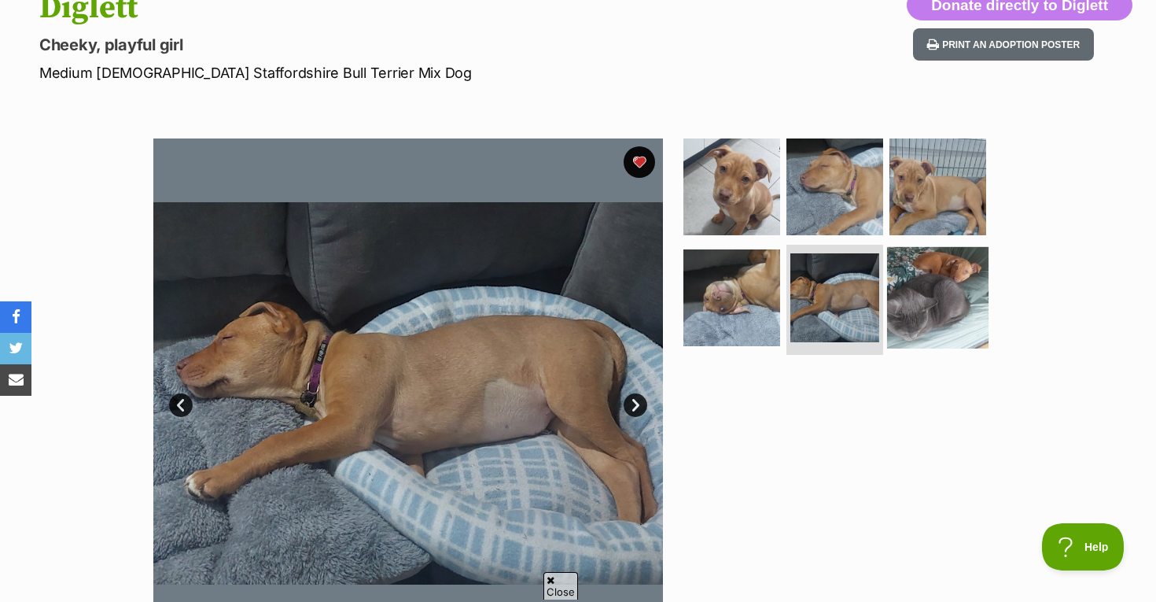
click at [926, 298] on img at bounding box center [937, 297] width 101 height 101
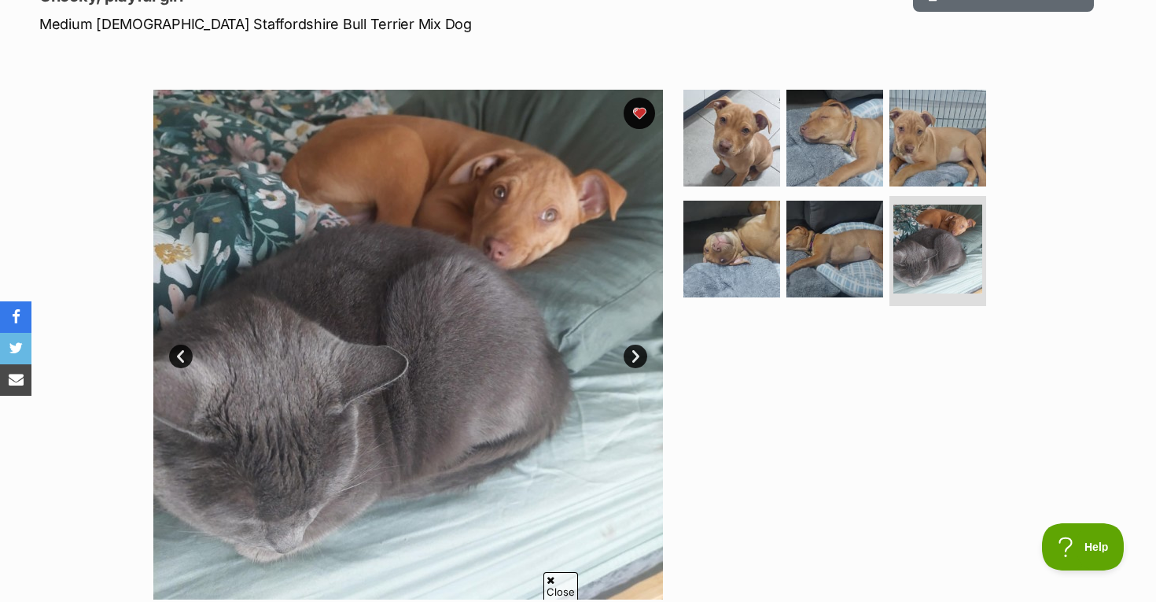
scroll to position [223, 0]
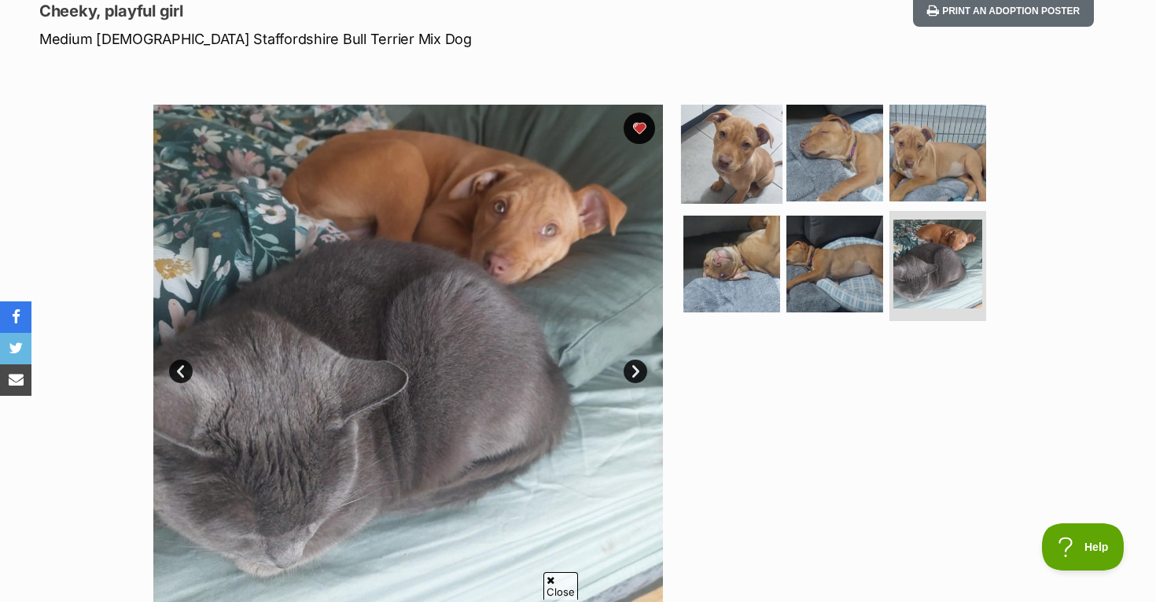
click at [764, 148] on img at bounding box center [731, 151] width 101 height 101
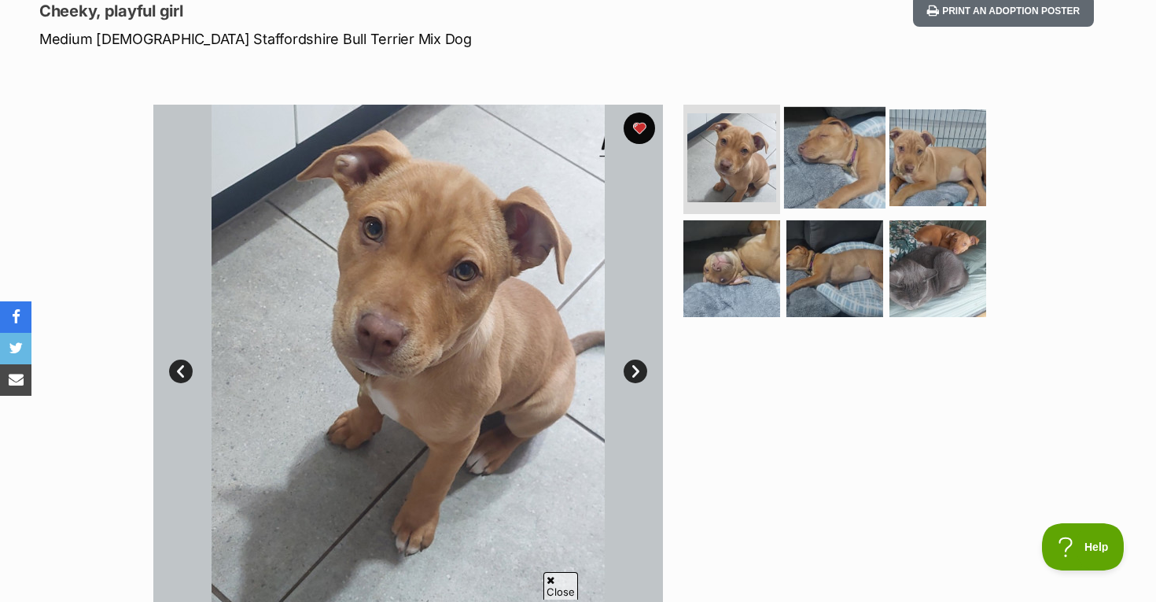
click at [817, 175] on img at bounding box center [834, 156] width 101 height 101
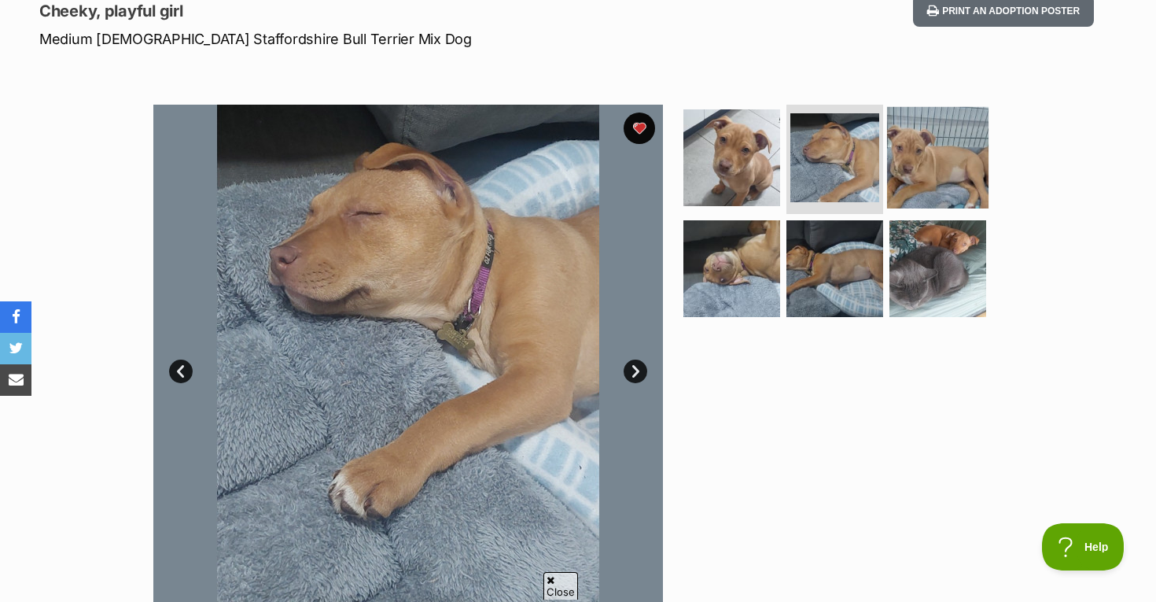
click at [909, 181] on img at bounding box center [937, 156] width 101 height 101
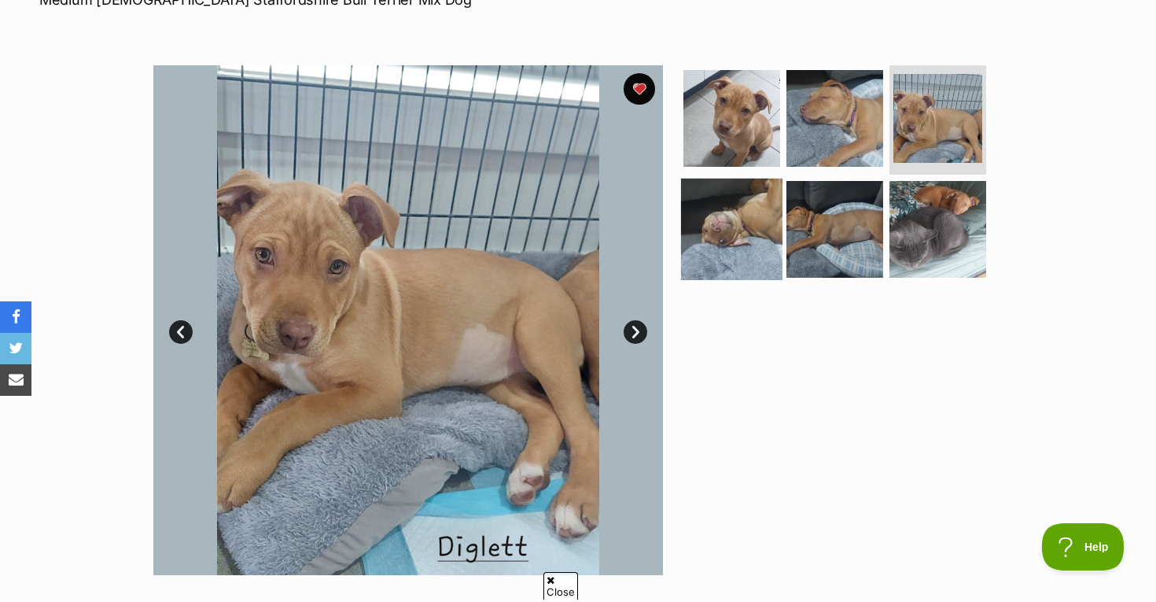
scroll to position [248, 0]
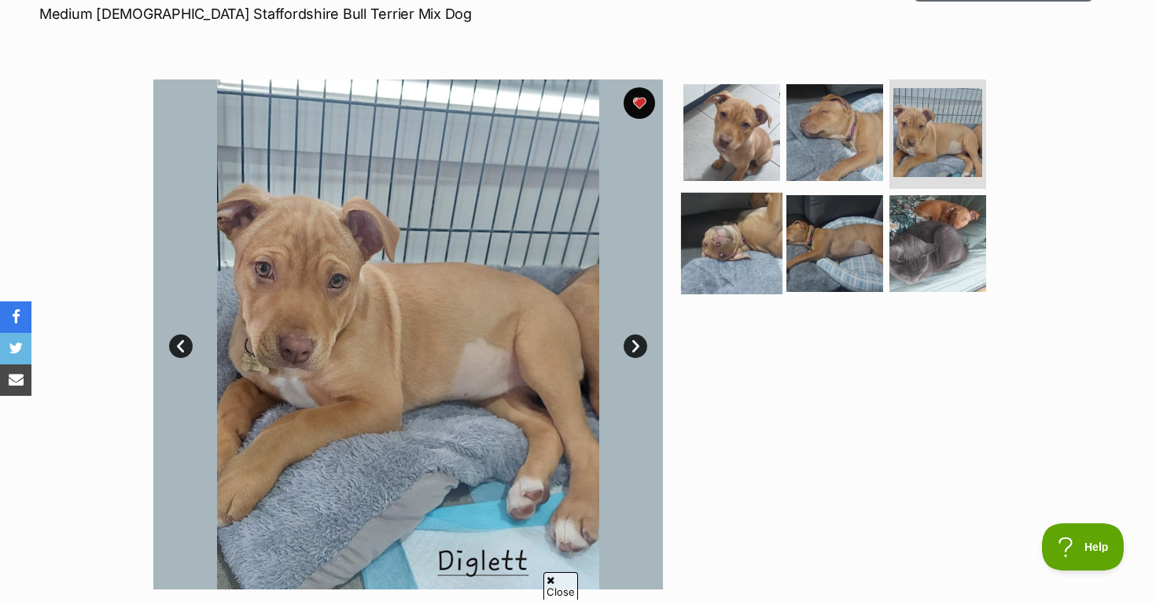
click at [748, 243] on img at bounding box center [731, 243] width 101 height 101
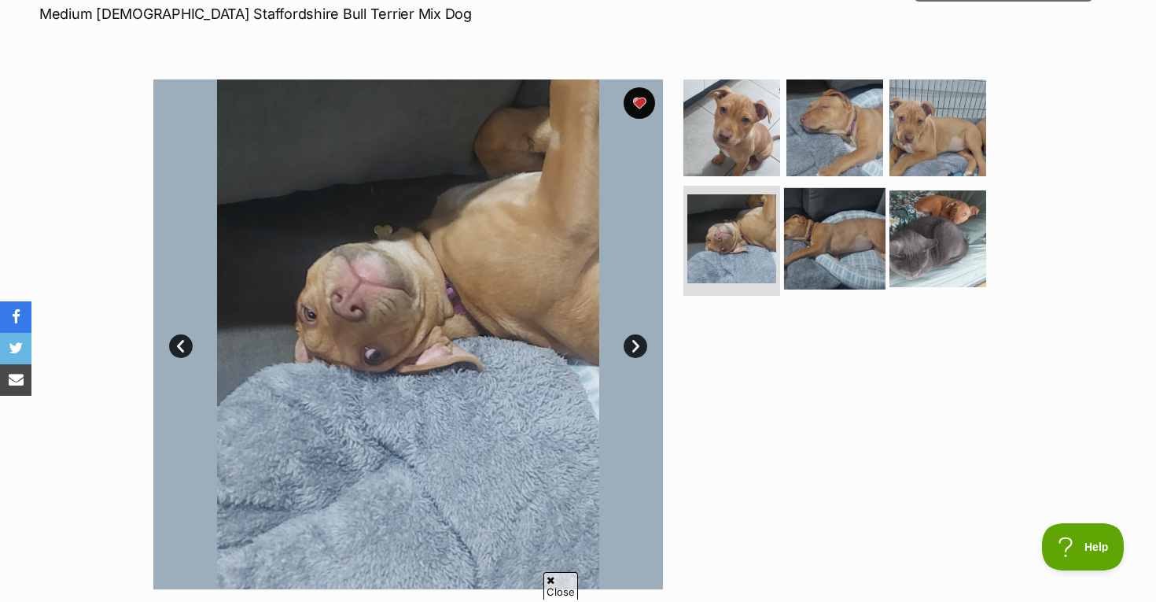
click at [830, 251] on img at bounding box center [834, 238] width 101 height 101
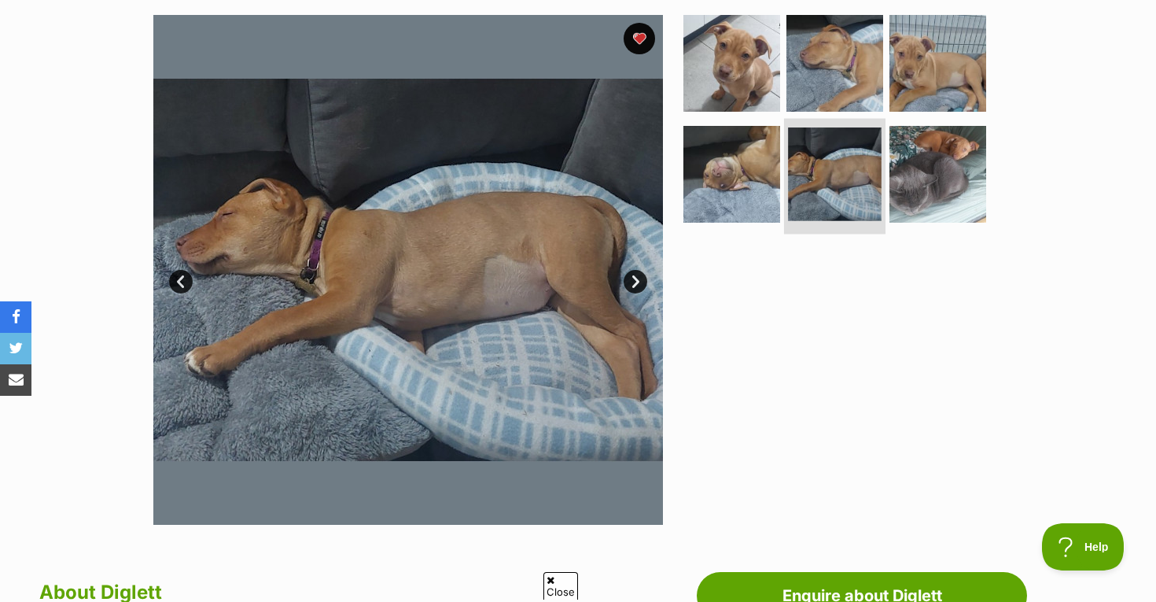
scroll to position [296, 0]
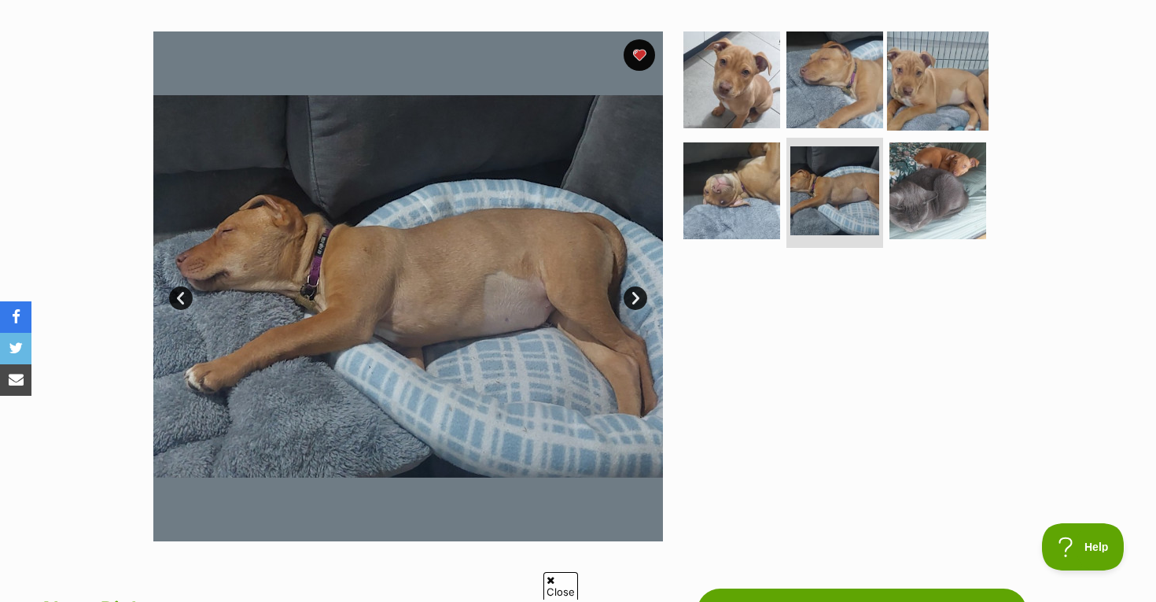
click at [928, 96] on img at bounding box center [937, 78] width 101 height 101
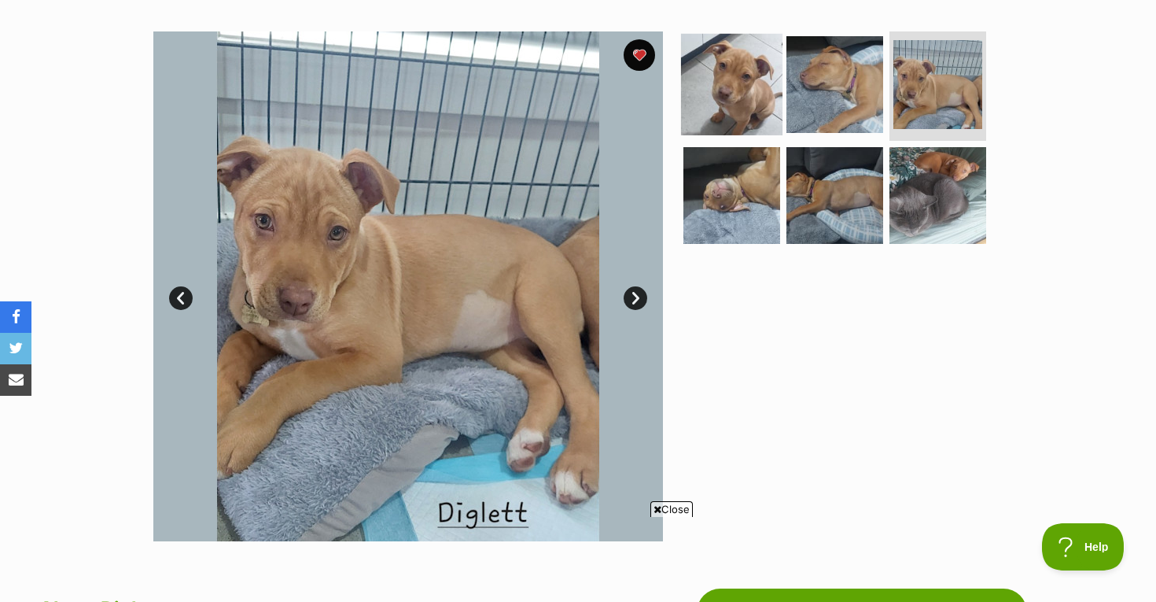
click at [752, 112] on img at bounding box center [731, 83] width 101 height 101
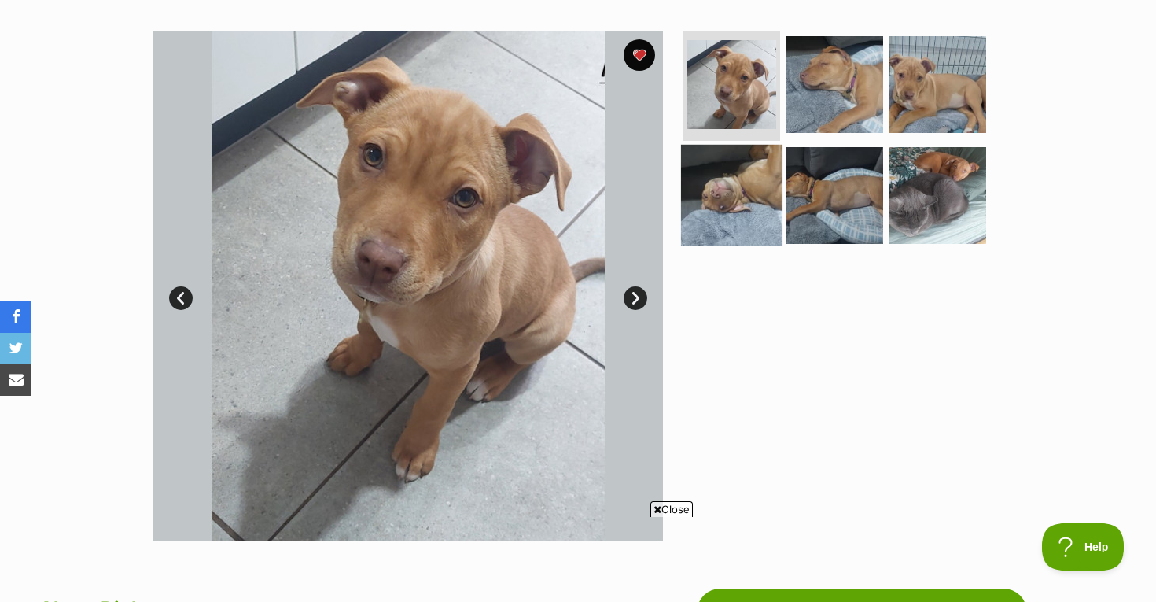
click at [732, 186] on img at bounding box center [731, 195] width 101 height 101
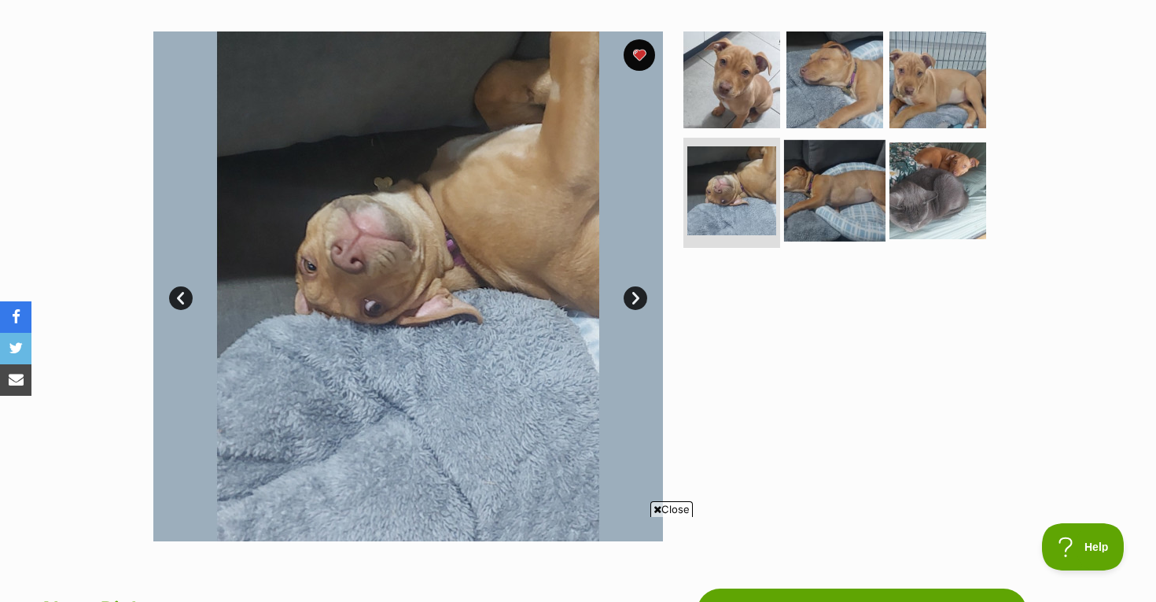
click at [826, 200] on img at bounding box center [834, 190] width 101 height 101
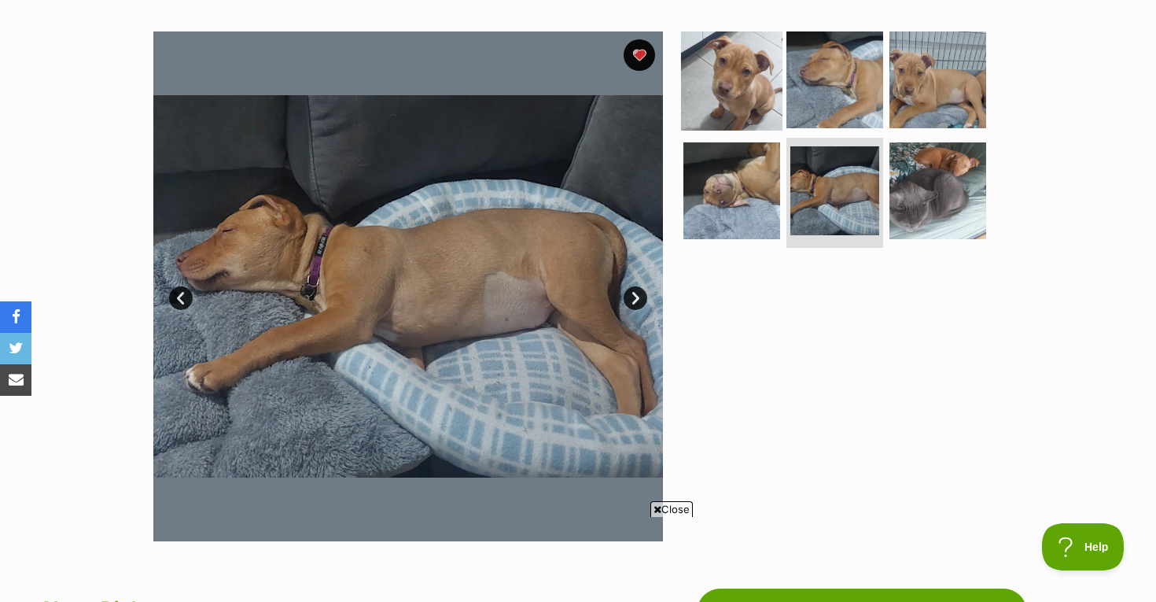
click at [757, 92] on img at bounding box center [731, 78] width 101 height 101
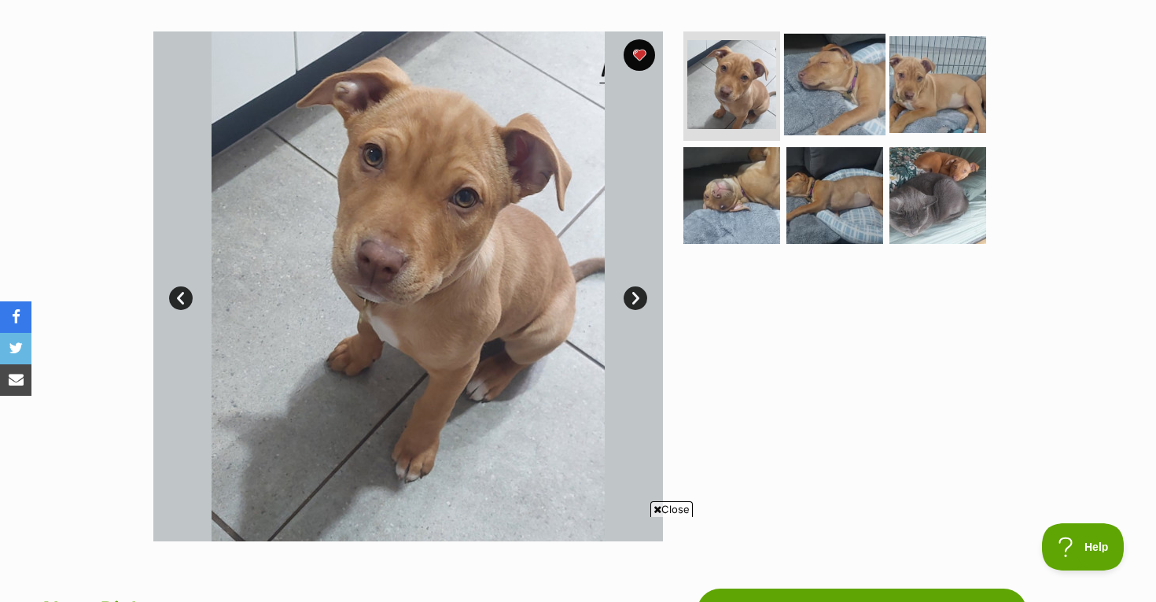
click at [856, 85] on img at bounding box center [834, 83] width 101 height 101
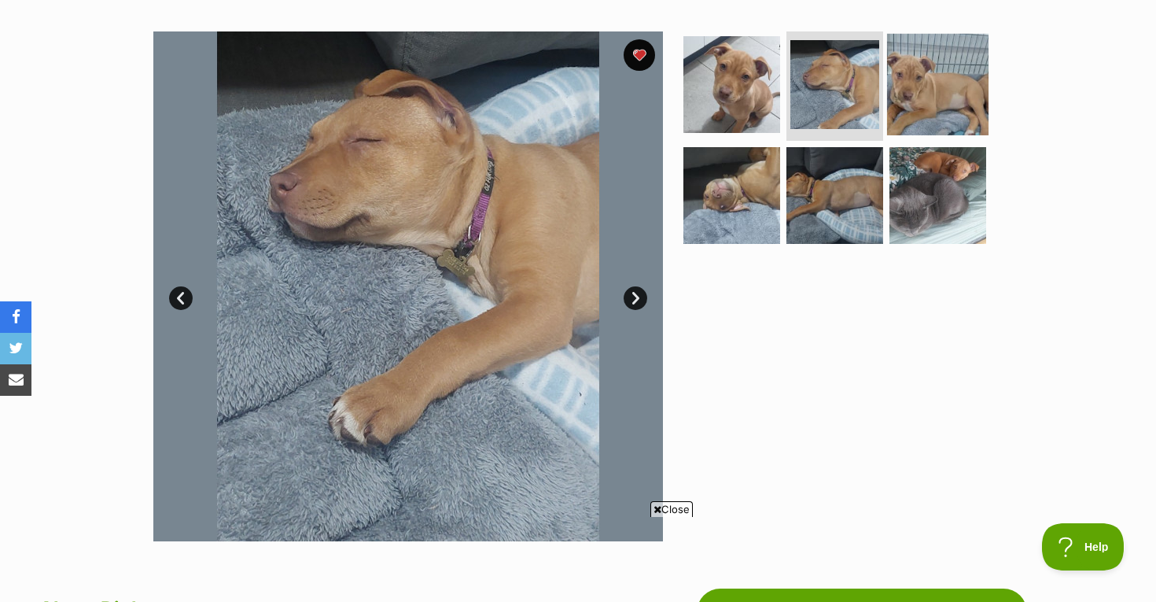
click at [937, 90] on img at bounding box center [937, 83] width 101 height 101
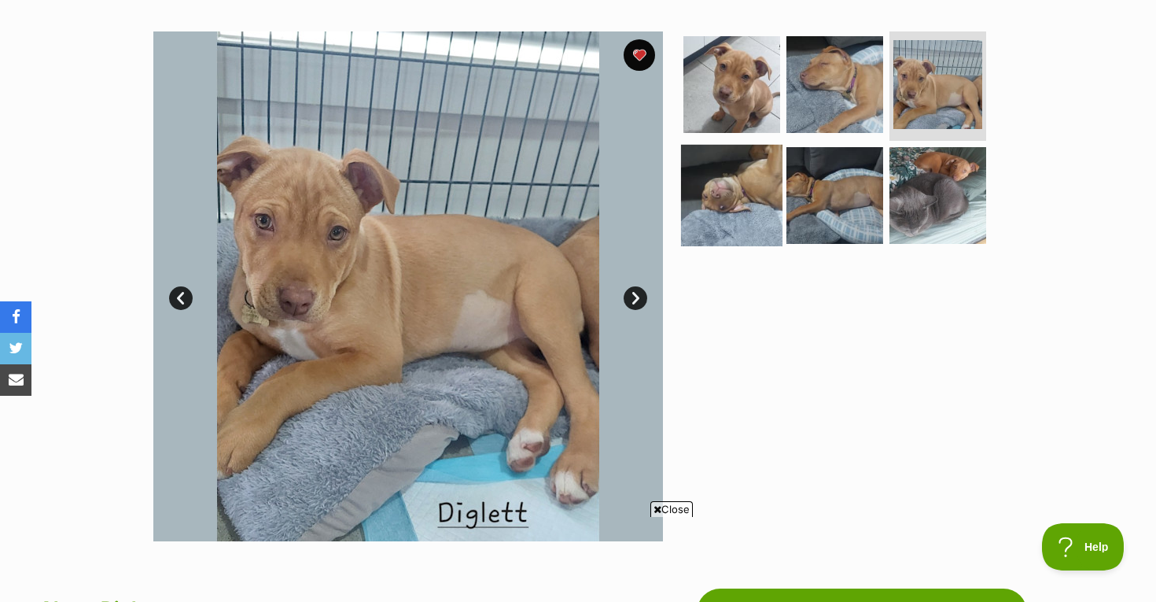
click at [699, 194] on img at bounding box center [731, 195] width 101 height 101
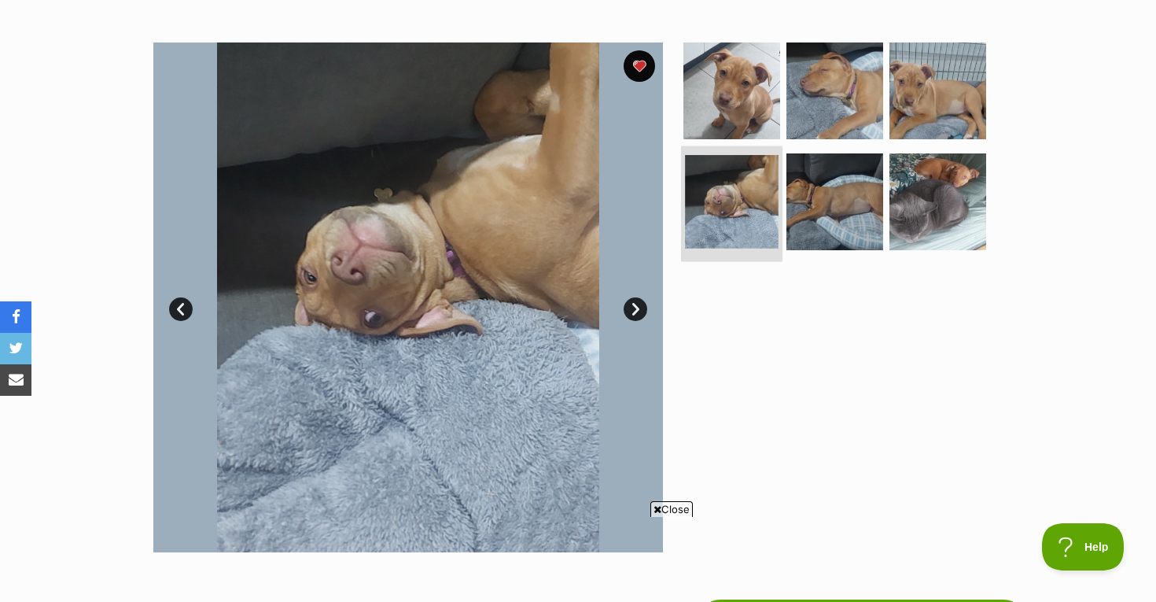
scroll to position [0, 0]
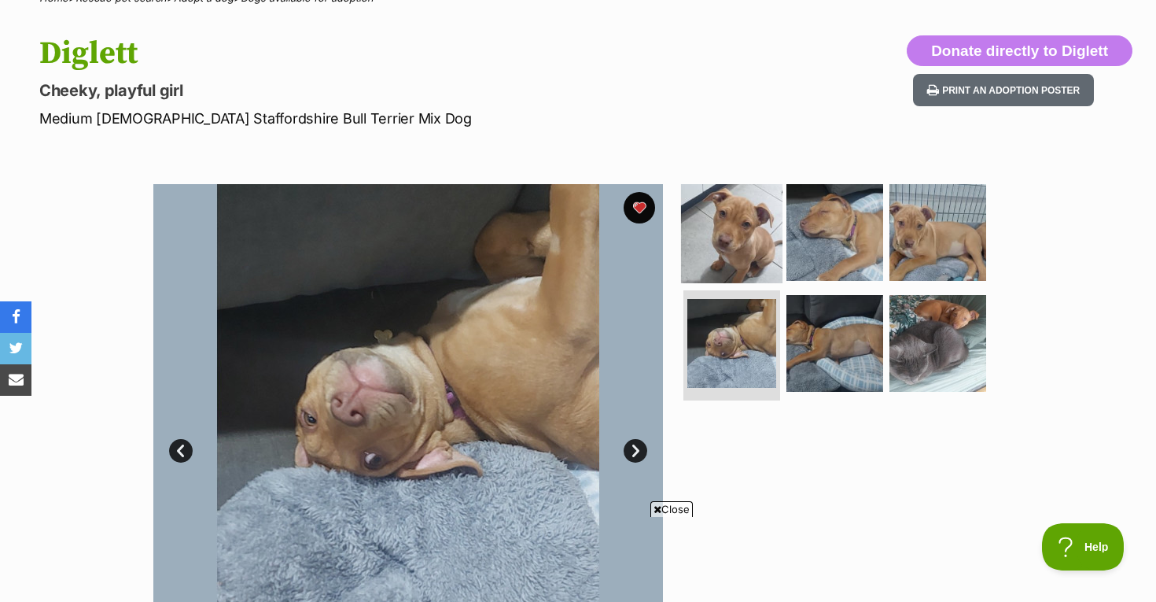
click at [709, 235] on img at bounding box center [731, 231] width 101 height 101
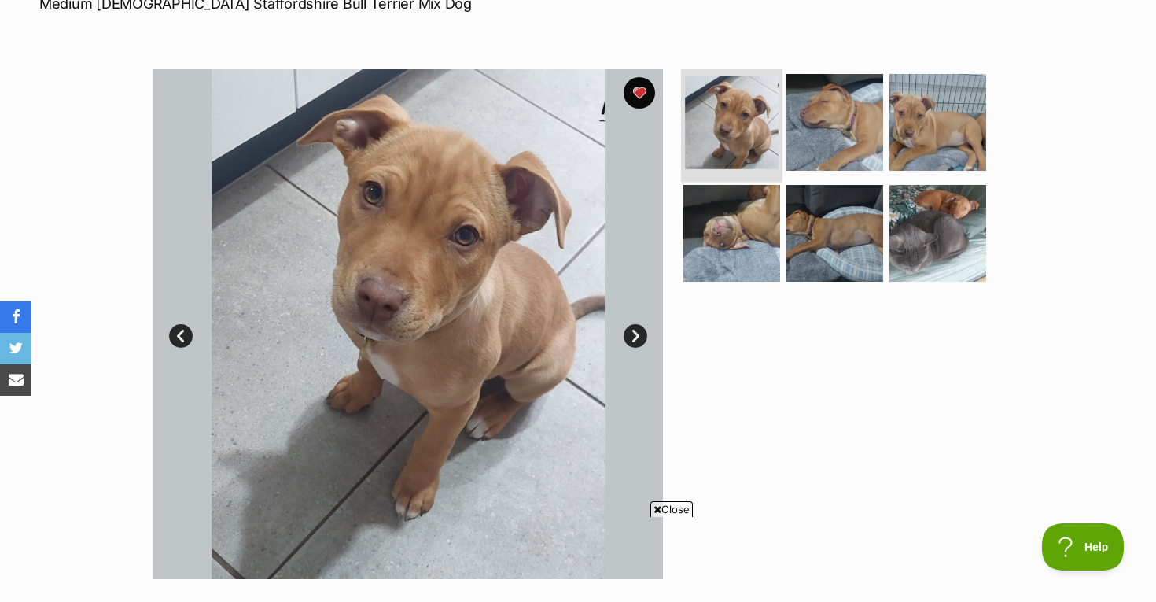
scroll to position [267, 0]
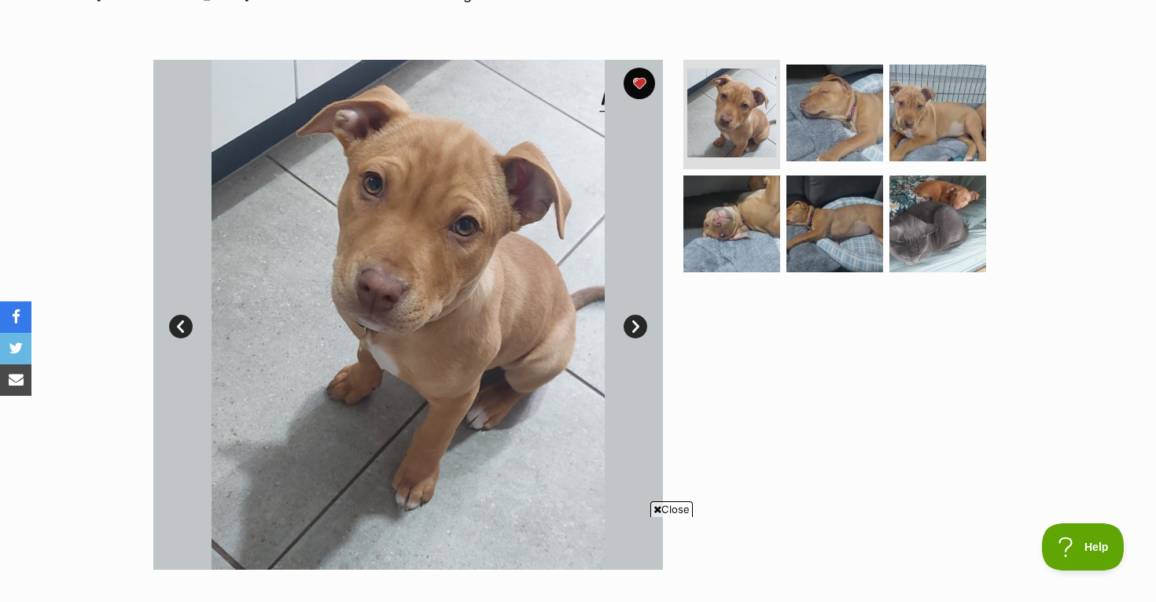
click at [537, 333] on img at bounding box center [408, 315] width 510 height 510
click at [675, 502] on span "Close" at bounding box center [672, 509] width 42 height 16
click at [919, 235] on img at bounding box center [937, 223] width 101 height 101
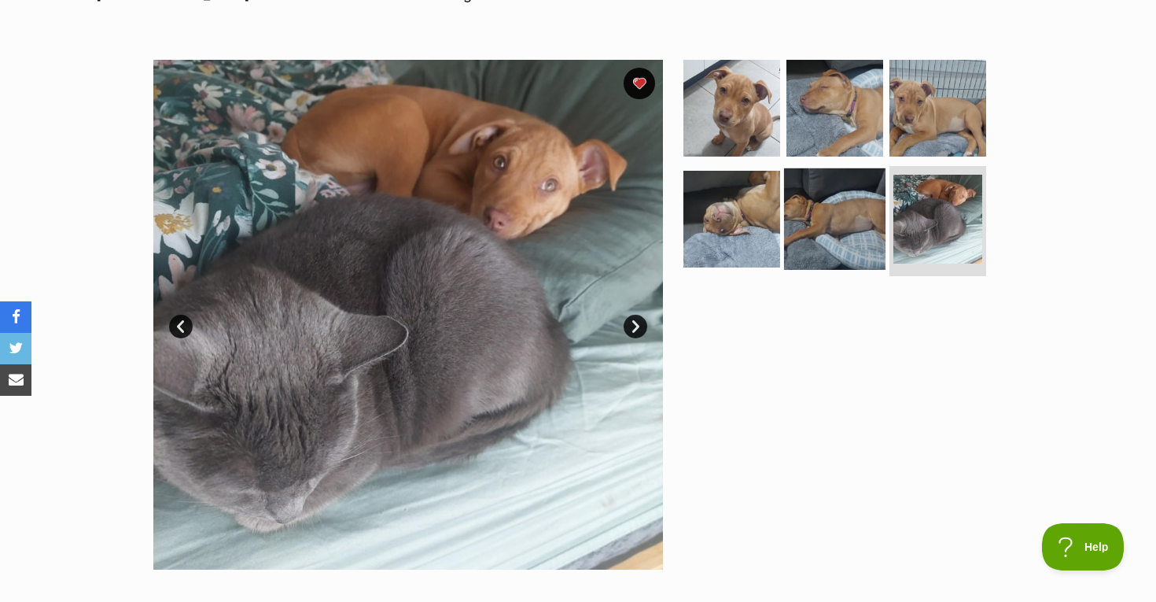
click at [838, 233] on img at bounding box center [834, 218] width 101 height 101
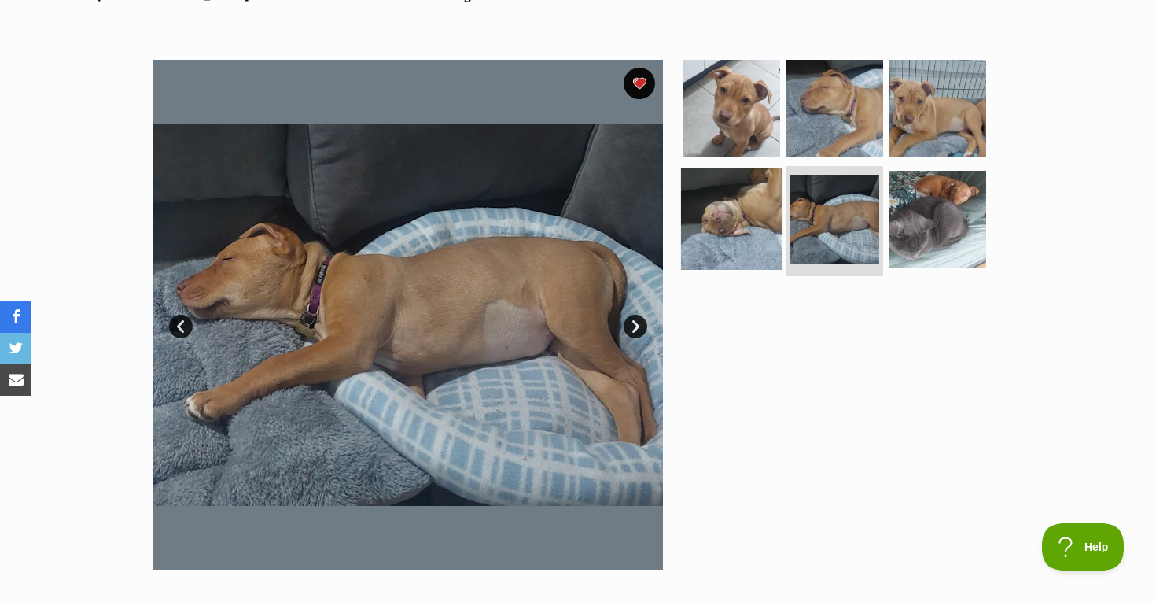
click at [759, 192] on img at bounding box center [731, 218] width 101 height 101
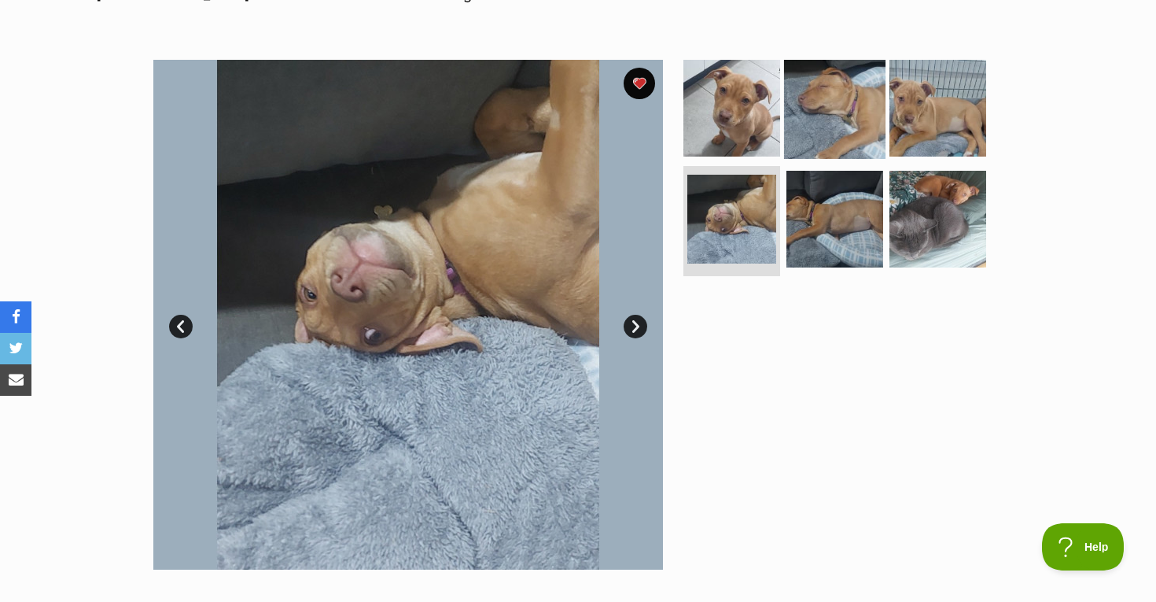
click at [838, 119] on img at bounding box center [834, 107] width 101 height 101
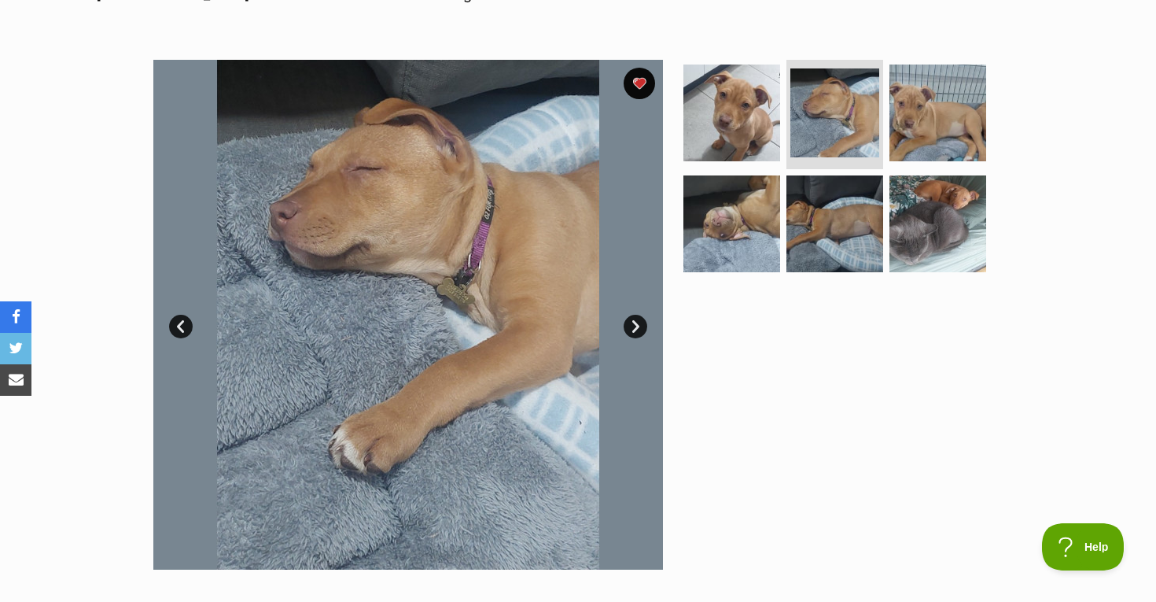
click at [640, 326] on link "Next" at bounding box center [636, 327] width 24 height 24
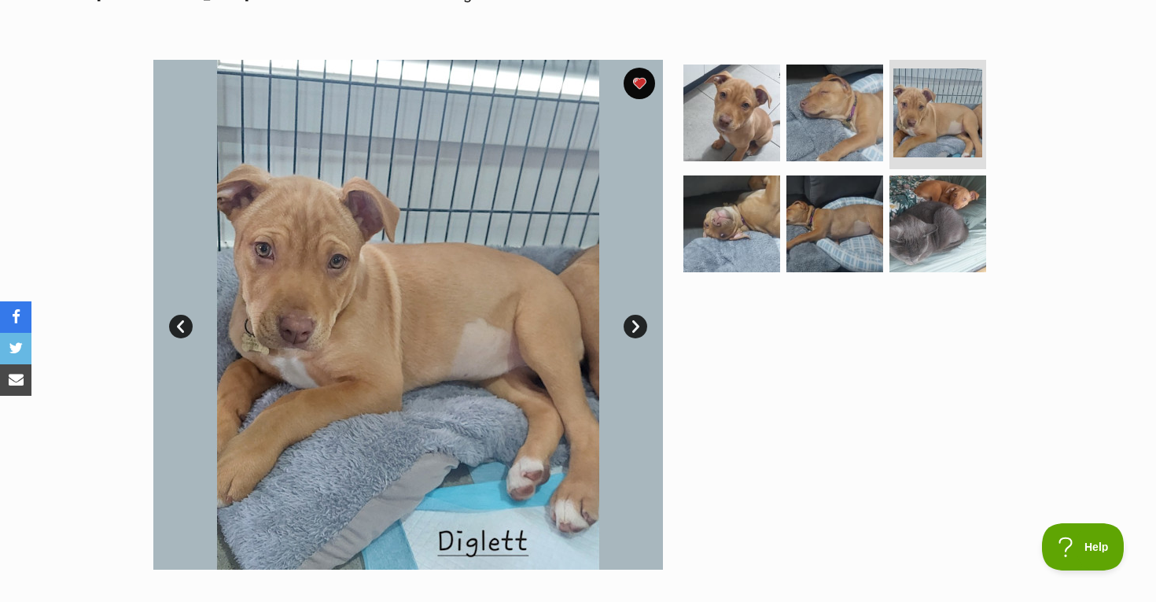
click at [640, 326] on link "Next" at bounding box center [636, 327] width 24 height 24
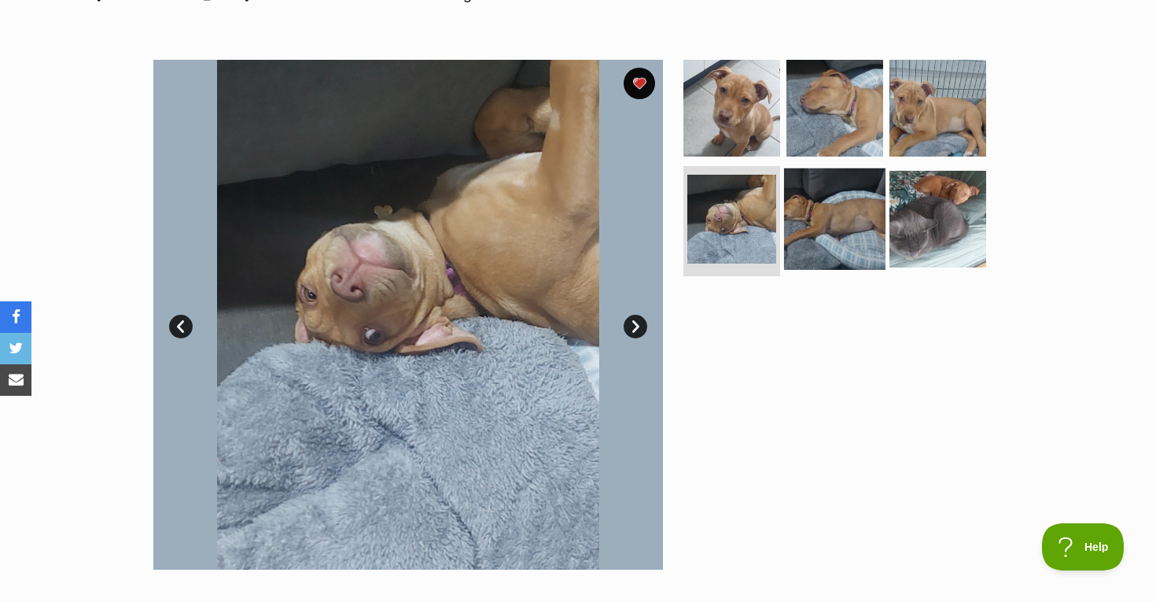
click at [844, 236] on img at bounding box center [834, 218] width 101 height 101
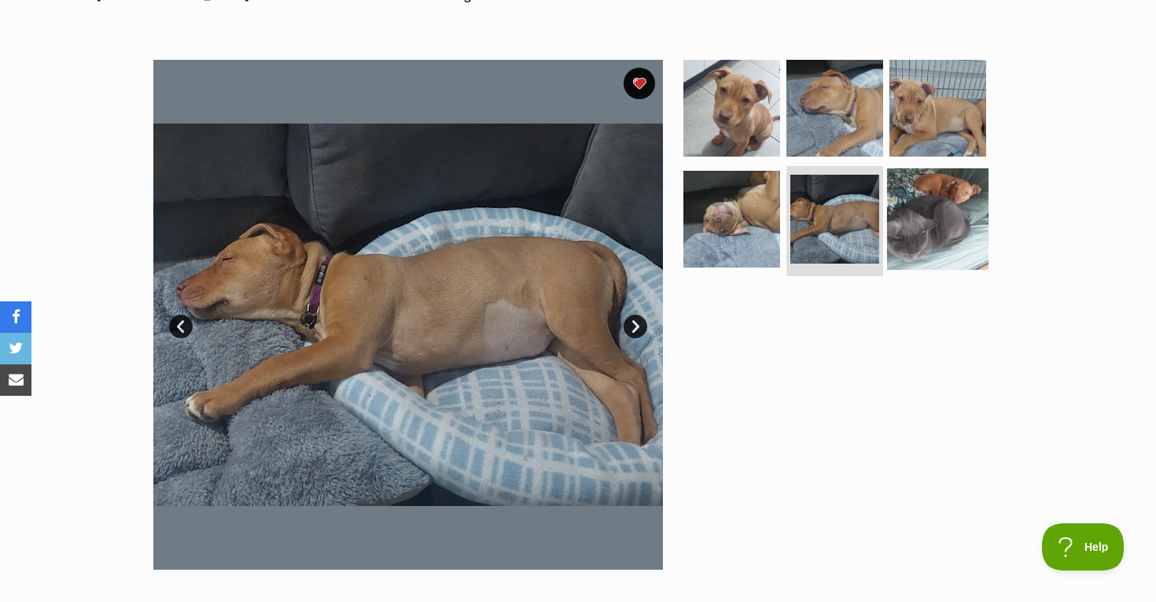
click at [939, 229] on img at bounding box center [937, 218] width 101 height 101
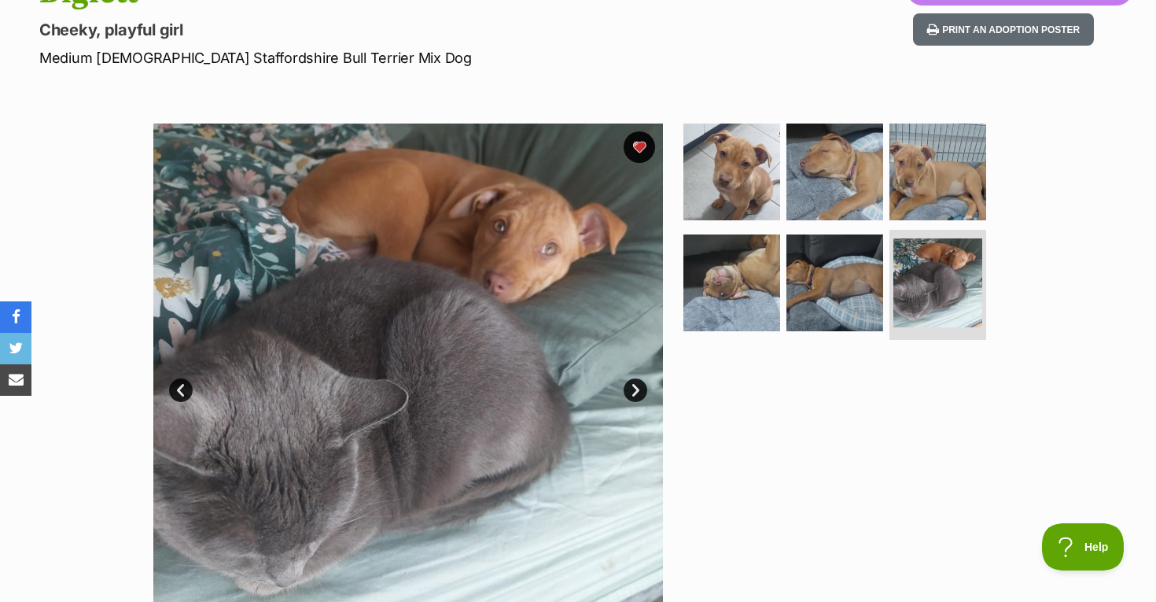
scroll to position [205, 0]
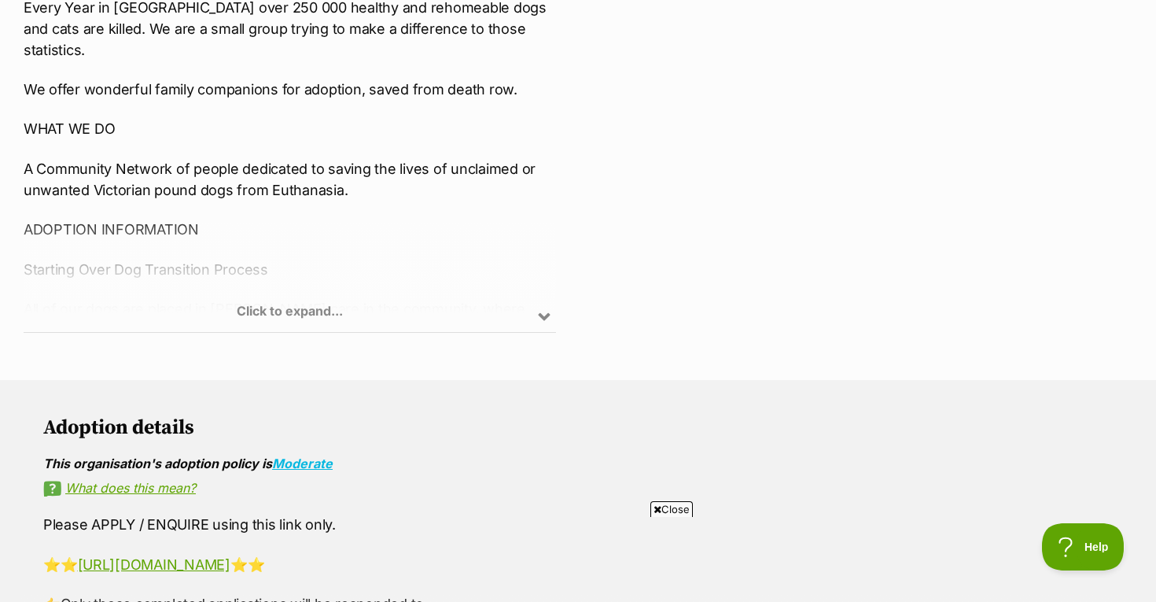
scroll to position [835, 0]
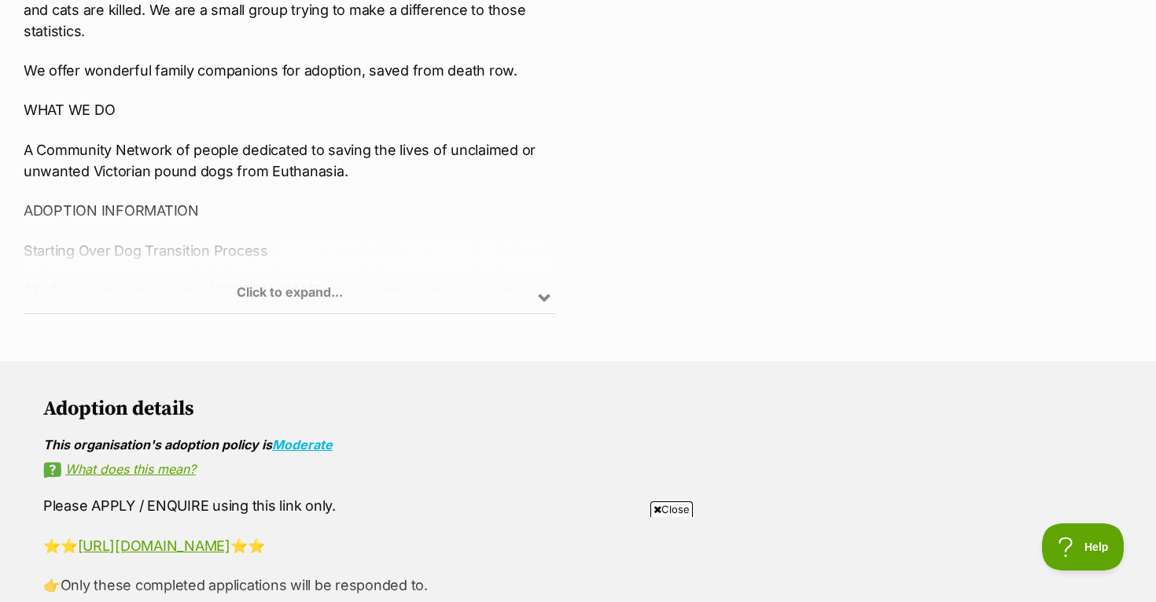
click at [327, 286] on div "Click to expand..." at bounding box center [290, 251] width 533 height 123
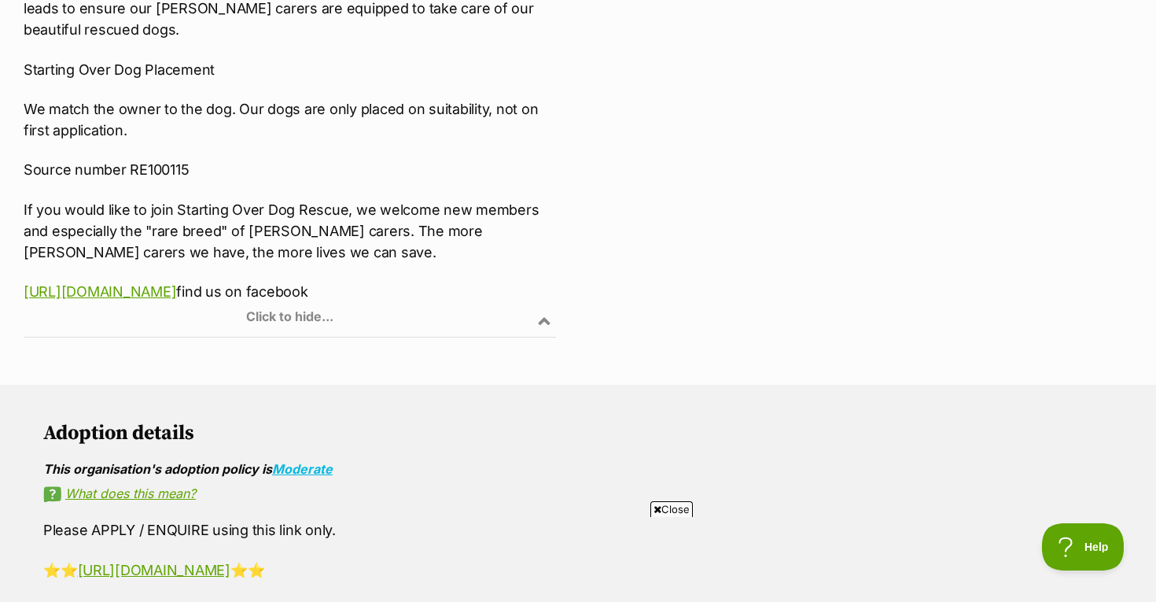
scroll to position [1355, 0]
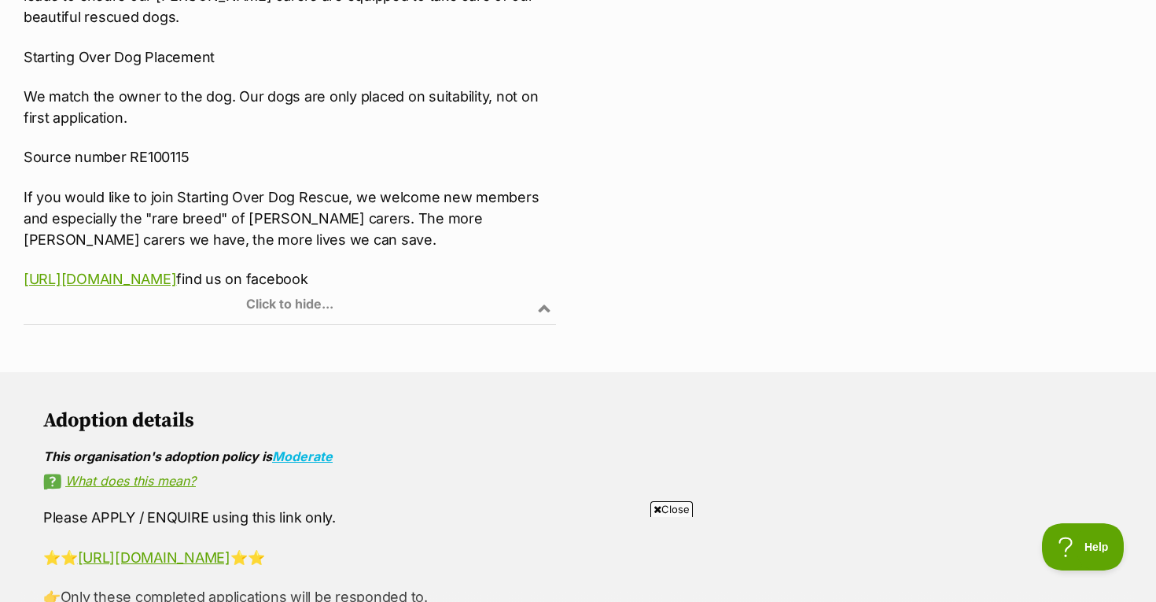
click at [326, 233] on div "Click to hide..." at bounding box center [290, 263] width 533 height 123
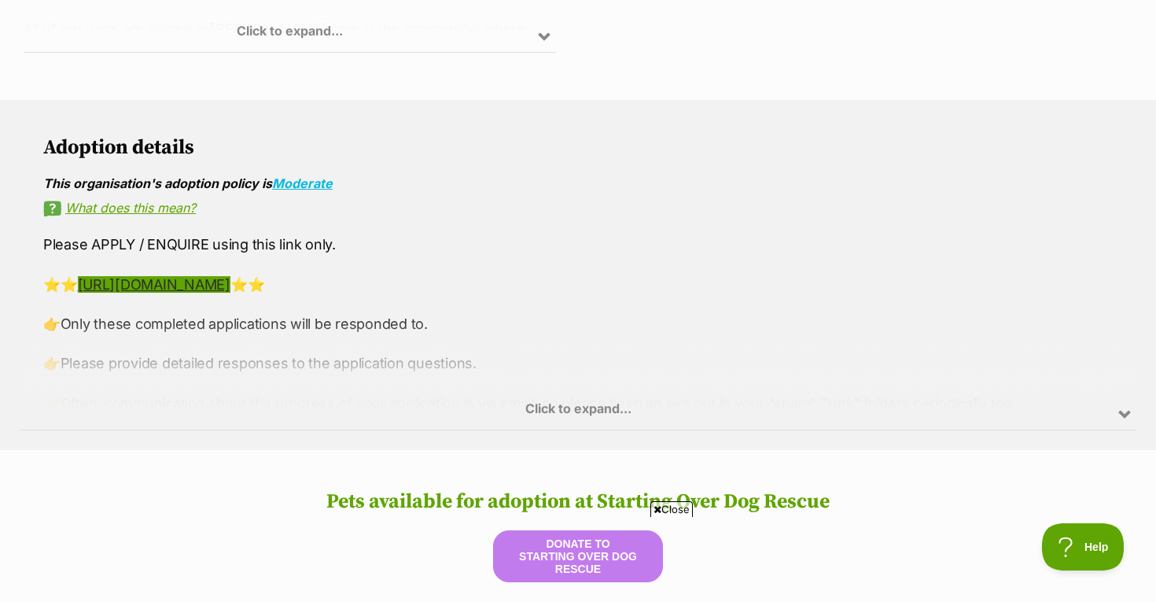
scroll to position [973, 0]
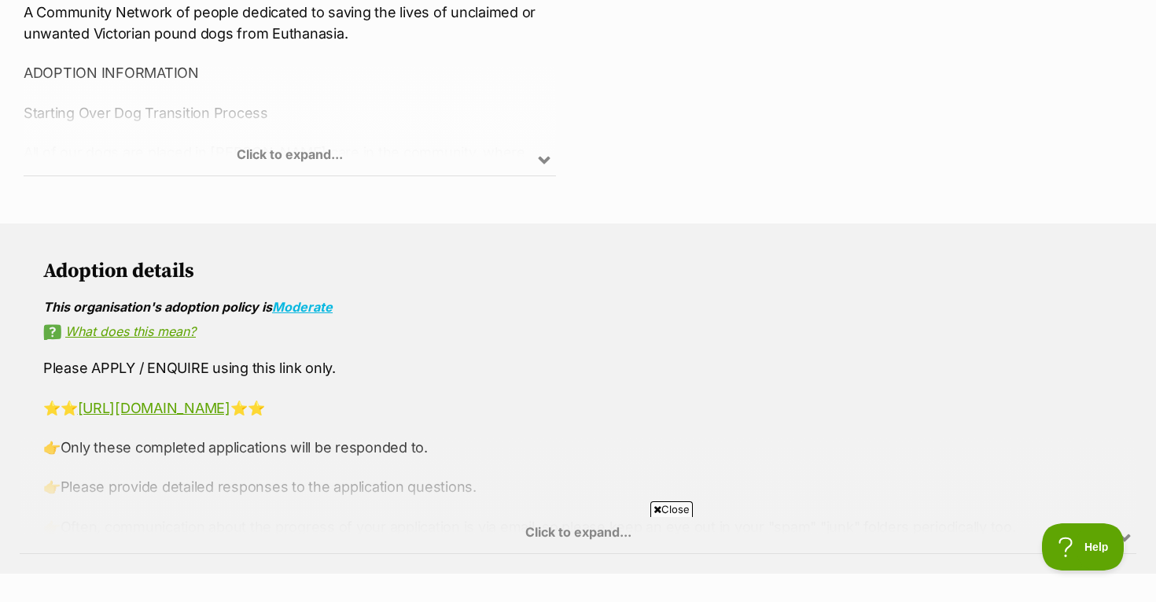
click at [384, 142] on div "Click to expand..." at bounding box center [290, 114] width 533 height 123
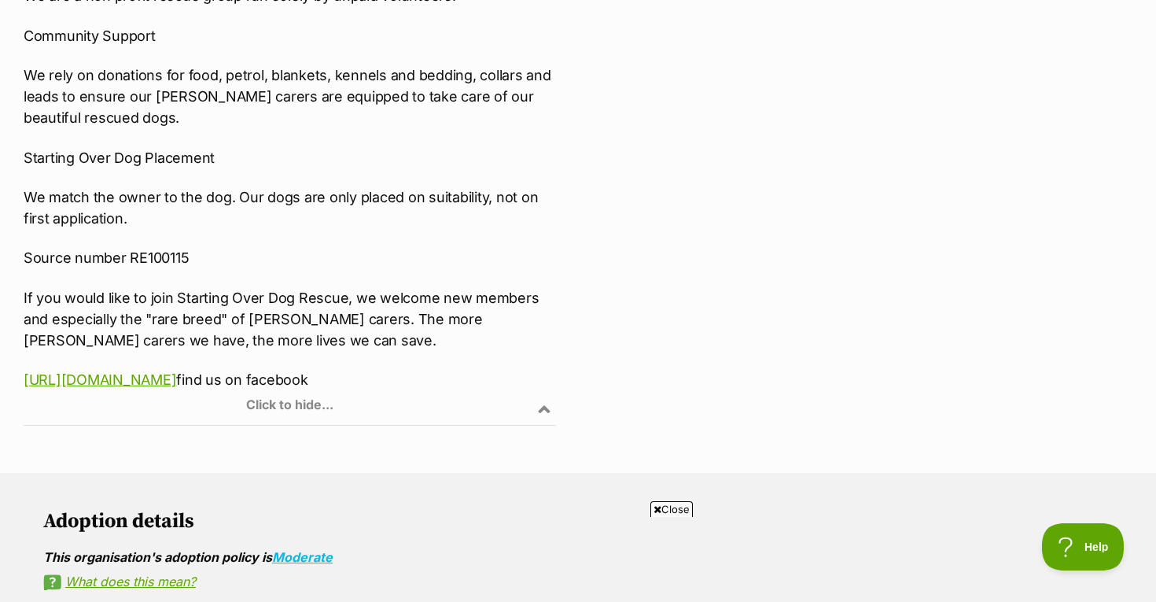
scroll to position [1379, 0]
